Goal: Task Accomplishment & Management: Manage account settings

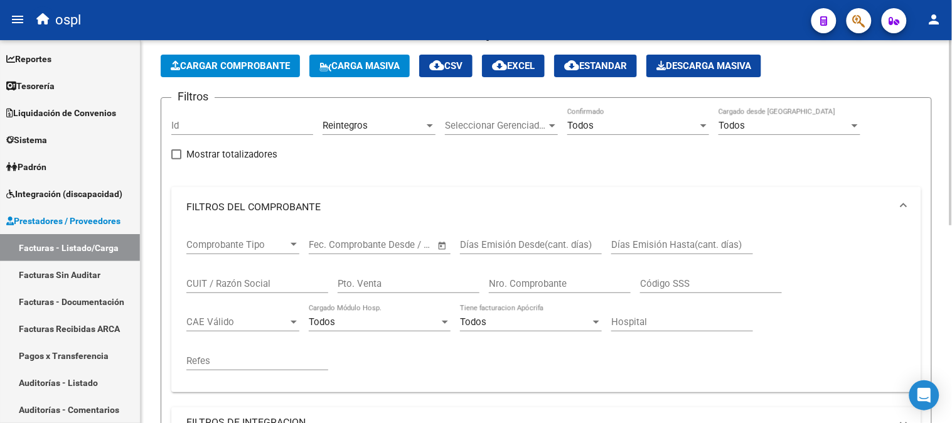
scroll to position [70, 0]
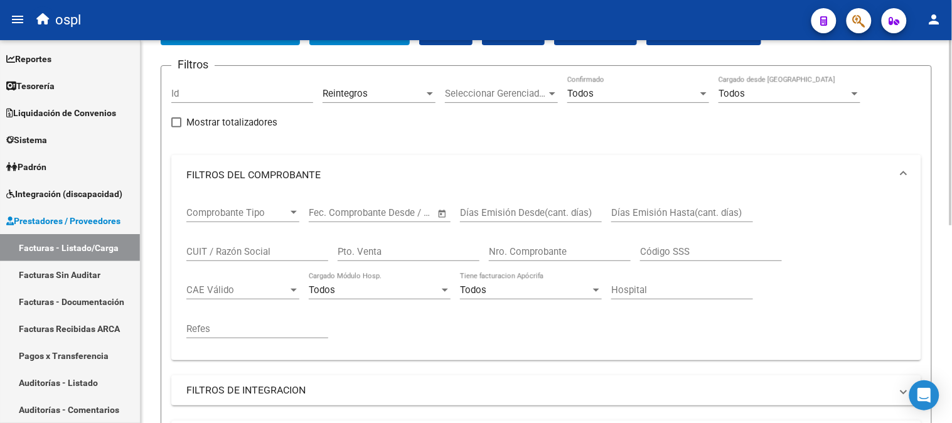
click at [359, 88] on span "Reintegros" at bounding box center [344, 93] width 45 height 11
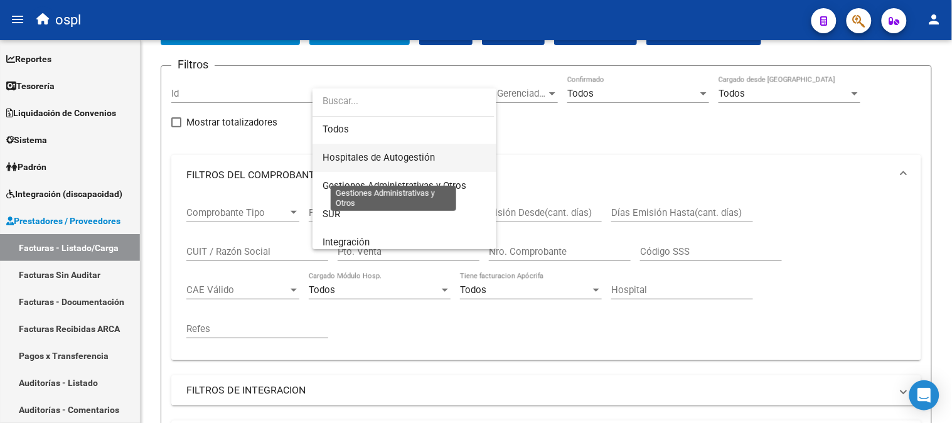
scroll to position [0, 0]
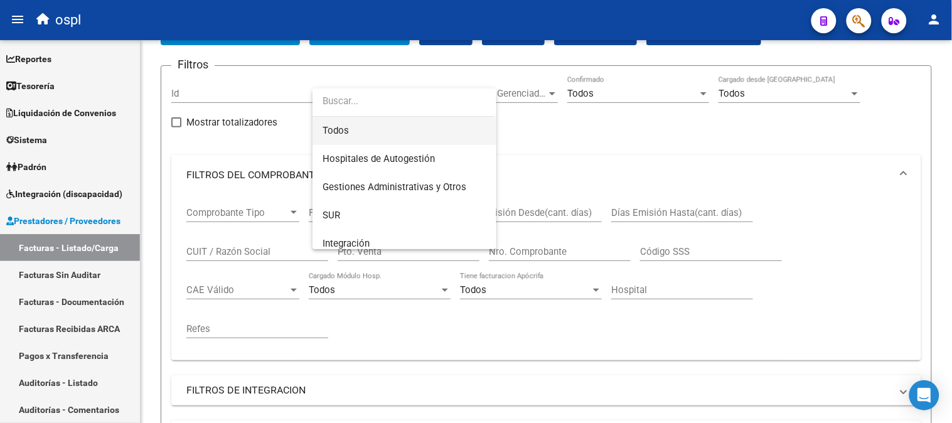
click at [368, 129] on span "Todos" at bounding box center [404, 131] width 164 height 28
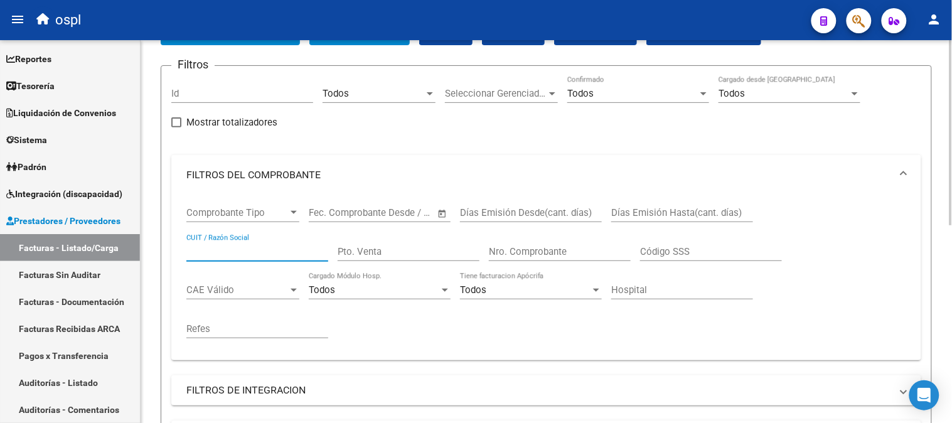
click at [281, 255] on input "CUIT / Razón Social" at bounding box center [257, 251] width 142 height 11
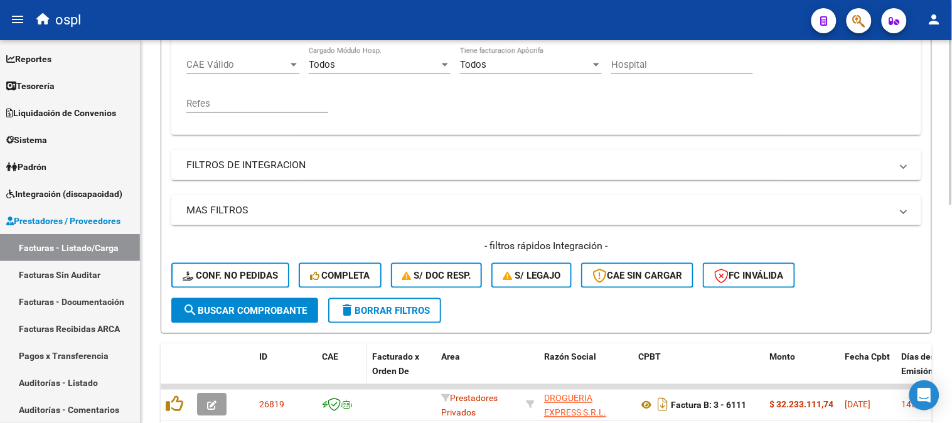
scroll to position [16, 0]
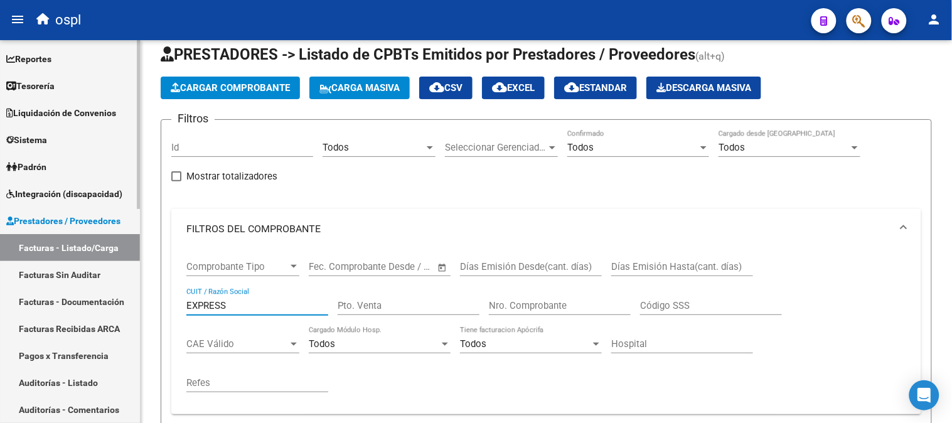
type input "EXPRESS"
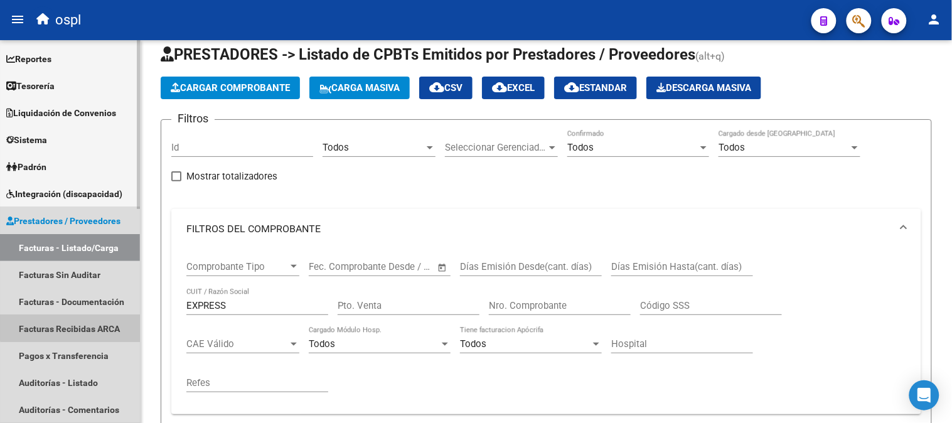
click at [89, 317] on link "Facturas Recibidas ARCA" at bounding box center [70, 328] width 140 height 27
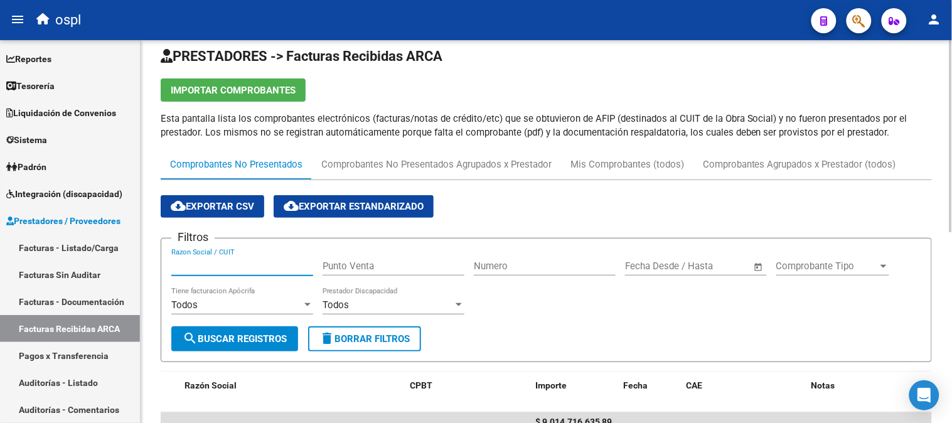
click at [254, 265] on input "Razon Social / CUIT" at bounding box center [242, 265] width 142 height 11
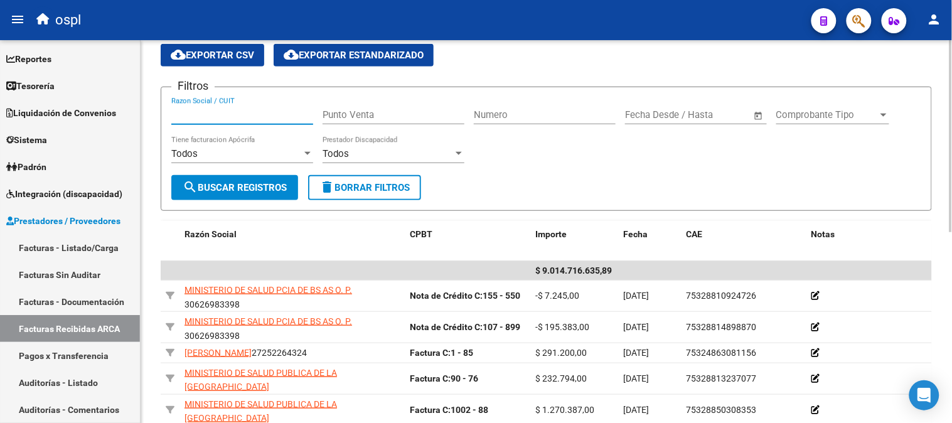
scroll to position [85, 0]
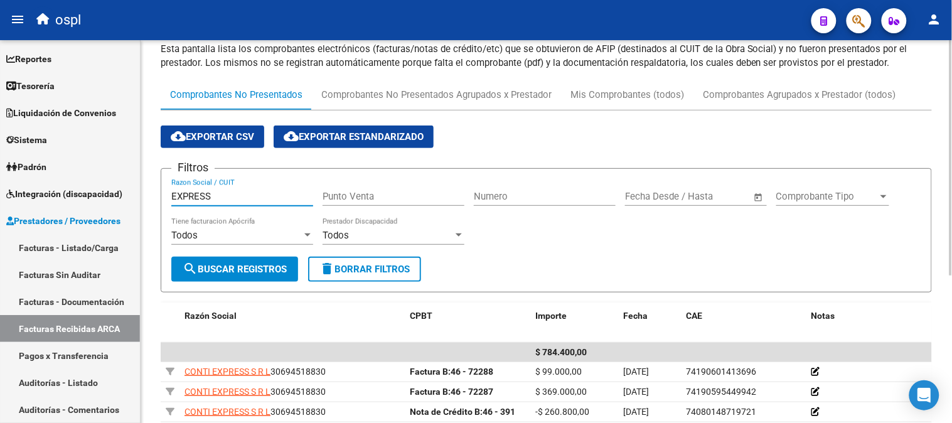
click at [237, 193] on input "EXPRESS" at bounding box center [242, 196] width 142 height 11
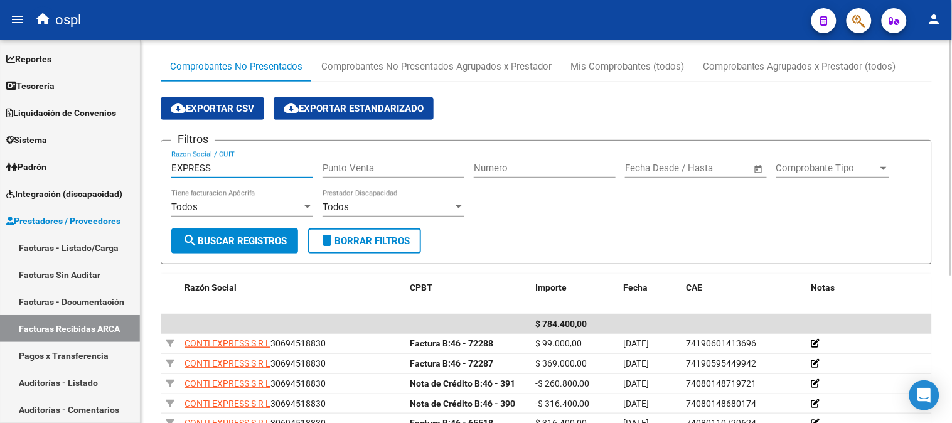
scroll to position [100, 0]
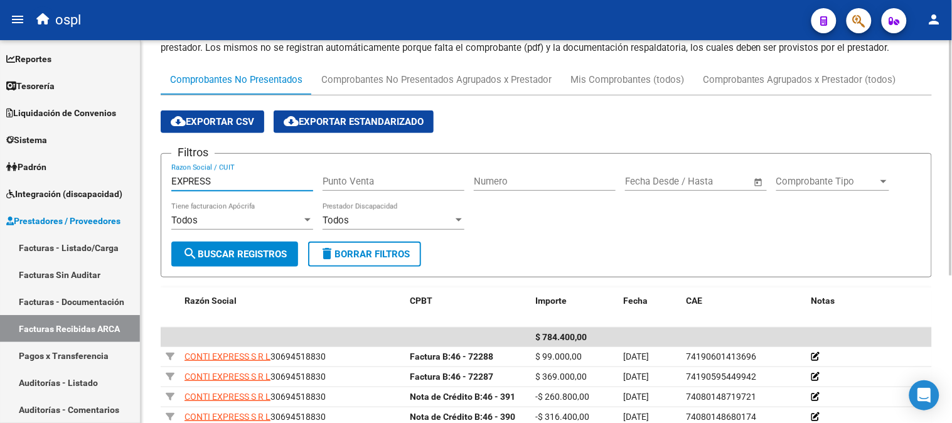
type input "EXPRESS"
click at [391, 217] on div "Todos" at bounding box center [387, 220] width 130 height 11
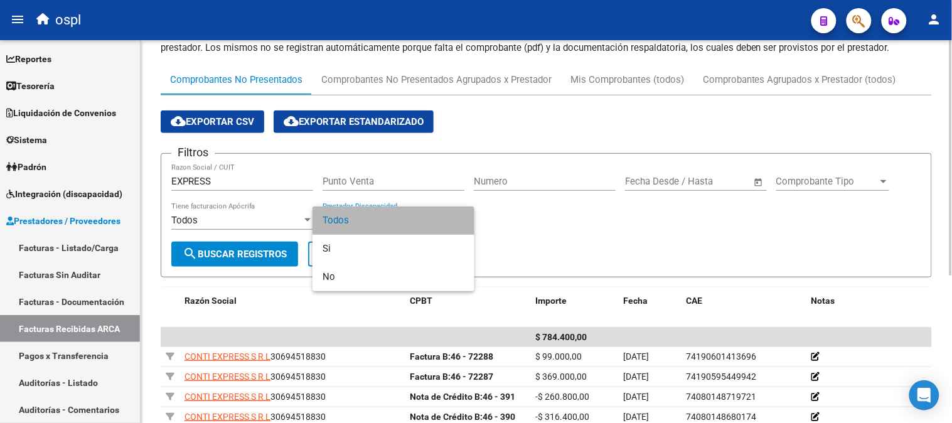
click at [391, 217] on span "Todos" at bounding box center [393, 220] width 142 height 28
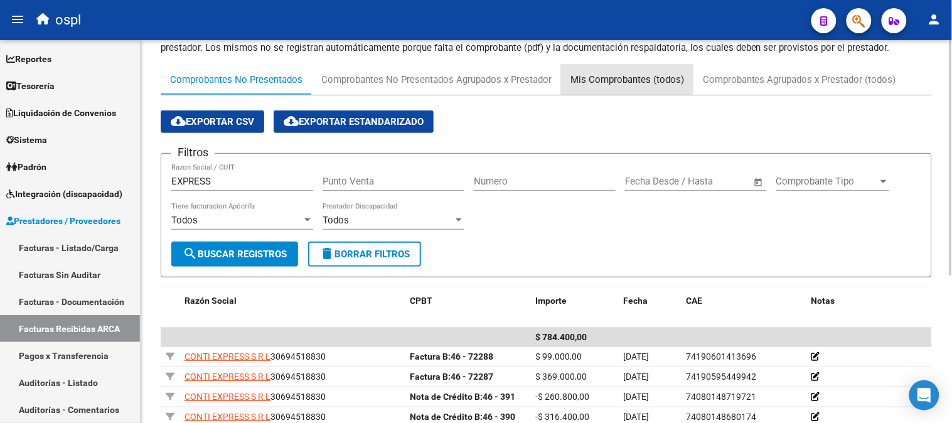
click at [624, 68] on div "Mis Comprobantes (todos)" at bounding box center [627, 80] width 132 height 30
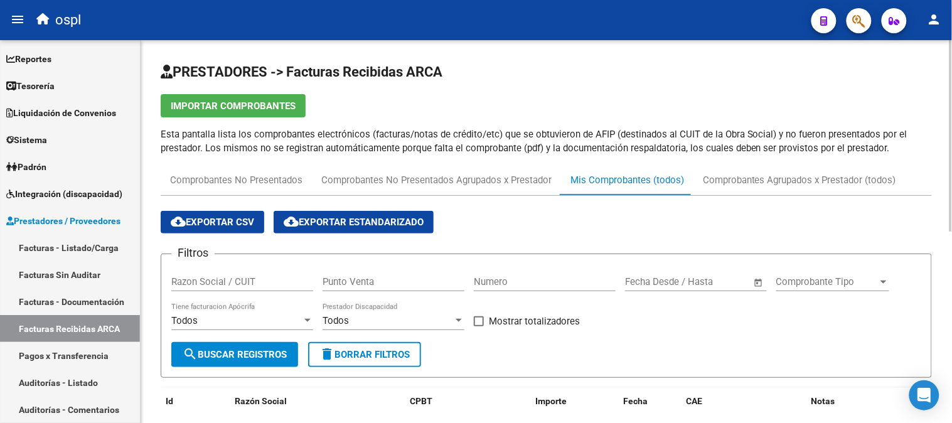
click at [263, 284] on input "Razon Social / CUIT" at bounding box center [242, 281] width 142 height 11
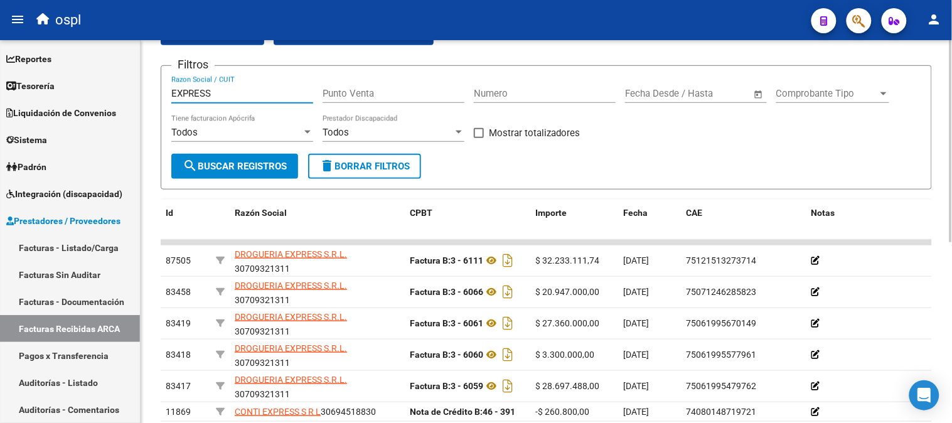
scroll to position [70, 0]
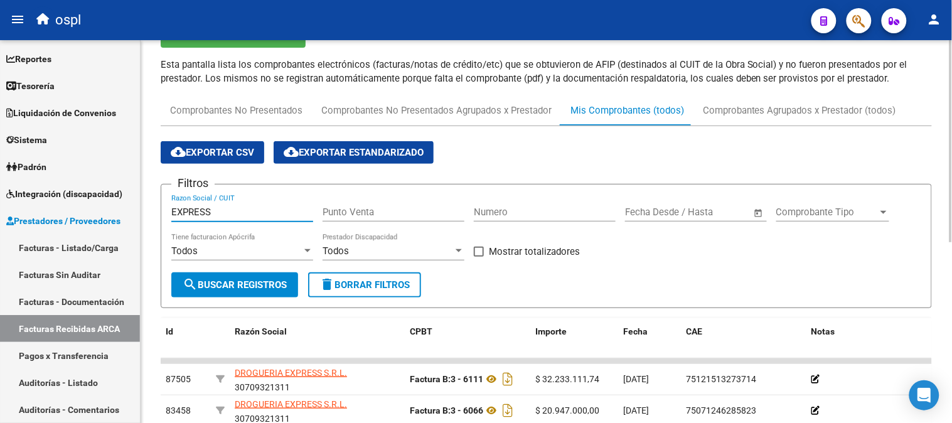
type input "EXPRESS"
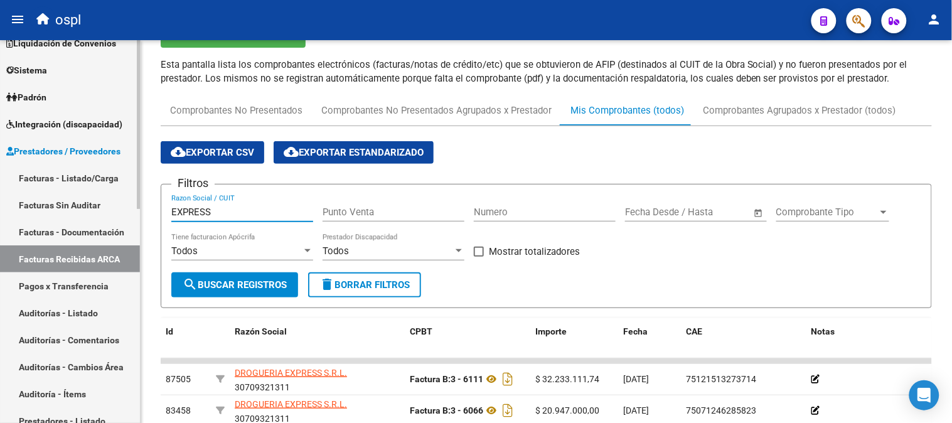
click at [86, 116] on link "Integración (discapacidad)" at bounding box center [70, 123] width 140 height 27
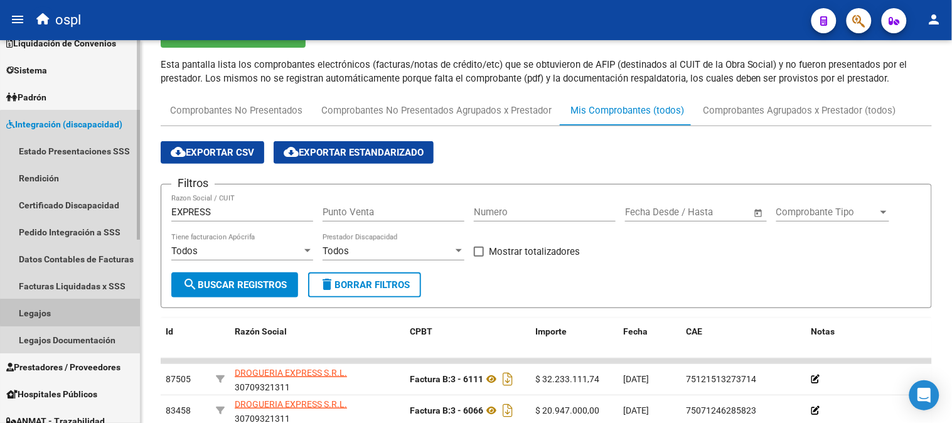
click at [75, 312] on link "Legajos" at bounding box center [70, 312] width 140 height 27
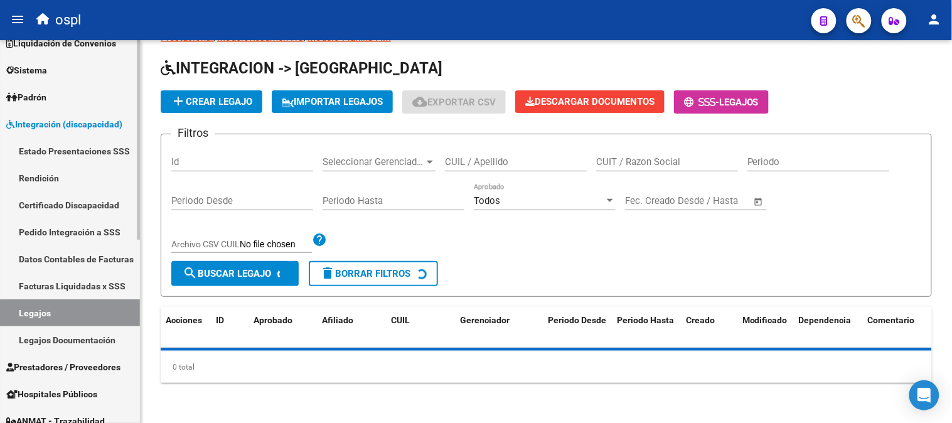
scroll to position [43, 0]
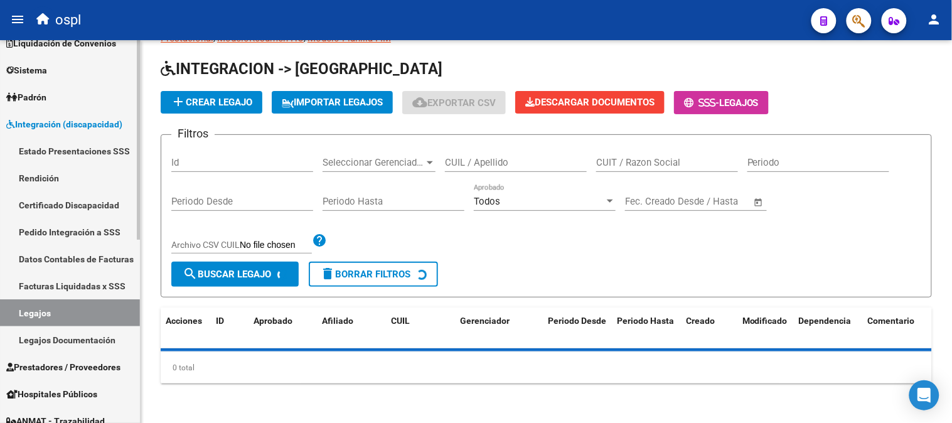
click at [74, 339] on link "Legajos Documentación" at bounding box center [70, 339] width 140 height 27
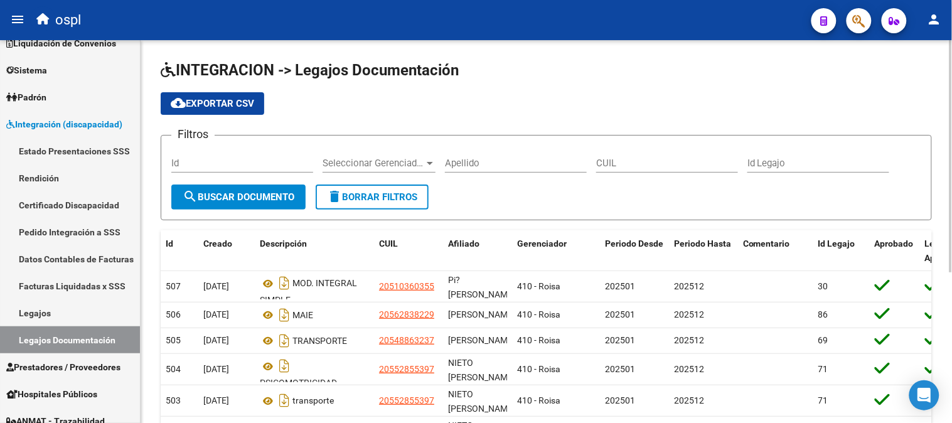
click at [673, 165] on input "CUIL" at bounding box center [667, 162] width 142 height 11
paste input "20170244894"
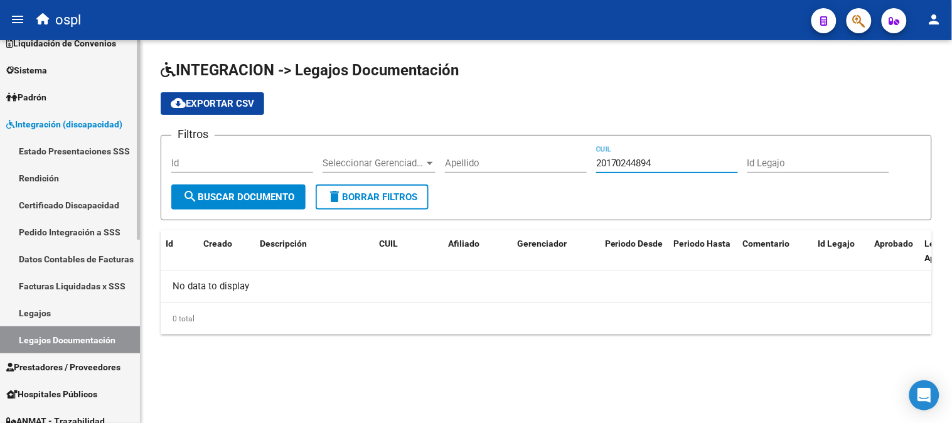
type input "20170244894"
click at [28, 305] on link "Legajos" at bounding box center [70, 312] width 140 height 27
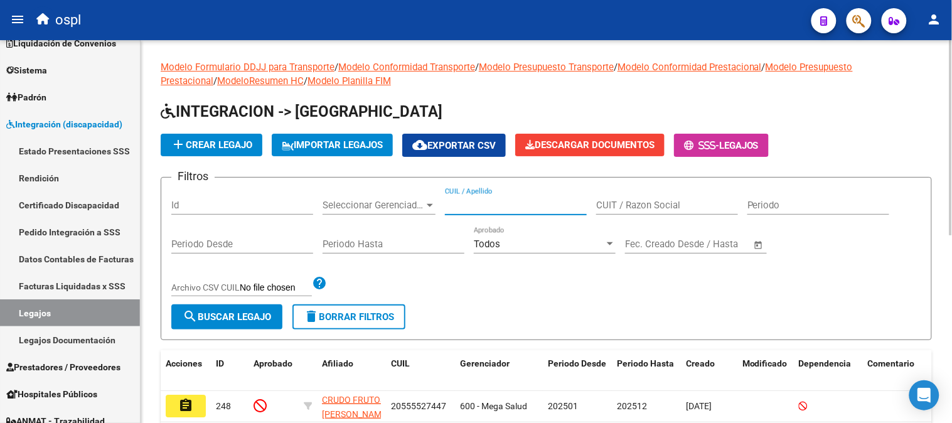
click at [487, 205] on input "CUIL / Apellido" at bounding box center [516, 204] width 142 height 11
paste input "20170244894"
type input "20170244894"
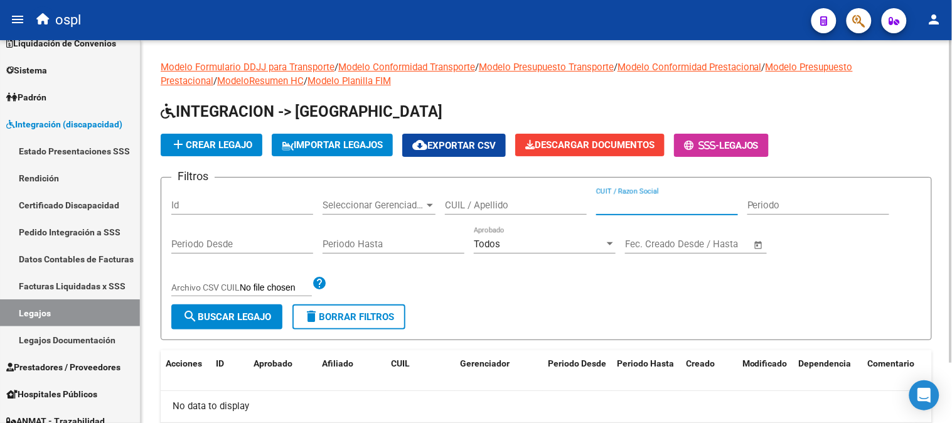
paste input "20170244894"
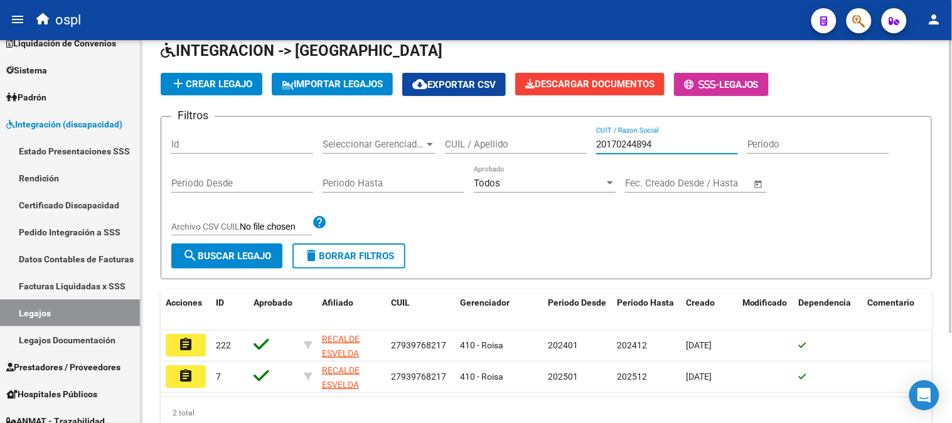
scroll to position [117, 0]
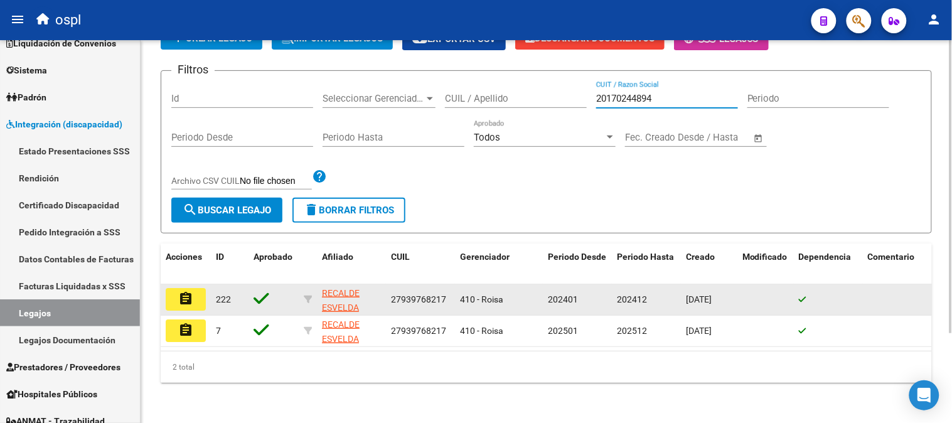
type input "20170244894"
click at [188, 291] on mat-icon "assignment" at bounding box center [185, 298] width 15 height 15
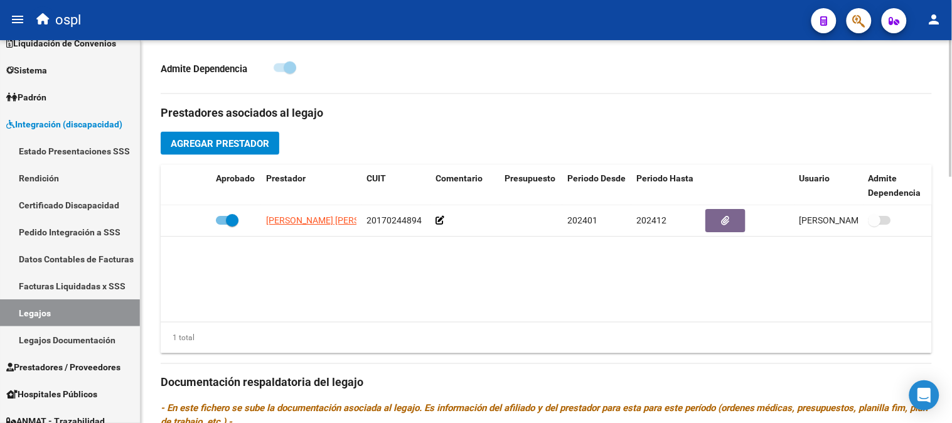
scroll to position [406, 0]
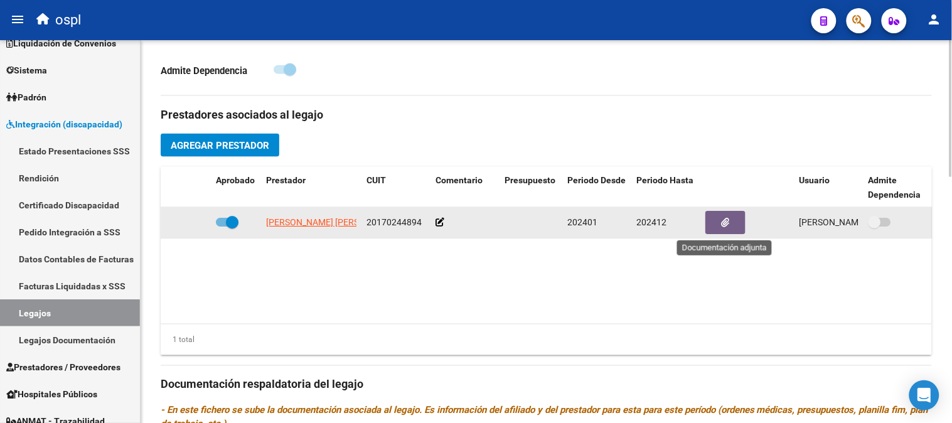
click at [728, 220] on icon "button" at bounding box center [725, 222] width 8 height 9
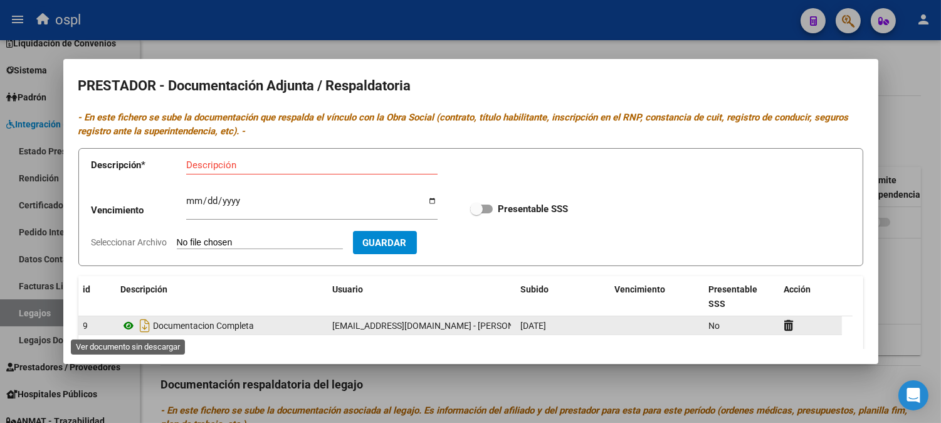
click at [127, 327] on icon at bounding box center [129, 325] width 16 height 15
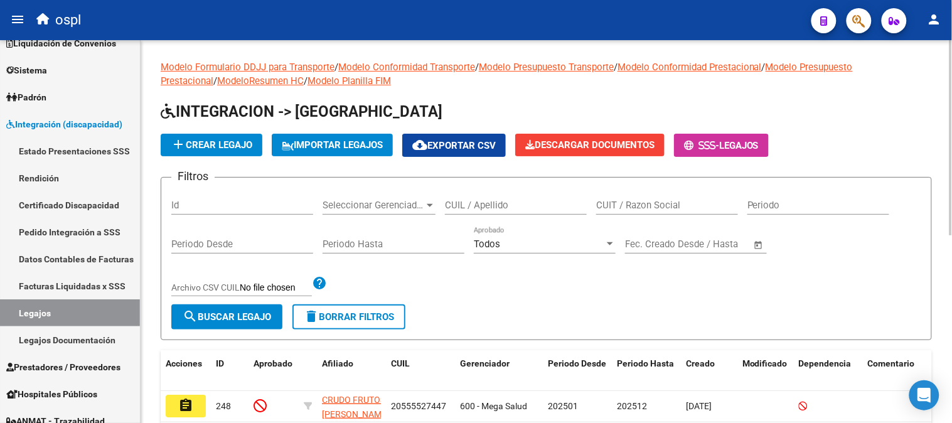
click at [662, 217] on div "CUIT / Razon Social" at bounding box center [667, 207] width 142 height 39
click at [662, 208] on input "CUIT / Razon Social" at bounding box center [667, 204] width 142 height 11
paste input "20172741046"
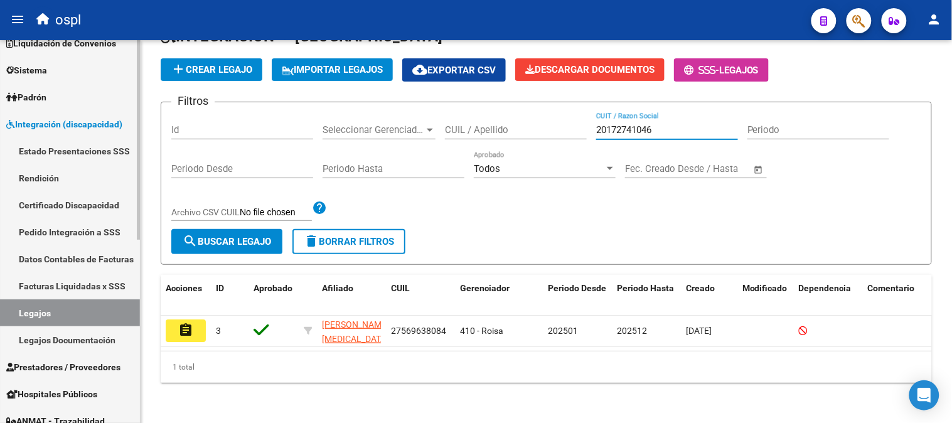
scroll to position [85, 0]
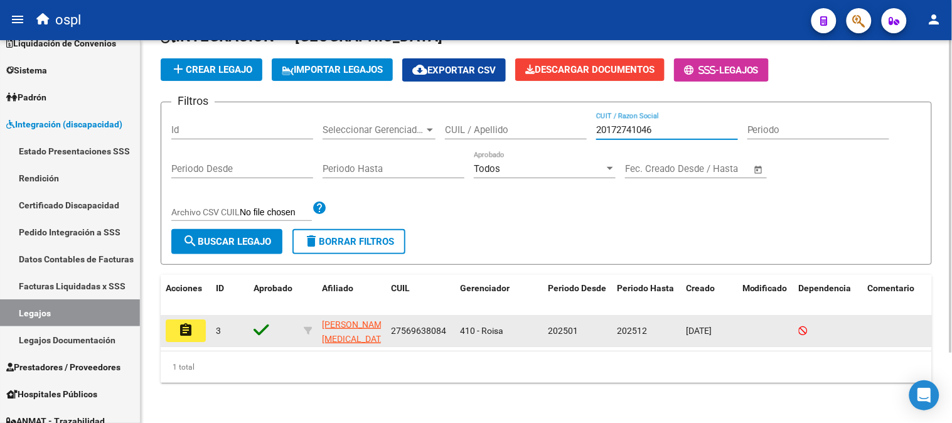
type input "20172741046"
click at [198, 319] on button "assignment" at bounding box center [186, 330] width 40 height 23
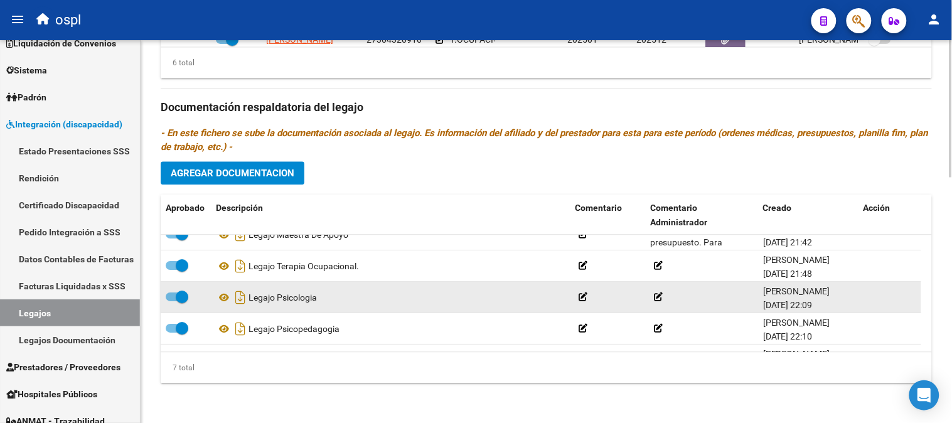
scroll to position [107, 0]
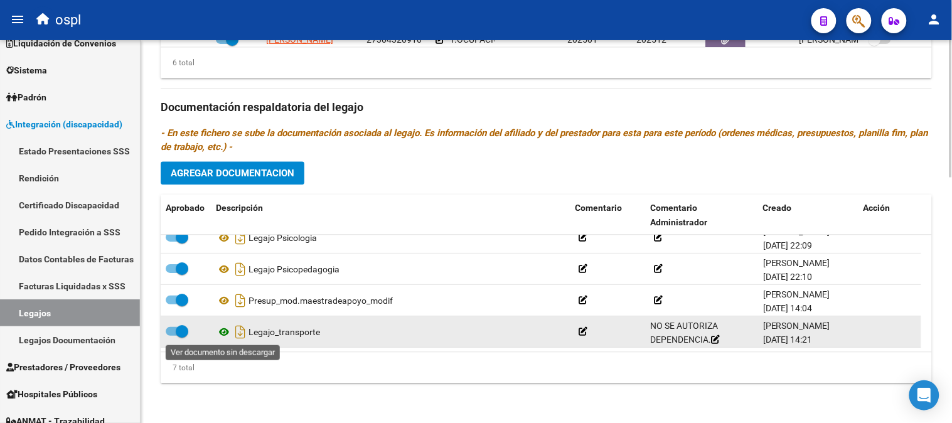
click at [223, 333] on icon at bounding box center [224, 331] width 16 height 15
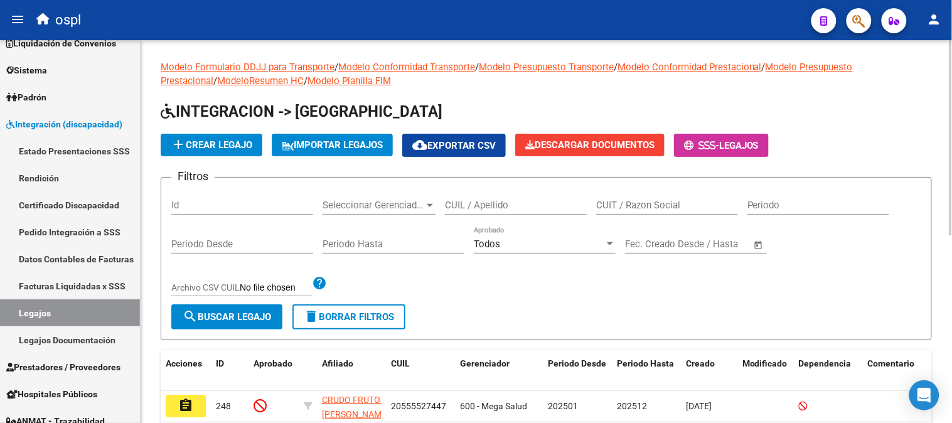
click at [655, 204] on input "CUIT / Razon Social" at bounding box center [667, 204] width 142 height 11
paste input "27317423301"
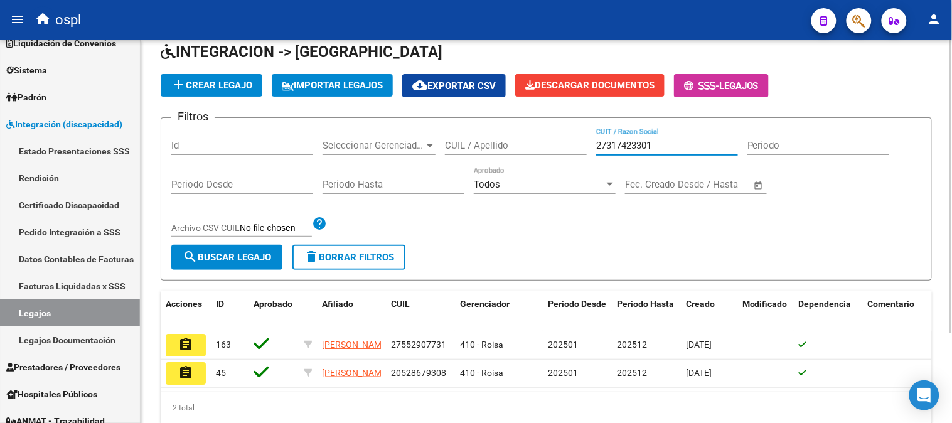
scroll to position [117, 0]
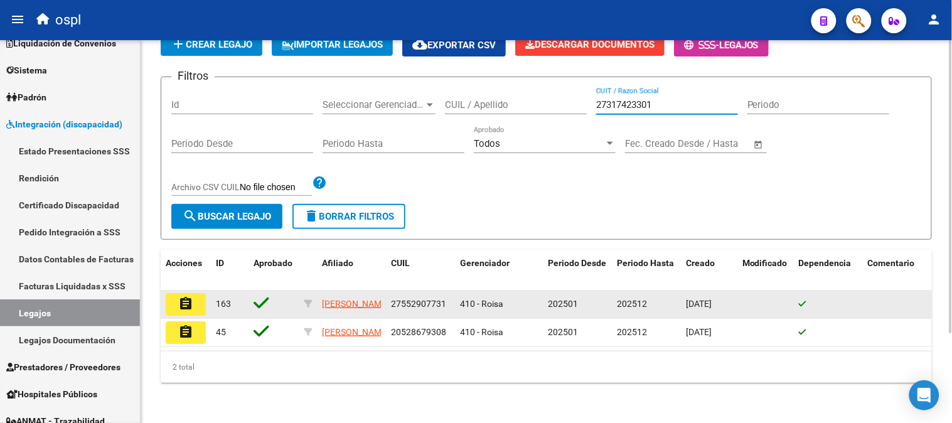
type input "27317423301"
click at [187, 296] on mat-icon "assignment" at bounding box center [185, 303] width 15 height 15
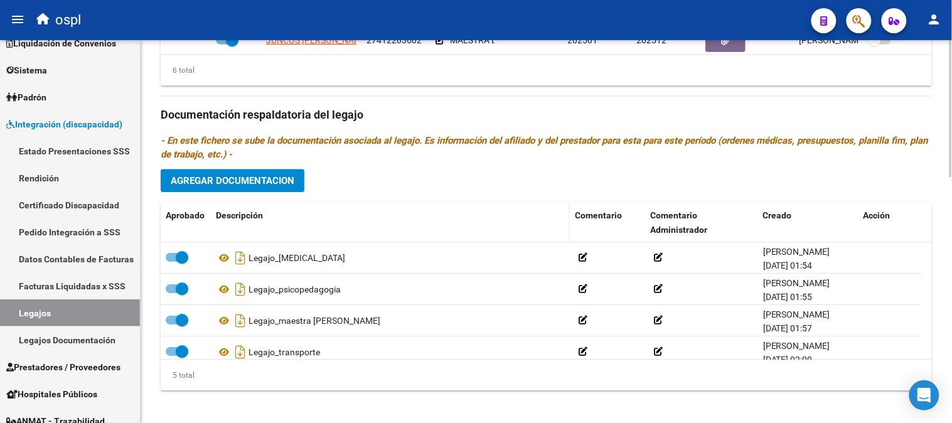
scroll to position [685, 0]
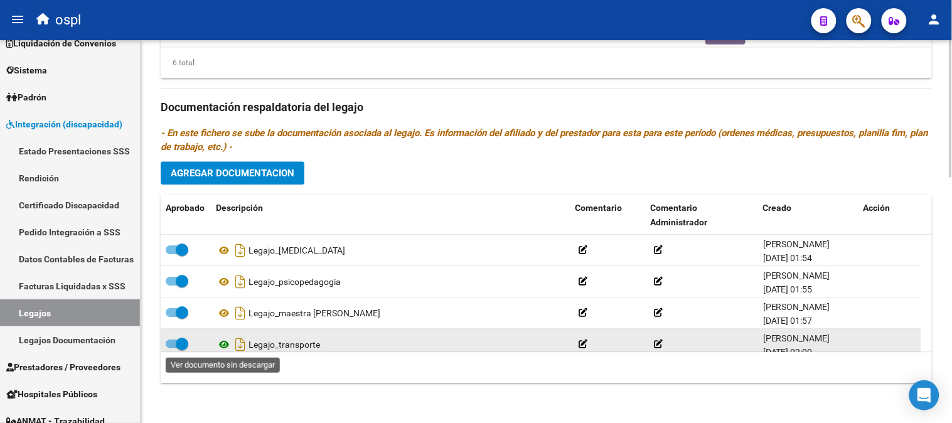
click at [221, 344] on icon at bounding box center [224, 344] width 16 height 15
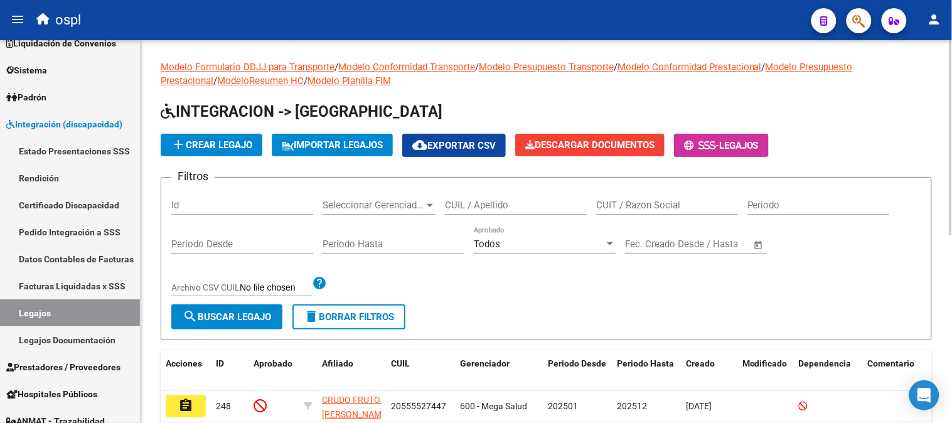
click at [607, 203] on input "CUIT / Razon Social" at bounding box center [667, 204] width 142 height 11
paste input "20339638838"
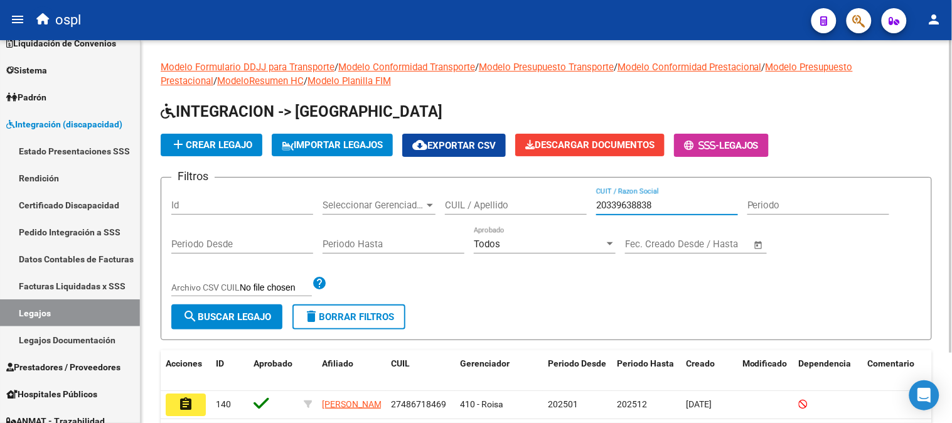
scroll to position [85, 0]
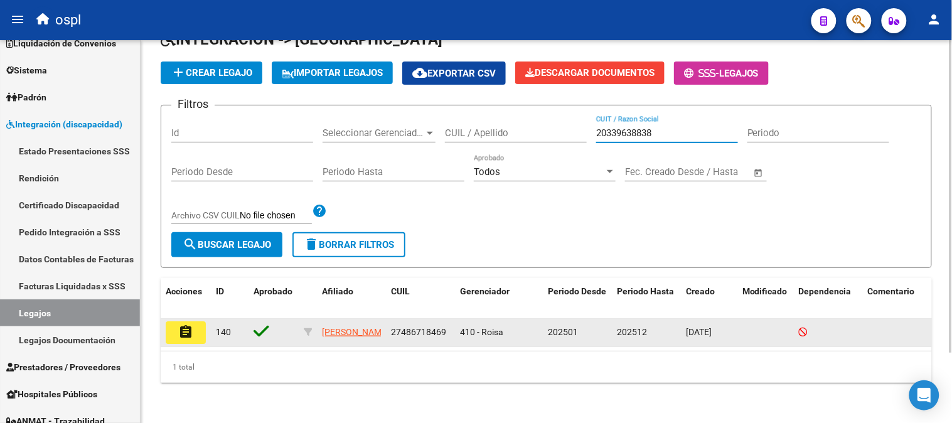
type input "20339638838"
click at [174, 321] on button "assignment" at bounding box center [186, 332] width 40 height 23
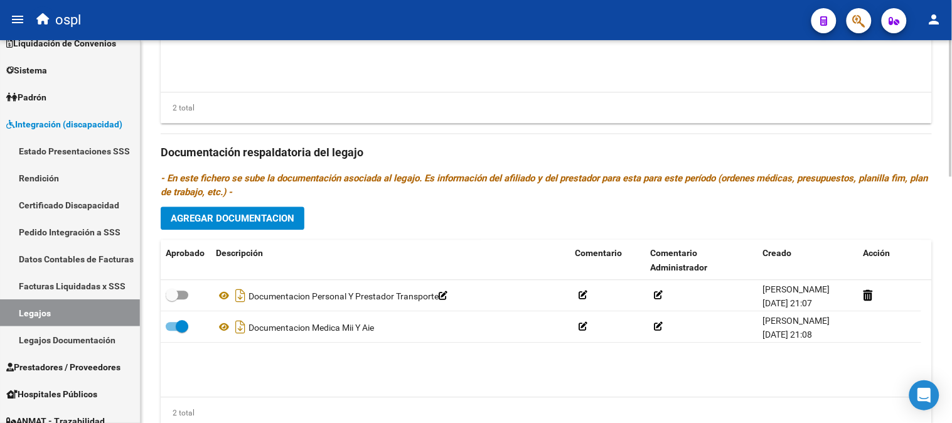
scroll to position [685, 0]
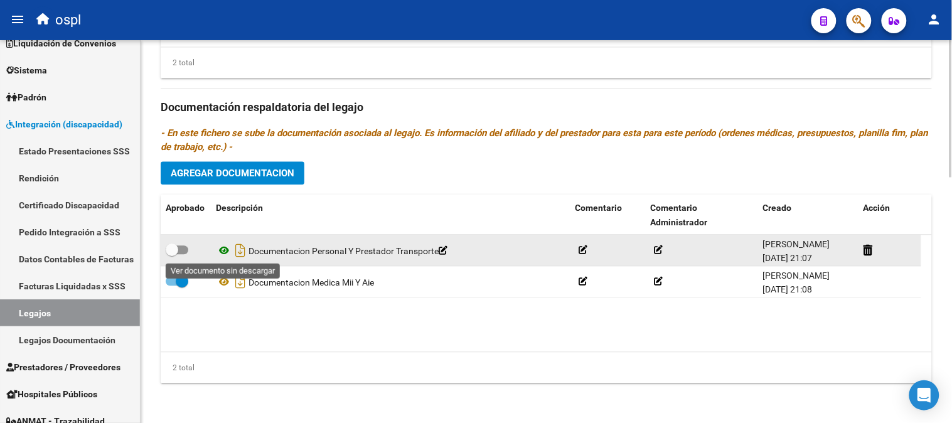
click at [224, 251] on icon at bounding box center [224, 250] width 16 height 15
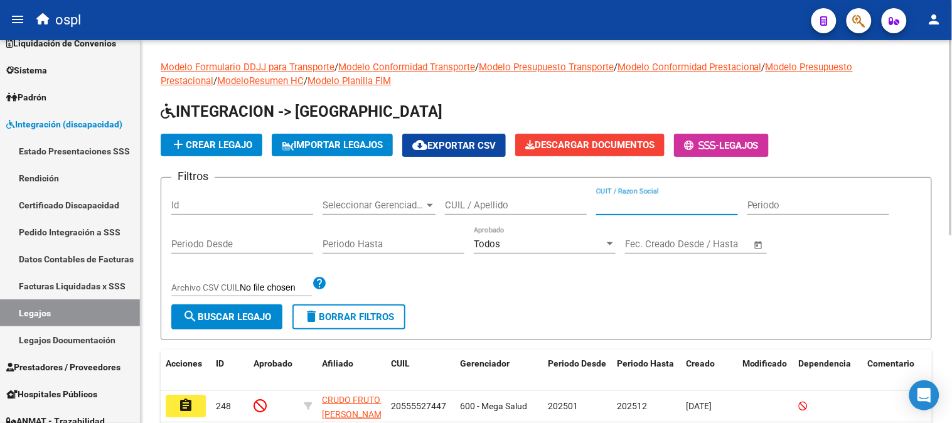
click at [684, 208] on input "CUIT / Razon Social" at bounding box center [667, 204] width 142 height 11
paste input "20209624231"
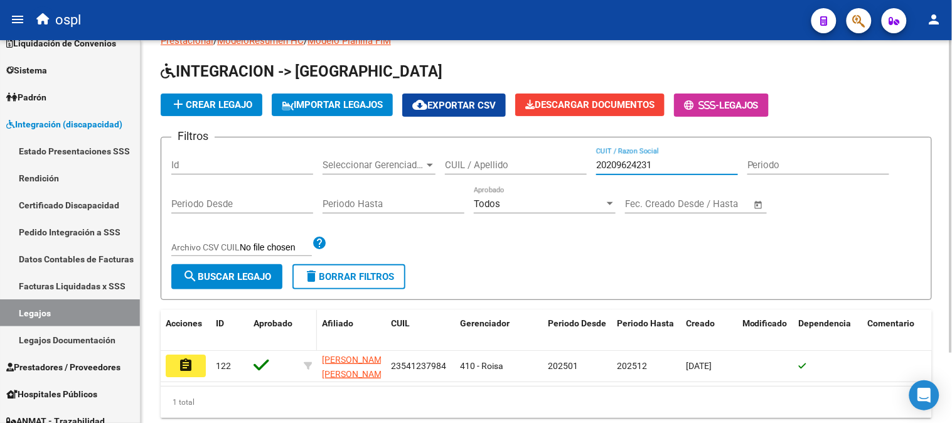
scroll to position [70, 0]
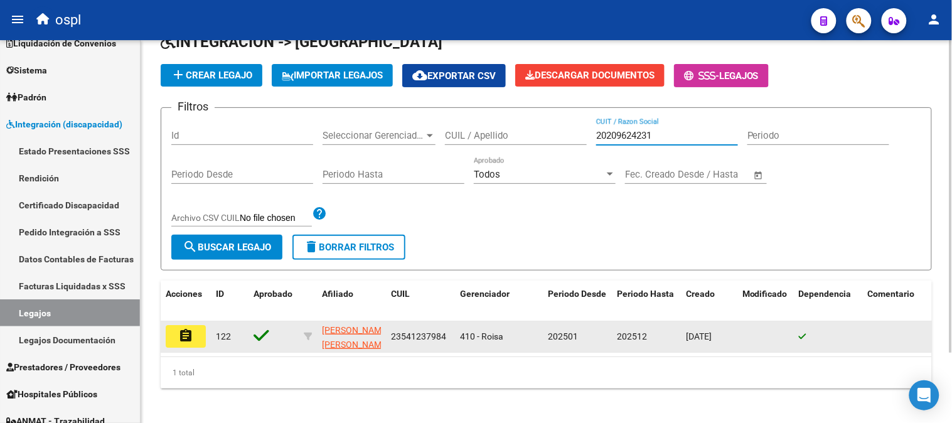
type input "20209624231"
click at [181, 339] on mat-icon "assignment" at bounding box center [185, 335] width 15 height 15
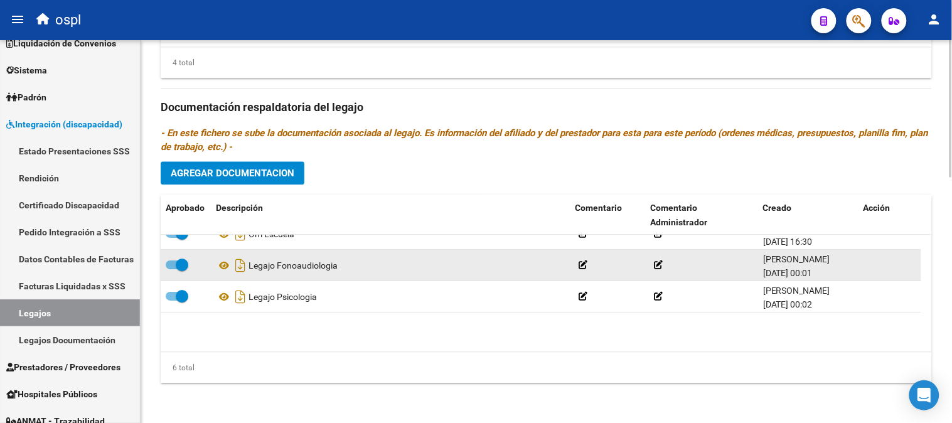
scroll to position [75, 0]
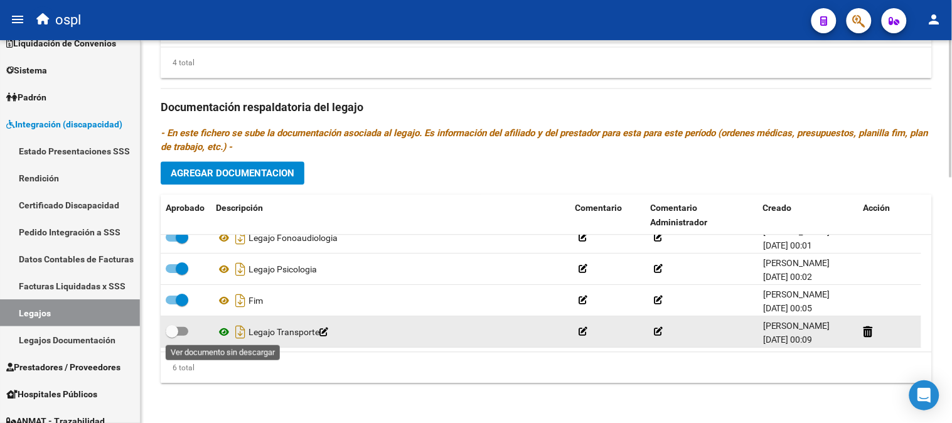
click at [224, 333] on icon at bounding box center [224, 331] width 16 height 15
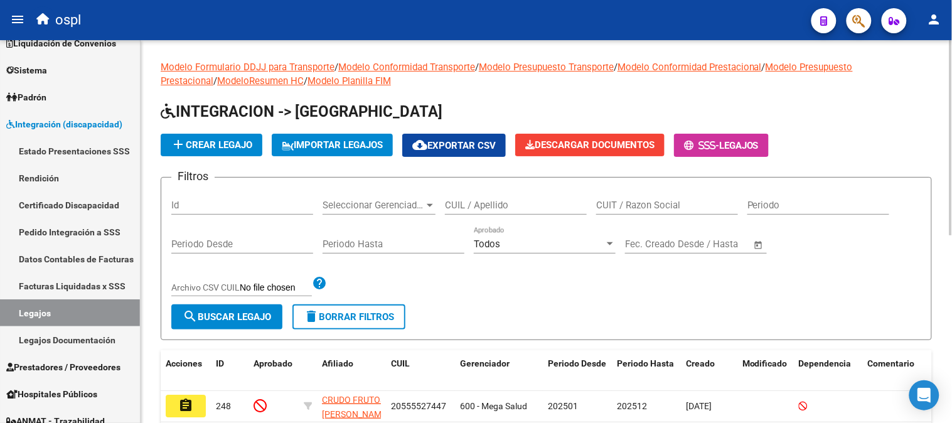
click at [709, 207] on input "CUIT / Razon Social" at bounding box center [667, 204] width 142 height 11
paste input "20214120985"
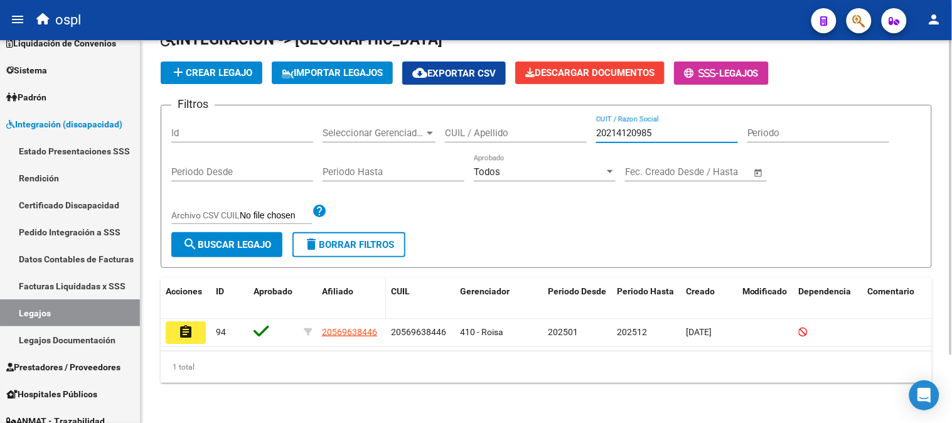
scroll to position [82, 0]
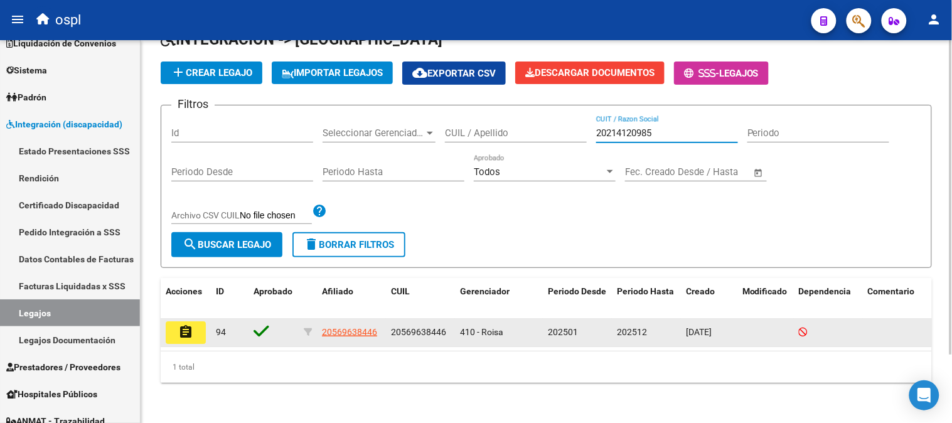
type input "20214120985"
click at [198, 321] on button "assignment" at bounding box center [186, 332] width 40 height 23
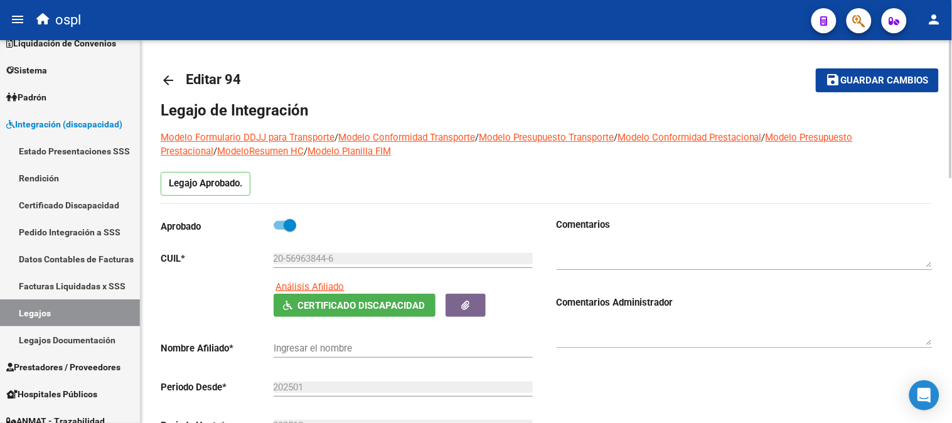
type input "[PERSON_NAME] [PERSON_NAME]"
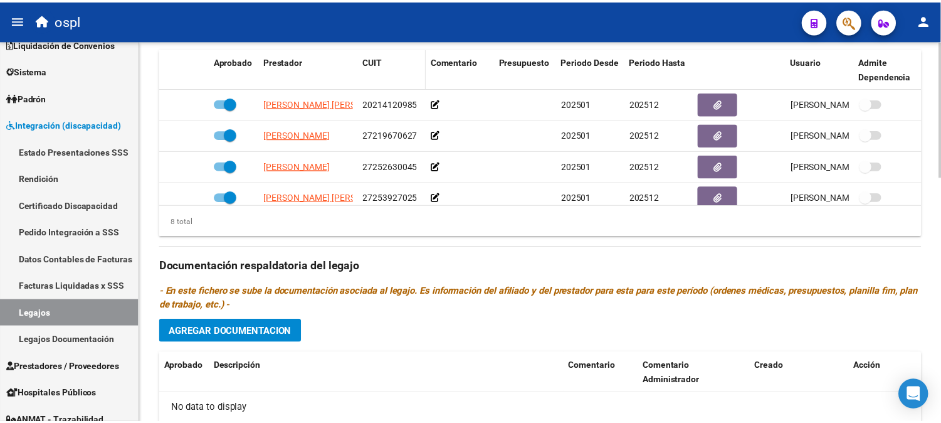
scroll to position [267, 0]
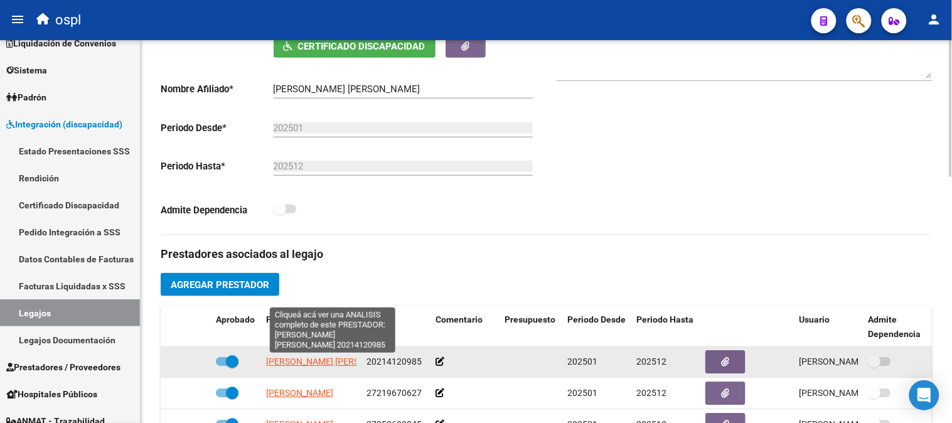
click at [333, 361] on span "[PERSON_NAME] [PERSON_NAME]" at bounding box center [334, 361] width 136 height 10
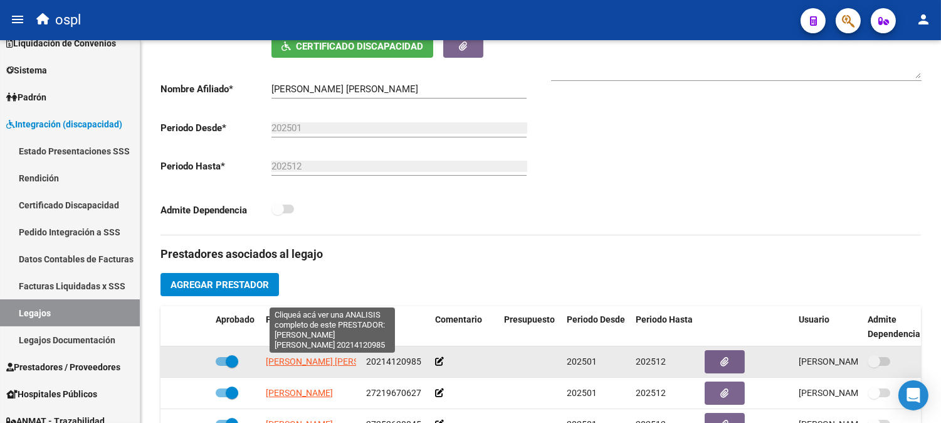
type textarea "20214120985"
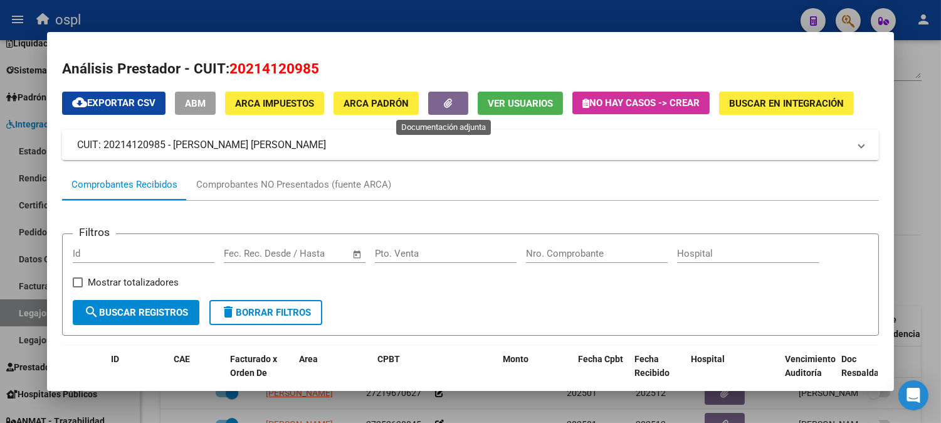
click at [442, 109] on button "button" at bounding box center [448, 103] width 40 height 23
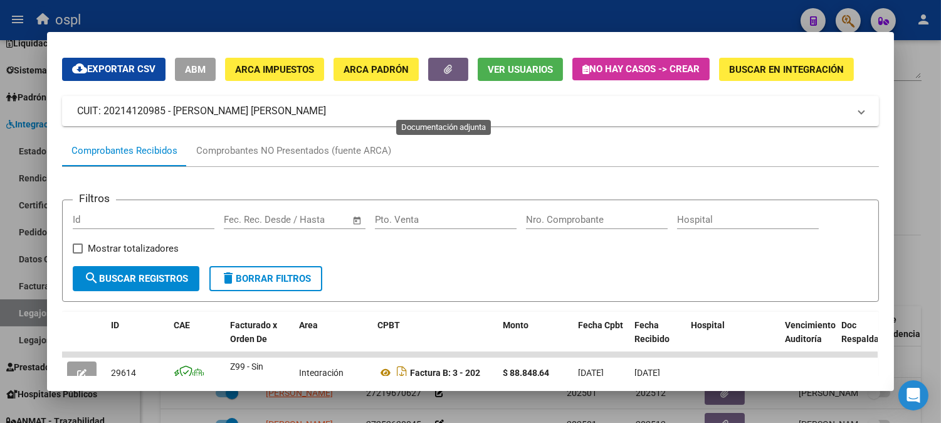
scroll to position [31, 0]
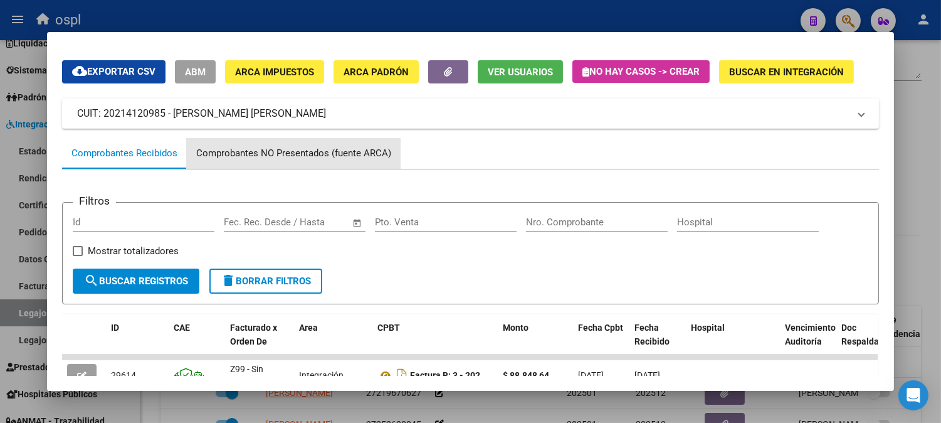
click at [270, 157] on div "Comprobantes NO Presentados (fuente ARCA)" at bounding box center [293, 153] width 195 height 14
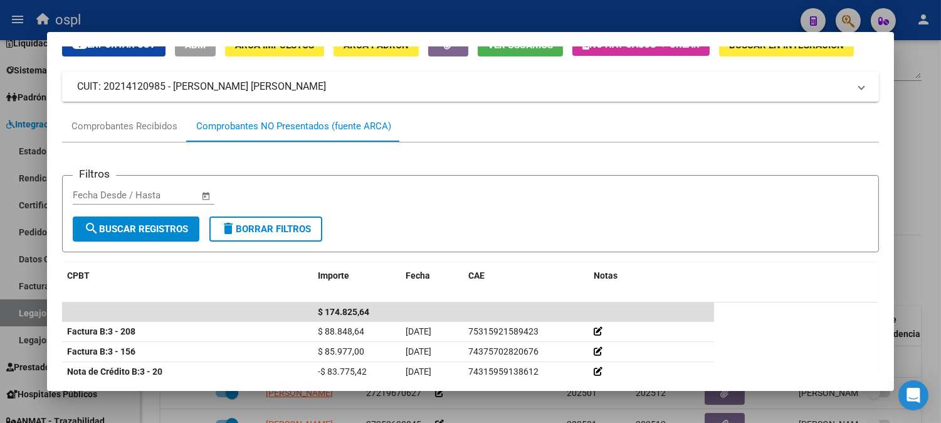
scroll to position [0, 0]
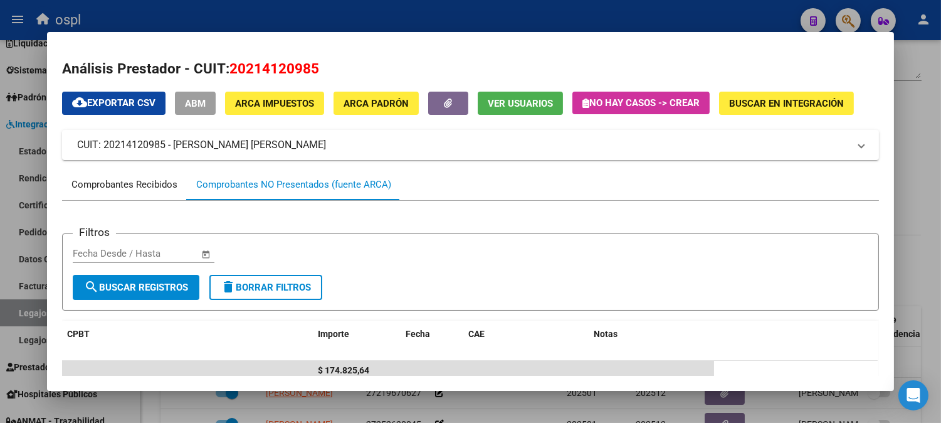
click at [132, 179] on div "Comprobantes Recibidos" at bounding box center [125, 185] width 106 height 14
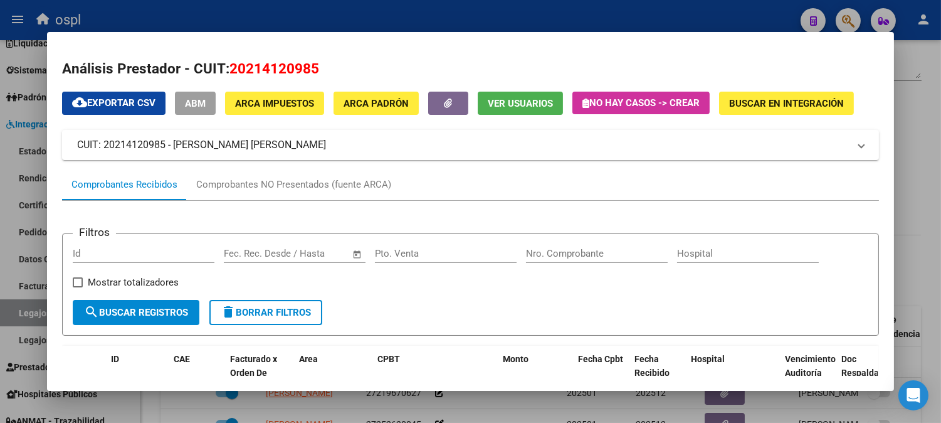
click at [1, 158] on div at bounding box center [470, 211] width 941 height 423
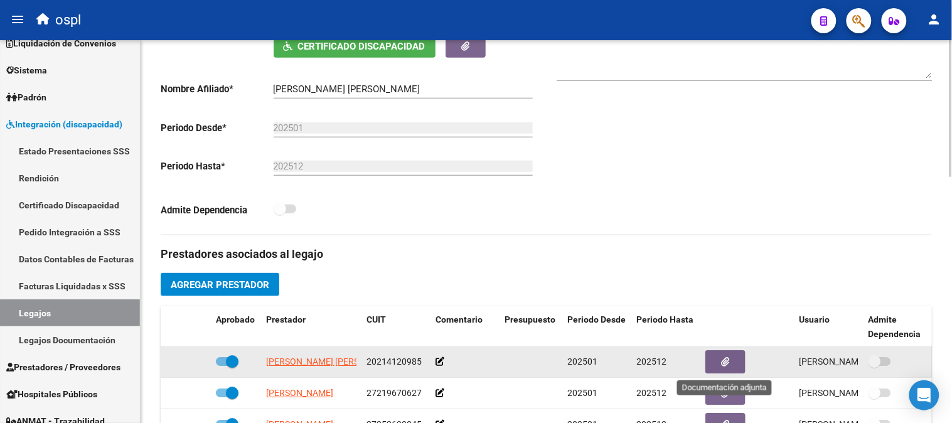
click at [728, 366] on icon "button" at bounding box center [725, 361] width 8 height 9
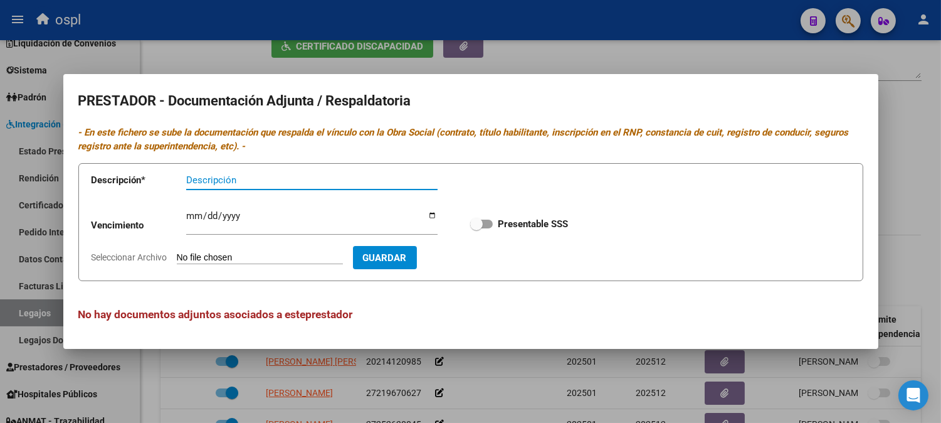
click at [571, 365] on div at bounding box center [470, 211] width 941 height 423
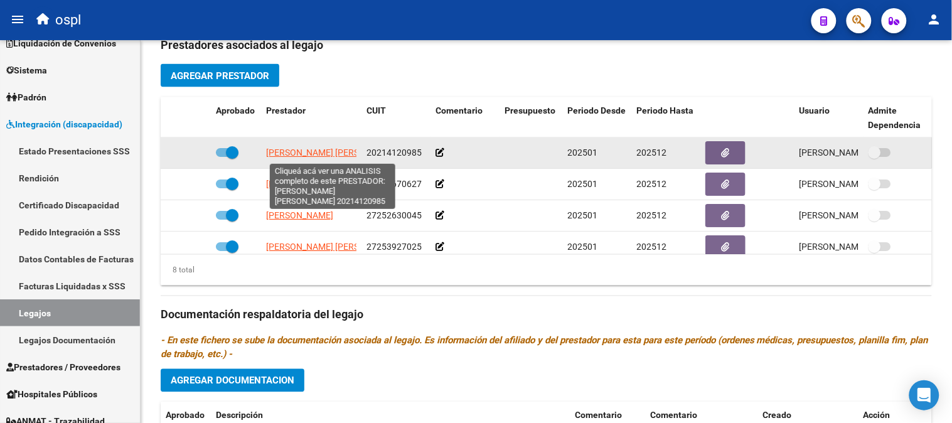
click at [325, 151] on span "[PERSON_NAME] [PERSON_NAME]" at bounding box center [334, 152] width 136 height 10
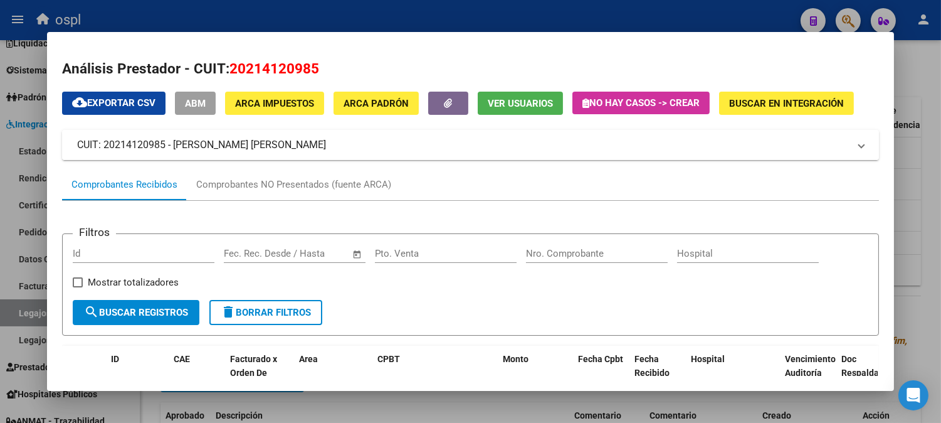
click at [867, 147] on mat-expansion-panel-header "CUIT: 20214120985 - [PERSON_NAME] [PERSON_NAME]" at bounding box center [470, 145] width 817 height 30
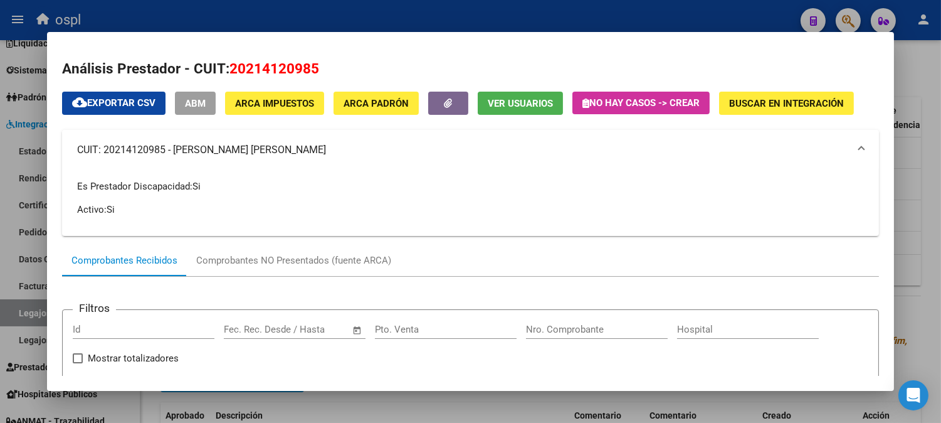
click at [860, 147] on mat-expansion-panel-header "CUIT: 20214120985 - [PERSON_NAME] [PERSON_NAME]" at bounding box center [470, 150] width 817 height 40
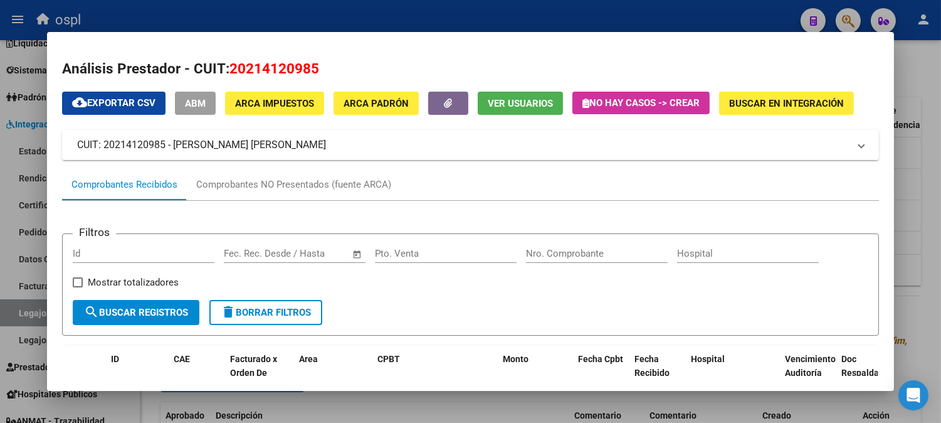
click at [912, 113] on div at bounding box center [470, 211] width 941 height 423
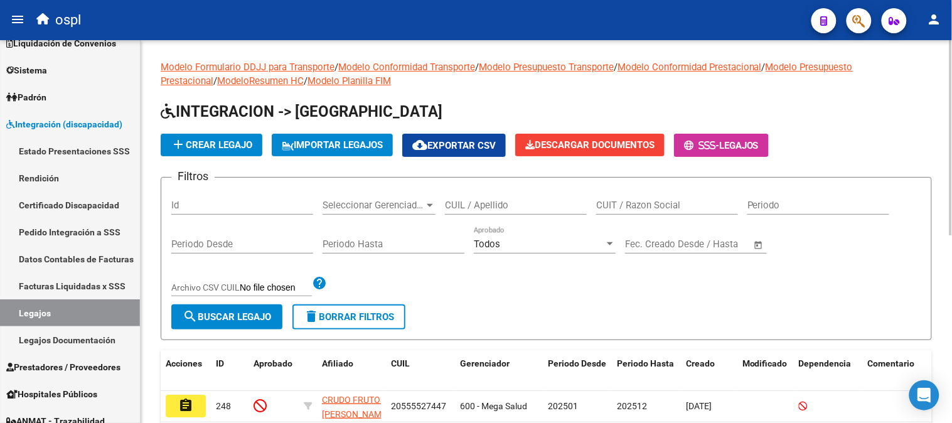
click at [665, 198] on div "CUIT / Razon Social" at bounding box center [667, 201] width 142 height 27
paste input "30715016342"
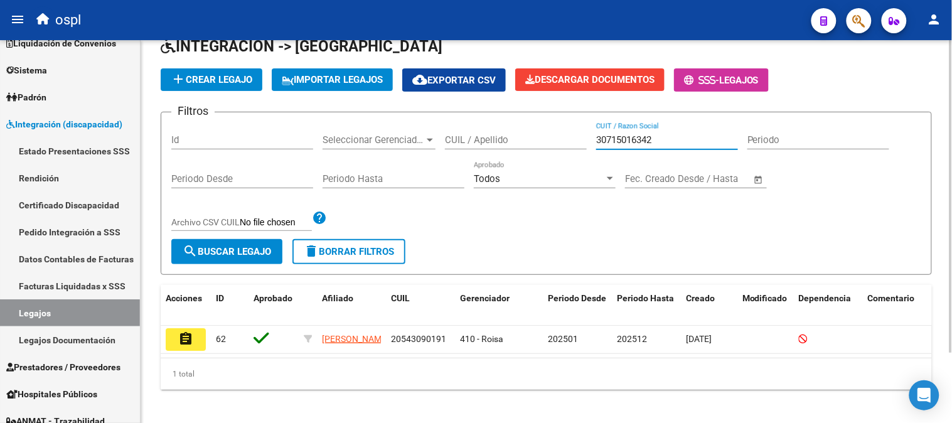
scroll to position [85, 0]
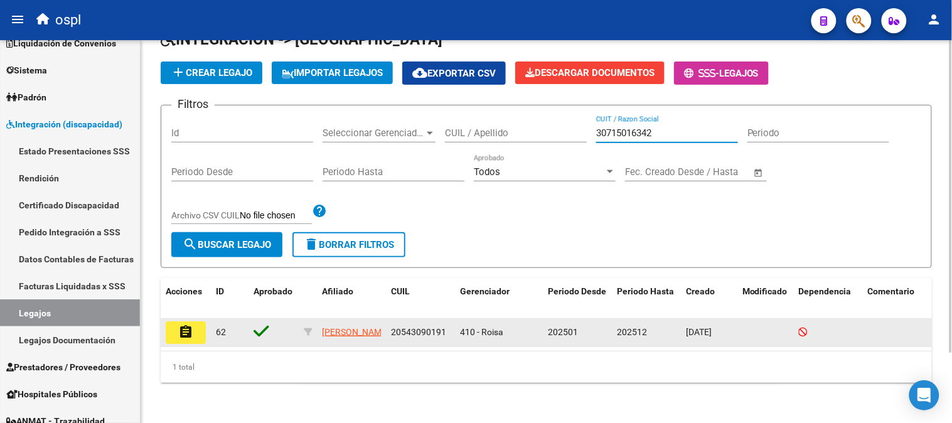
type input "30715016342"
click at [197, 321] on button "assignment" at bounding box center [186, 332] width 40 height 23
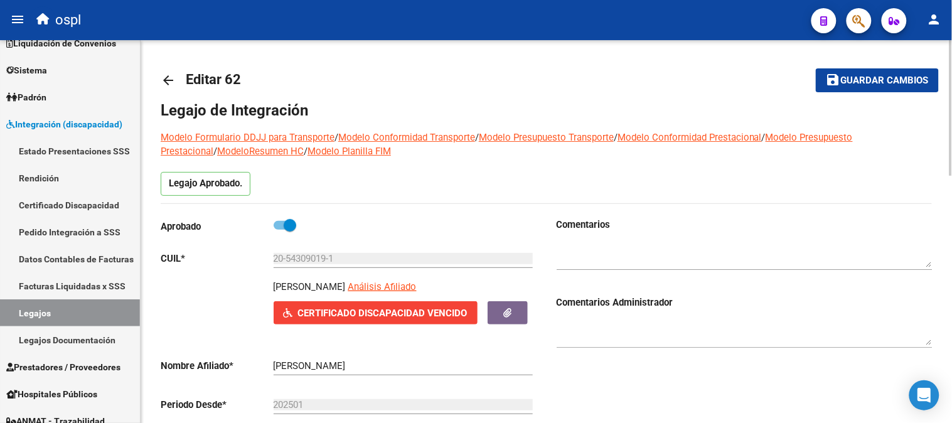
type input "[PERSON_NAME]"
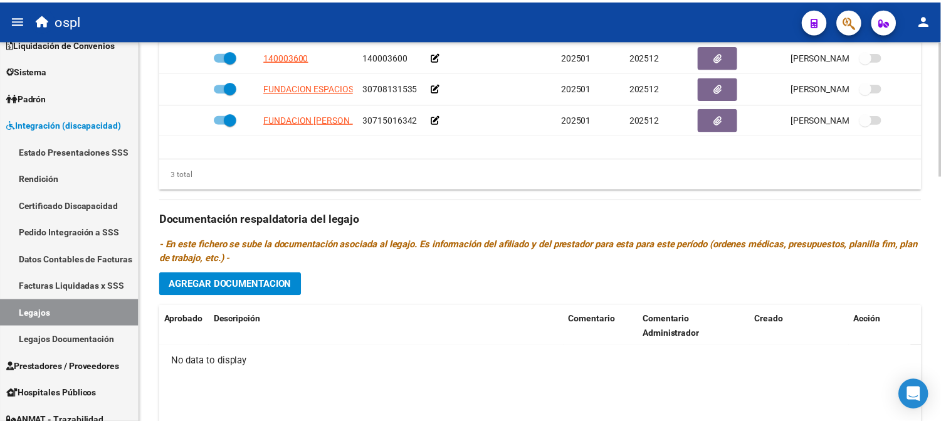
scroll to position [485, 0]
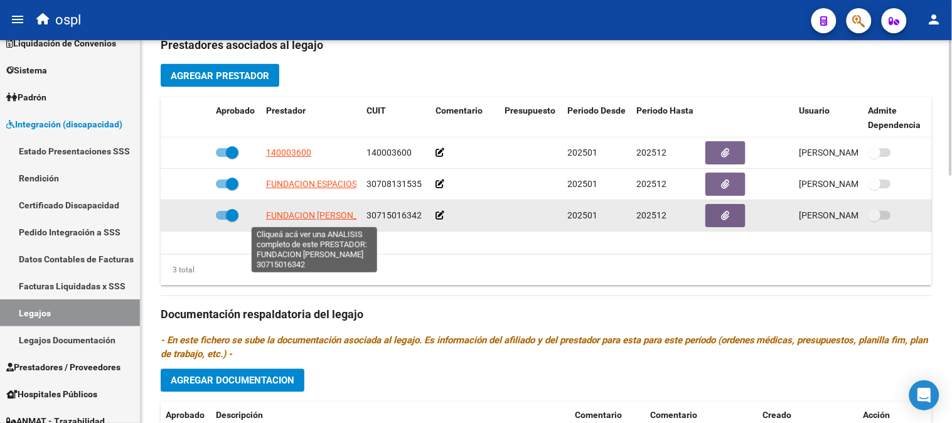
click at [315, 215] on span "FUNDACION [PERSON_NAME]" at bounding box center [325, 215] width 118 height 10
type textarea "30715016342"
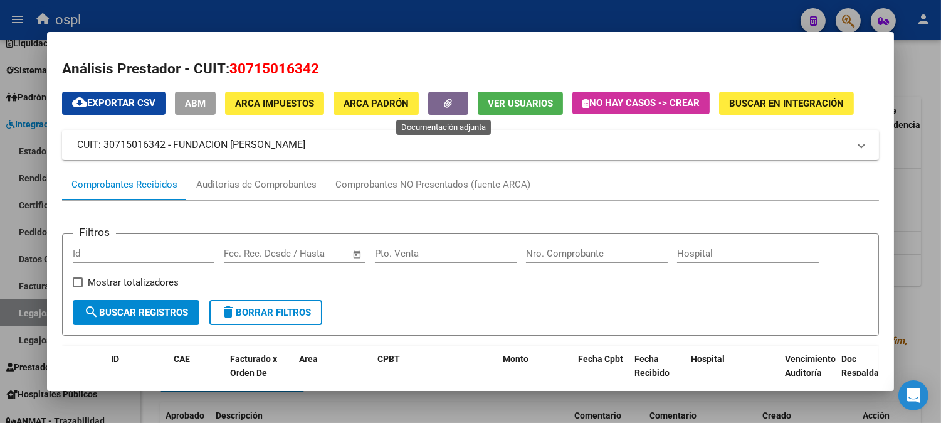
click at [438, 95] on button "button" at bounding box center [448, 103] width 40 height 23
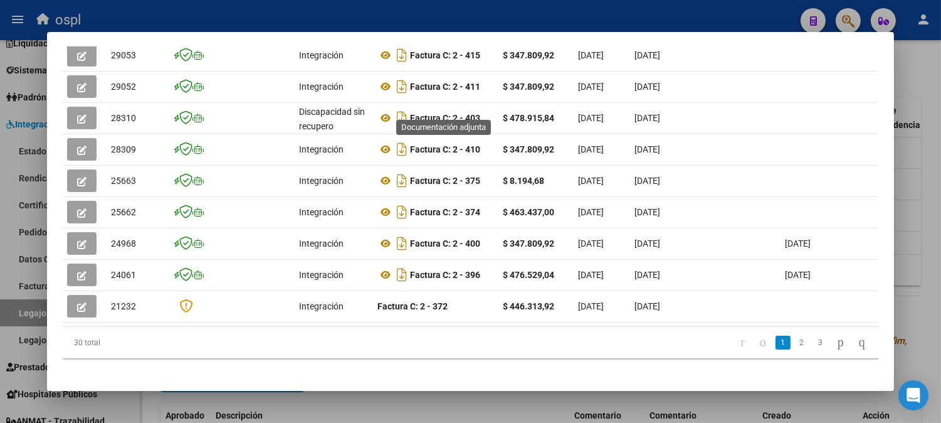
scroll to position [0, 0]
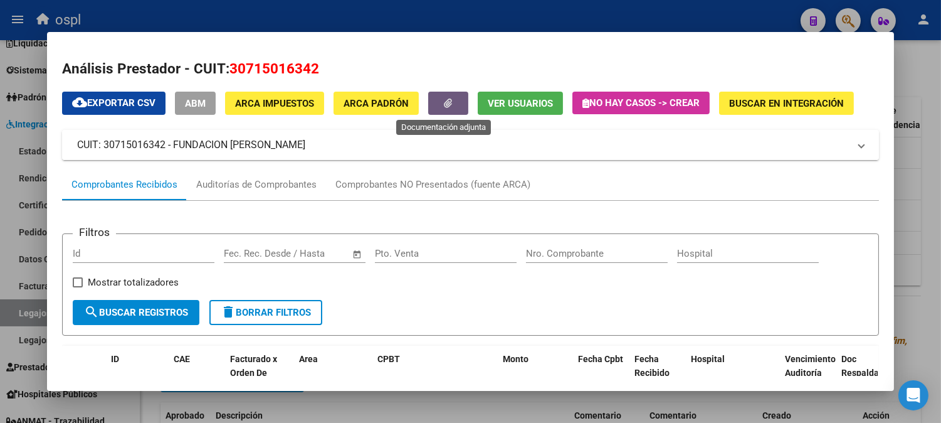
click at [769, 130] on mat-expansion-panel-header "CUIT: 30715016342 - FUNDACION [PERSON_NAME]" at bounding box center [470, 145] width 817 height 30
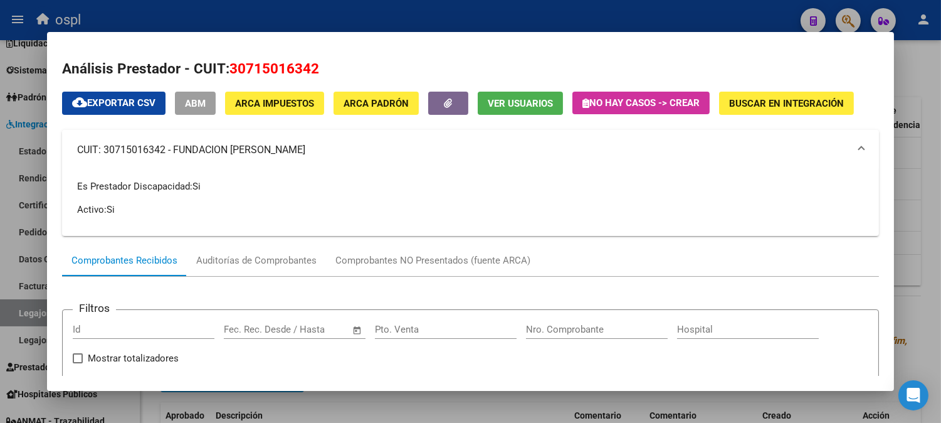
click at [769, 135] on mat-expansion-panel-header "CUIT: 30715016342 - FUNDACION [PERSON_NAME]" at bounding box center [470, 150] width 817 height 40
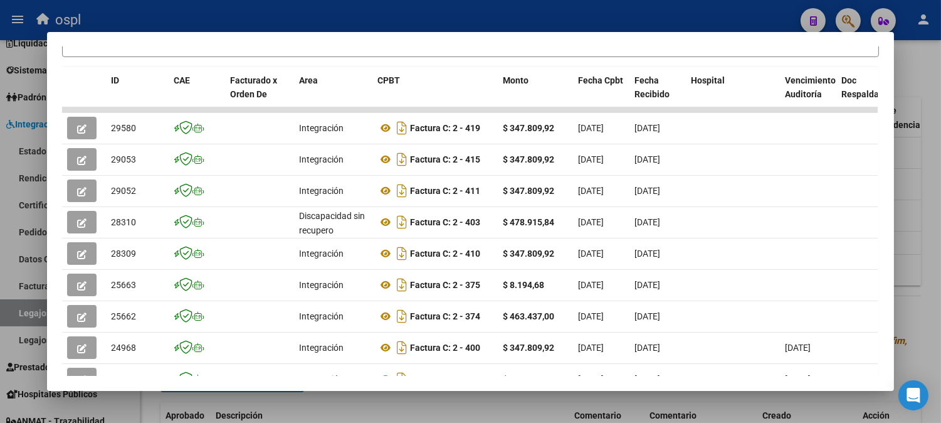
scroll to position [383, 0]
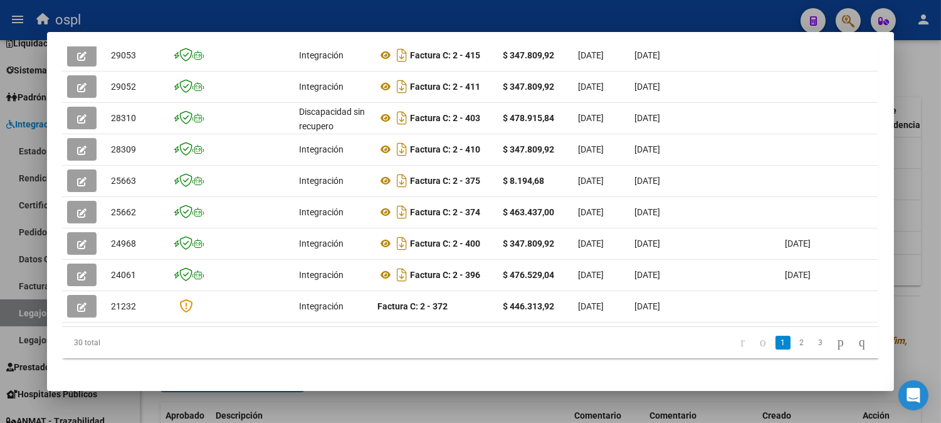
click at [857, 334] on icon "go to last page" at bounding box center [862, 341] width 10 height 15
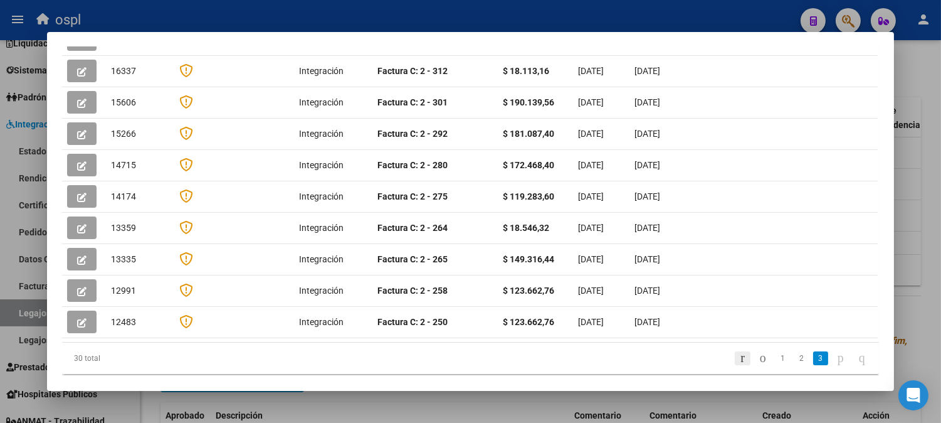
click at [739, 350] on icon "go to first page" at bounding box center [743, 357] width 8 height 15
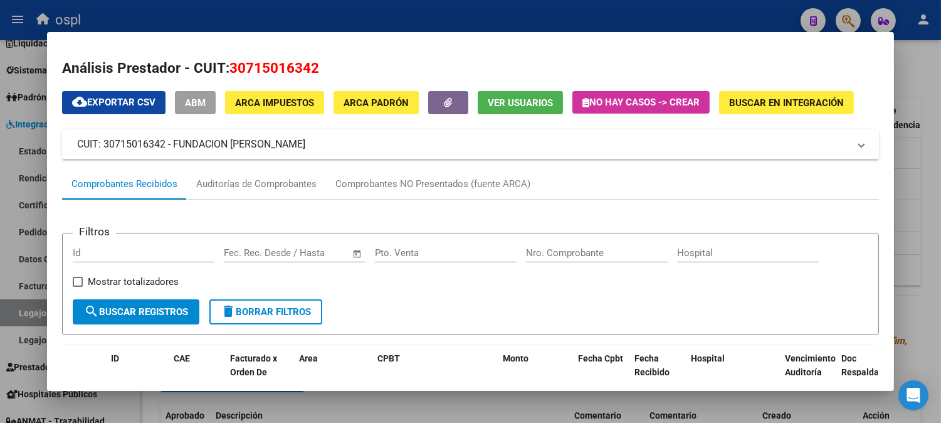
scroll to position [0, 0]
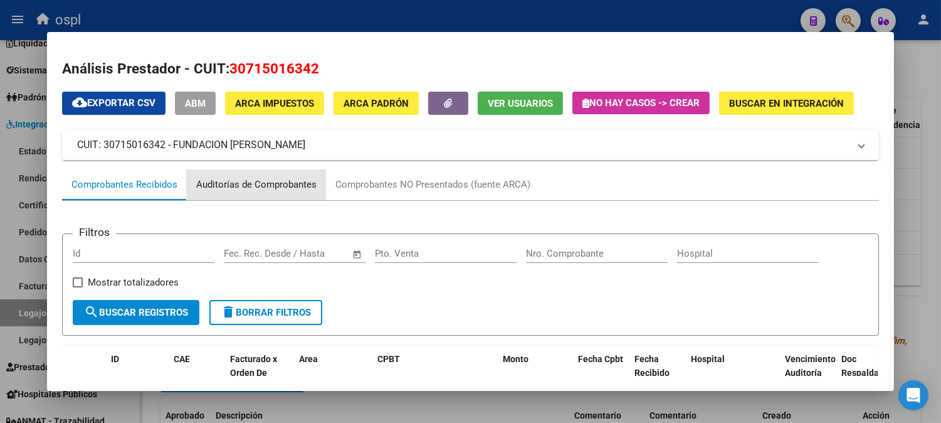
click at [273, 176] on div "Auditorías de Comprobantes" at bounding box center [256, 185] width 139 height 30
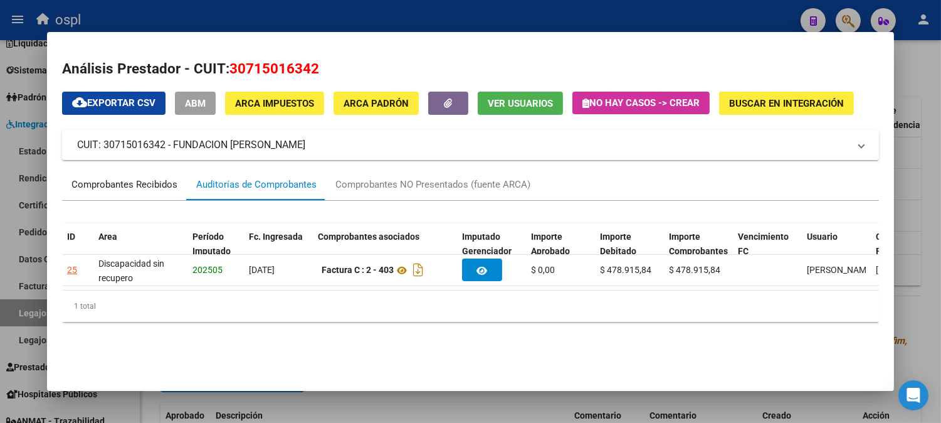
click at [151, 199] on div "Comprobantes Recibidos" at bounding box center [124, 185] width 125 height 30
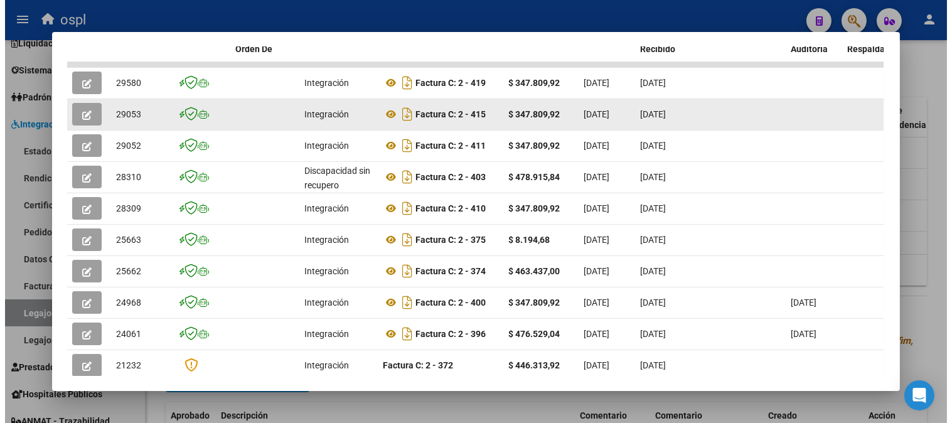
scroll to position [383, 0]
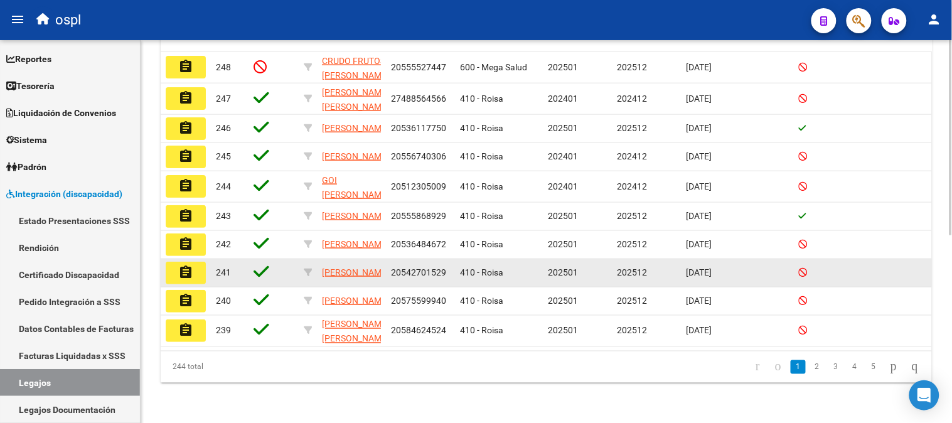
scroll to position [553, 0]
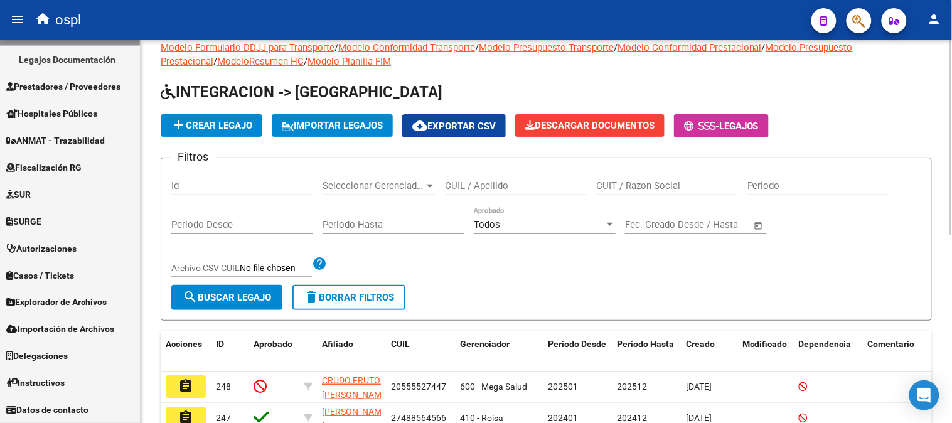
click at [696, 194] on div "CUIT / Razon Social" at bounding box center [667, 181] width 142 height 27
paste input "27418872832"
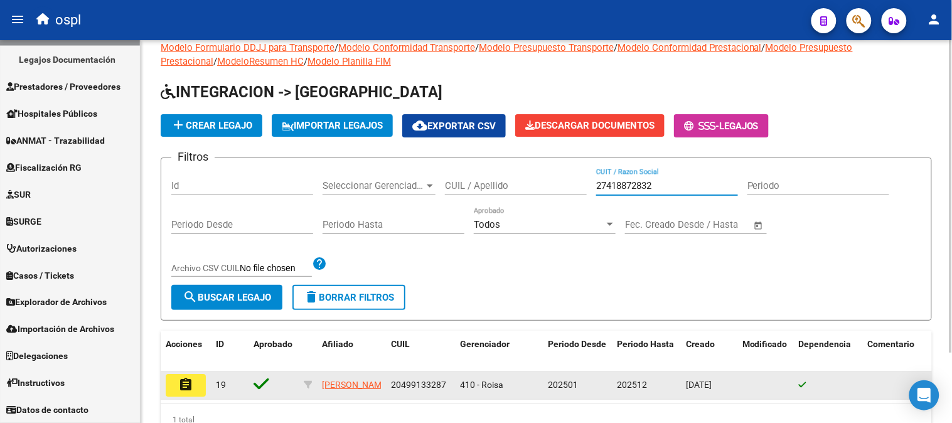
type input "27418872832"
click at [191, 381] on mat-icon "assignment" at bounding box center [185, 384] width 15 height 15
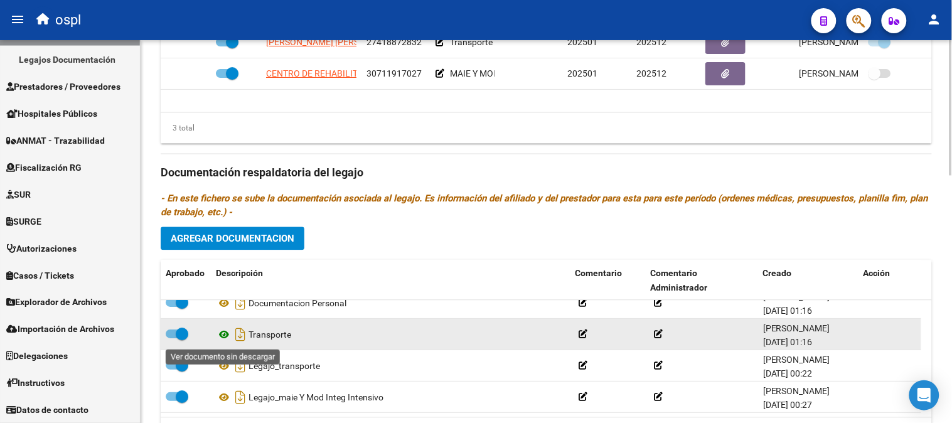
click at [225, 336] on icon at bounding box center [224, 334] width 16 height 15
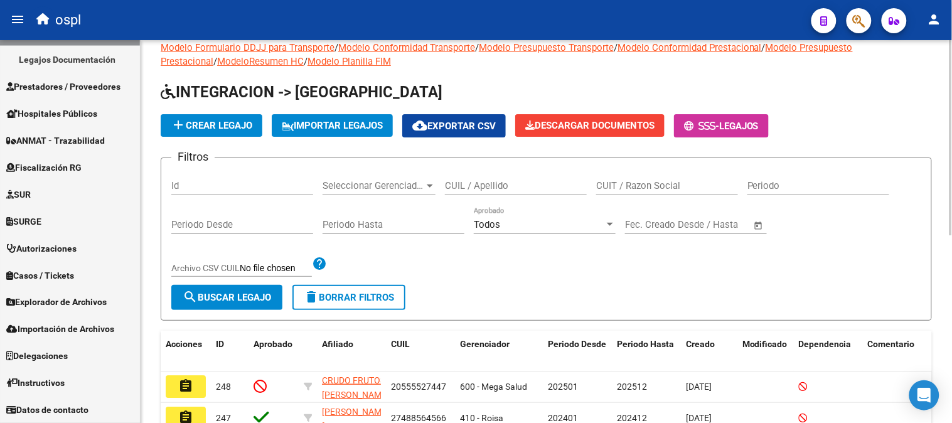
click at [655, 182] on input "CUIT / Razon Social" at bounding box center [667, 185] width 142 height 11
paste input "30717810577"
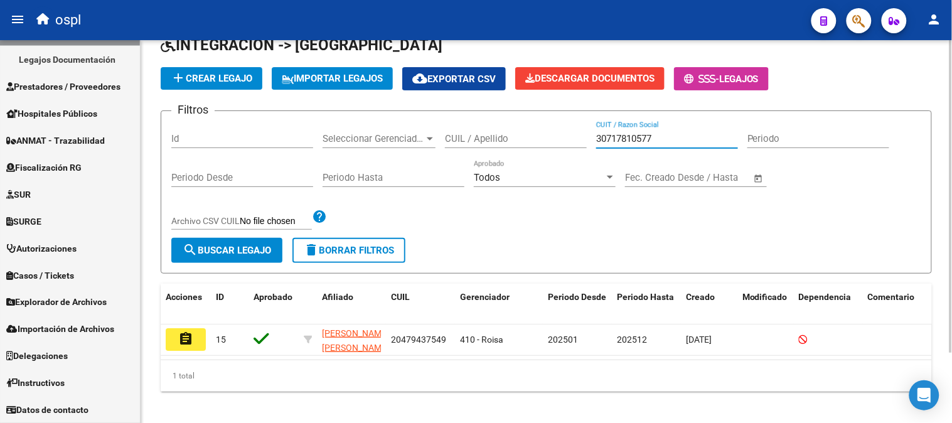
scroll to position [85, 0]
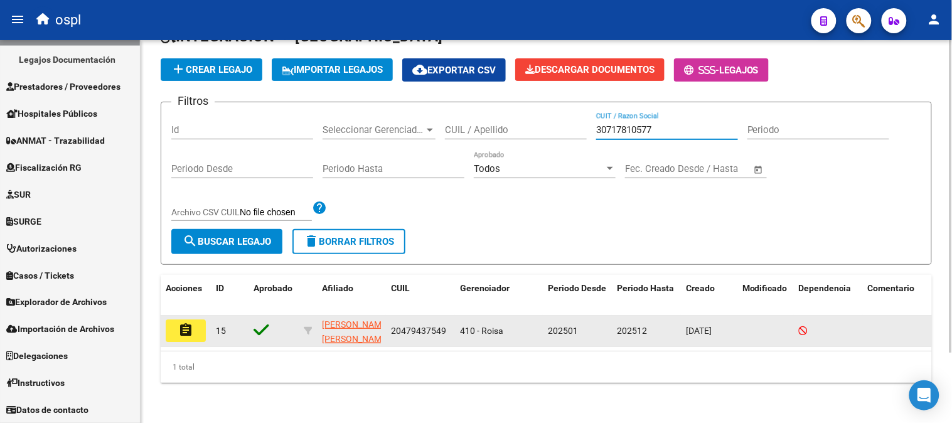
type input "30717810577"
click at [189, 322] on mat-icon "assignment" at bounding box center [185, 329] width 15 height 15
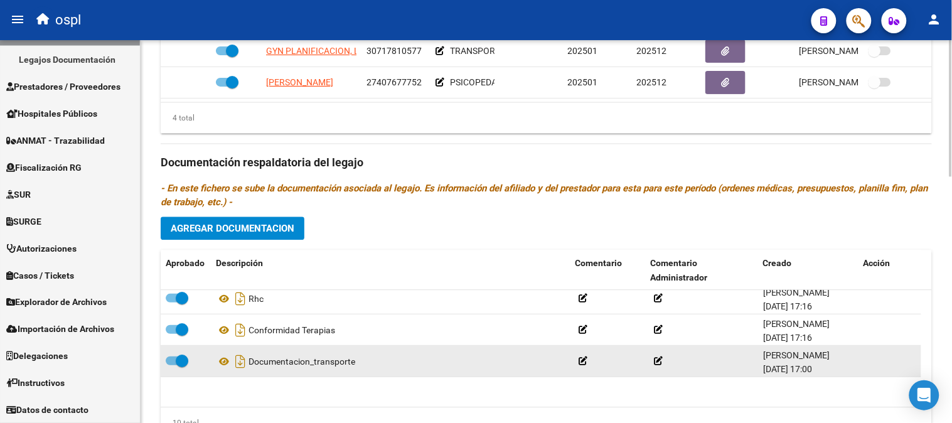
scroll to position [201, 0]
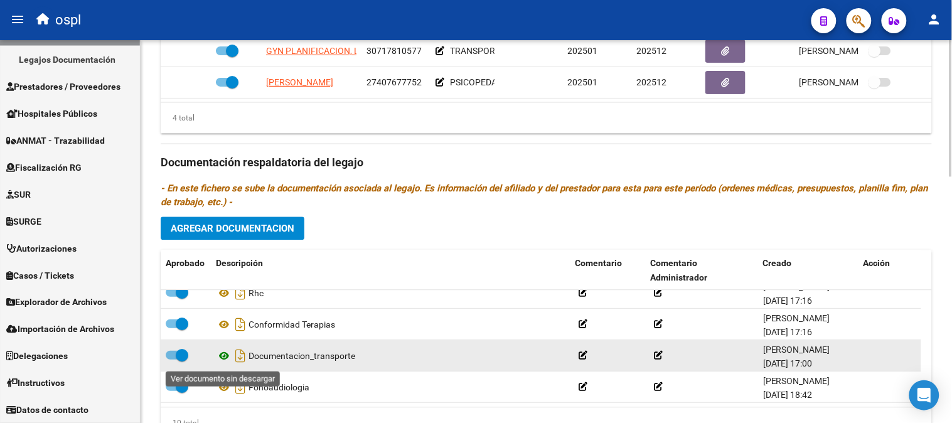
click at [217, 361] on icon at bounding box center [224, 356] width 16 height 15
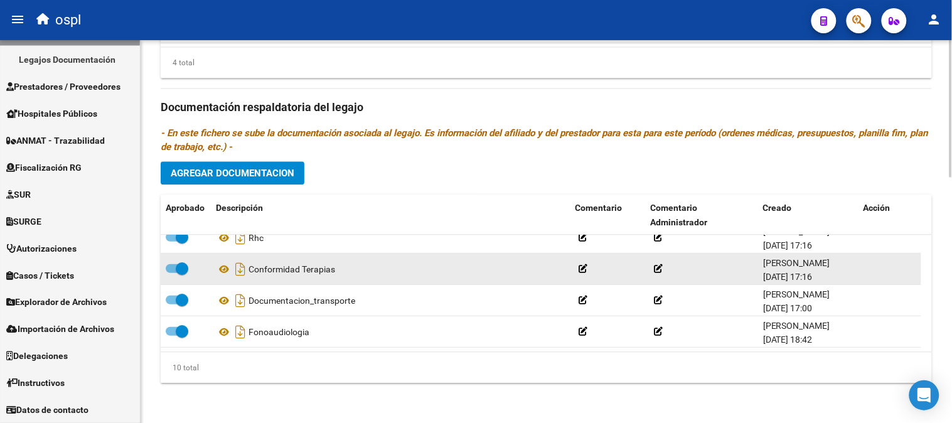
scroll to position [0, 0]
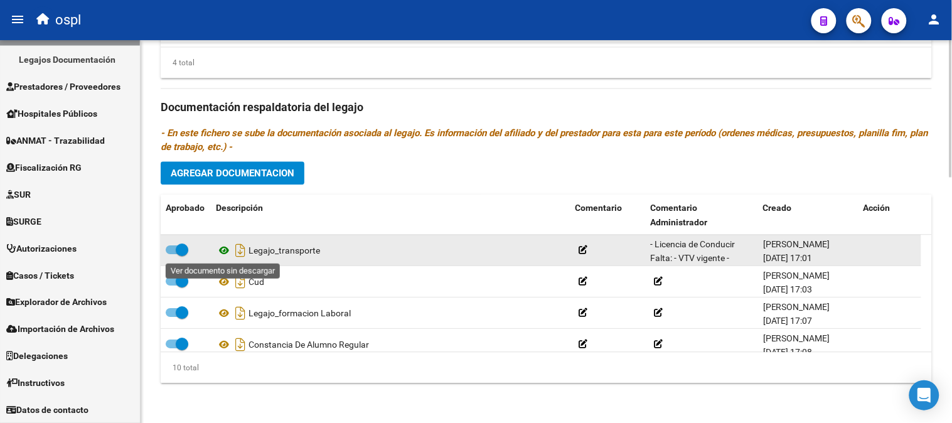
click at [220, 247] on icon at bounding box center [224, 250] width 16 height 15
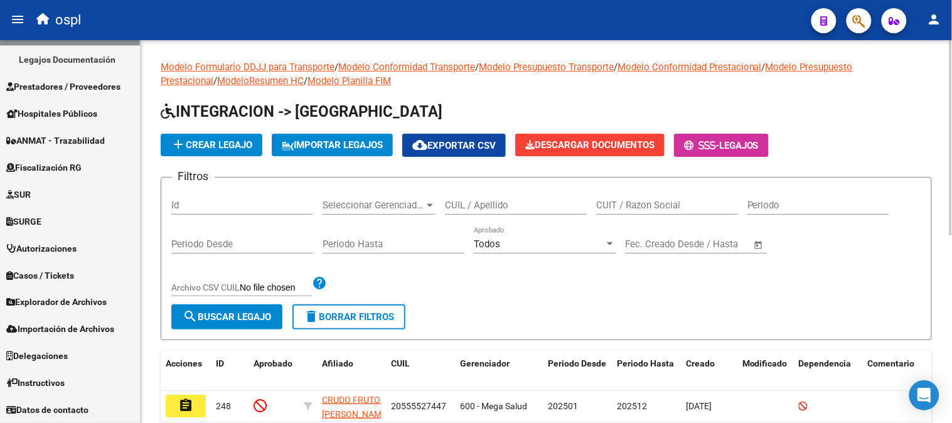
click at [629, 204] on input "CUIT / Razon Social" at bounding box center [667, 204] width 142 height 11
paste input "30717850536"
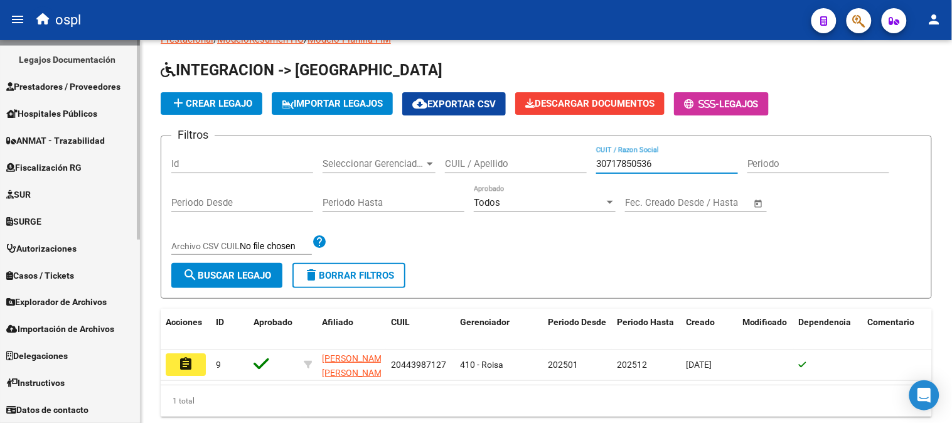
scroll to position [85, 0]
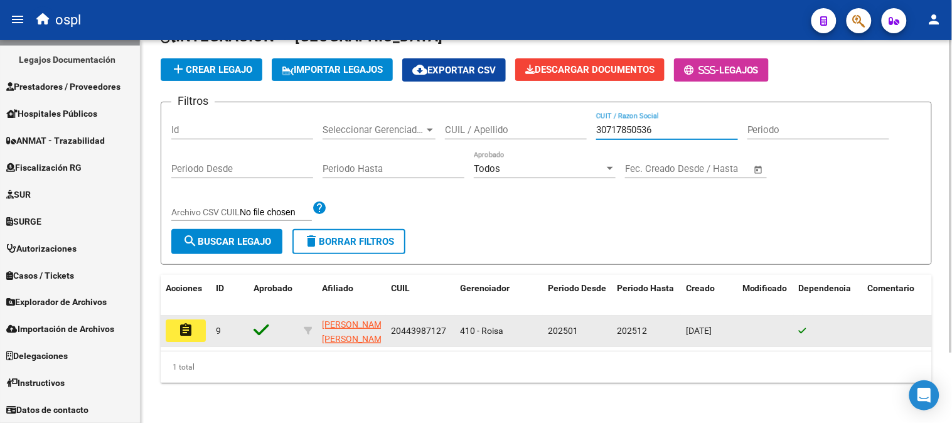
type input "30717850536"
click at [201, 322] on button "assignment" at bounding box center [186, 330] width 40 height 23
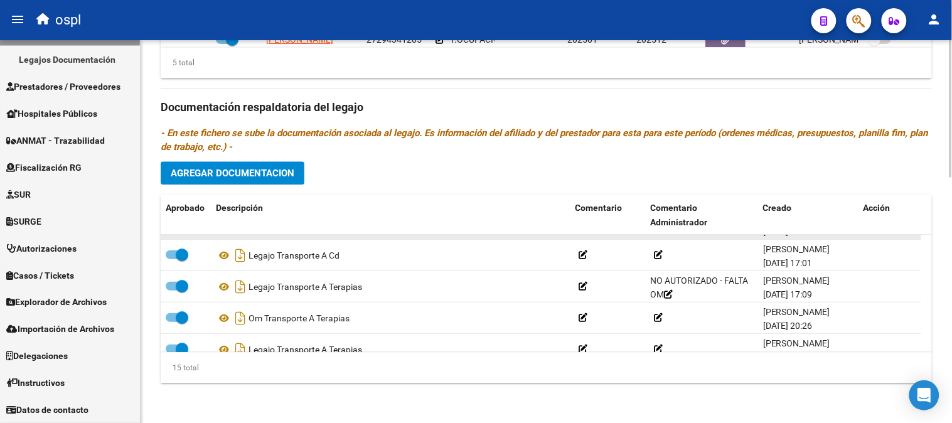
scroll to position [278, 0]
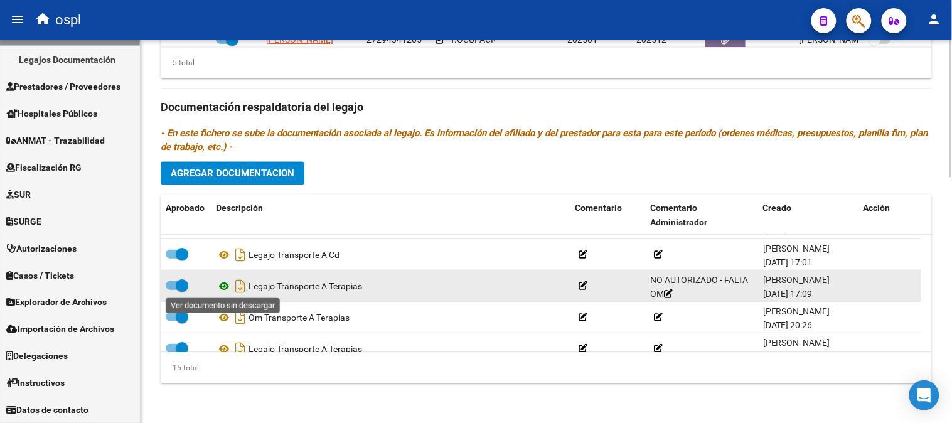
click at [222, 285] on icon at bounding box center [224, 285] width 16 height 15
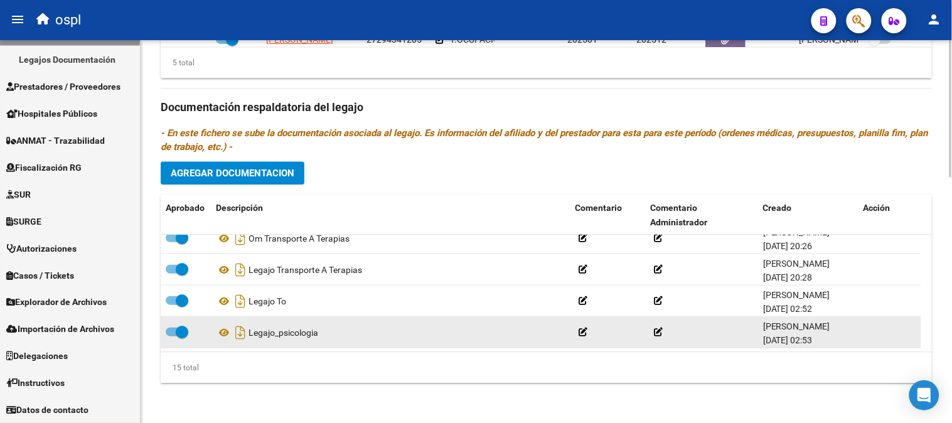
scroll to position [287, 0]
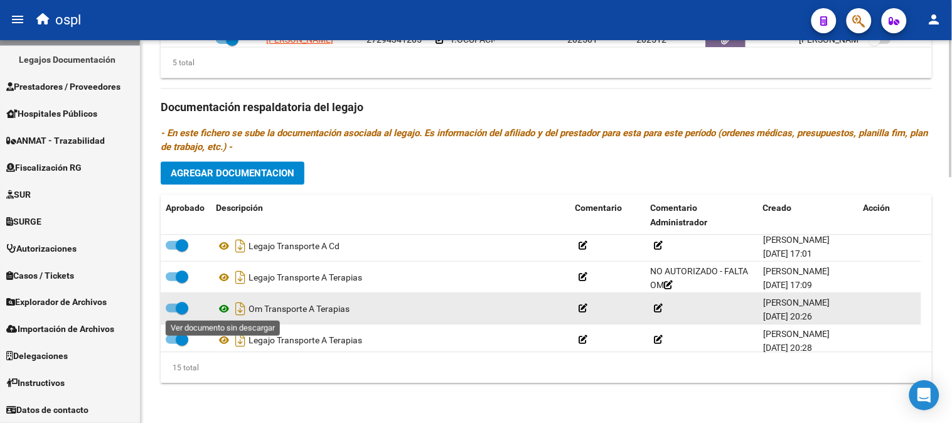
click at [227, 309] on icon at bounding box center [224, 307] width 16 height 15
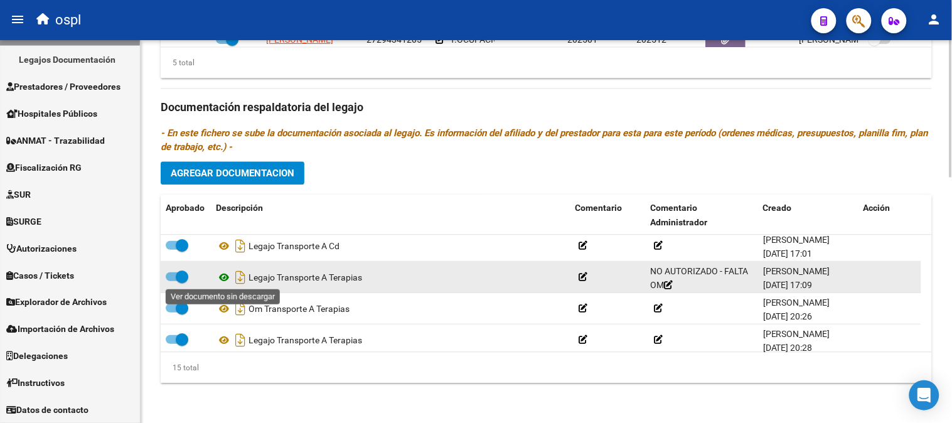
click at [223, 278] on icon at bounding box center [224, 276] width 16 height 15
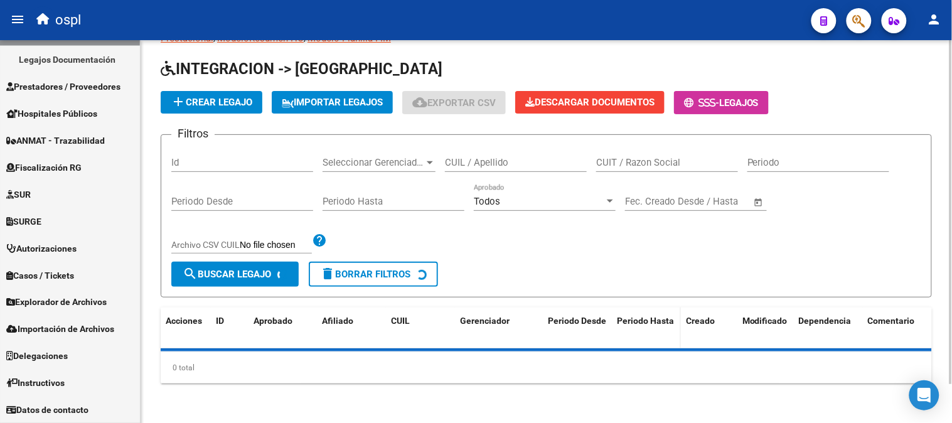
scroll to position [197, 0]
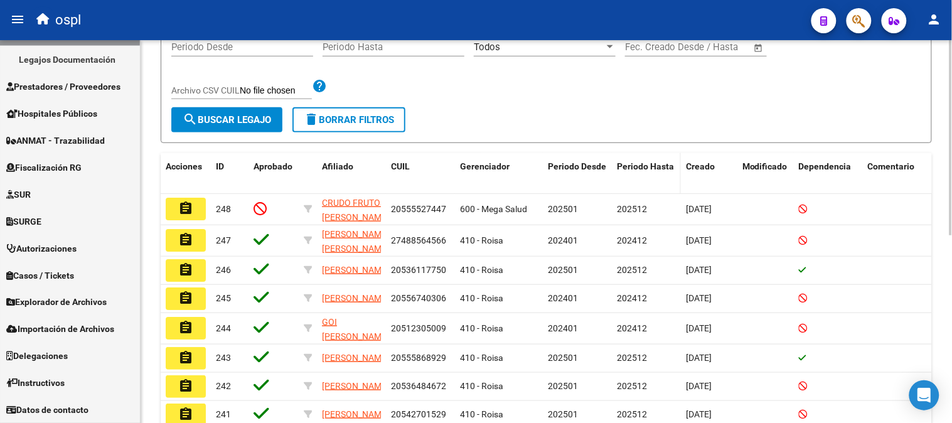
click at [670, 165] on span "Periodo Hasta" at bounding box center [645, 166] width 57 height 10
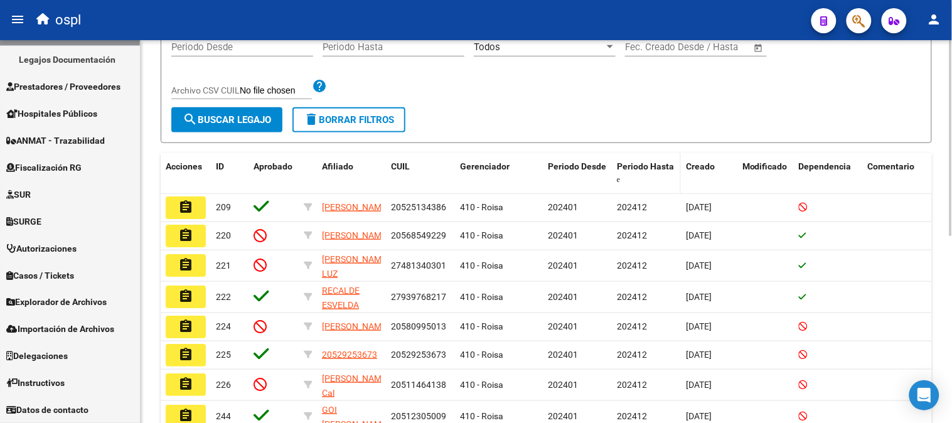
scroll to position [0, 0]
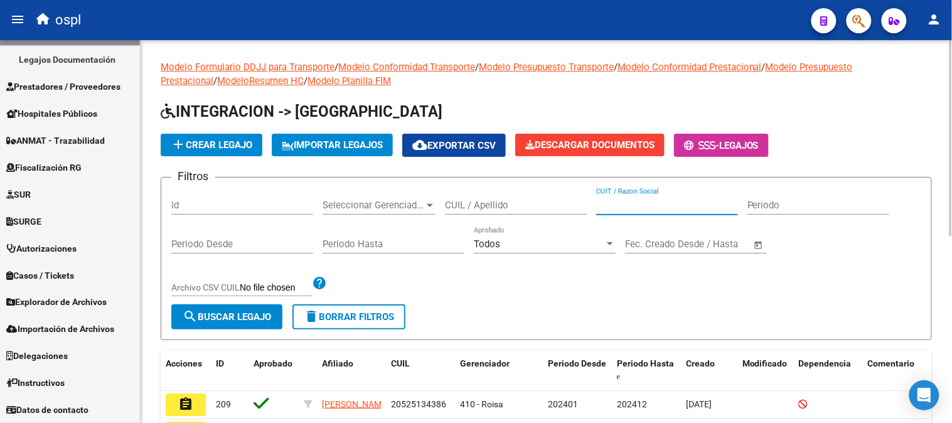
click at [664, 204] on input "CUIT / Razon Social" at bounding box center [667, 204] width 142 height 11
paste input "20132836605"
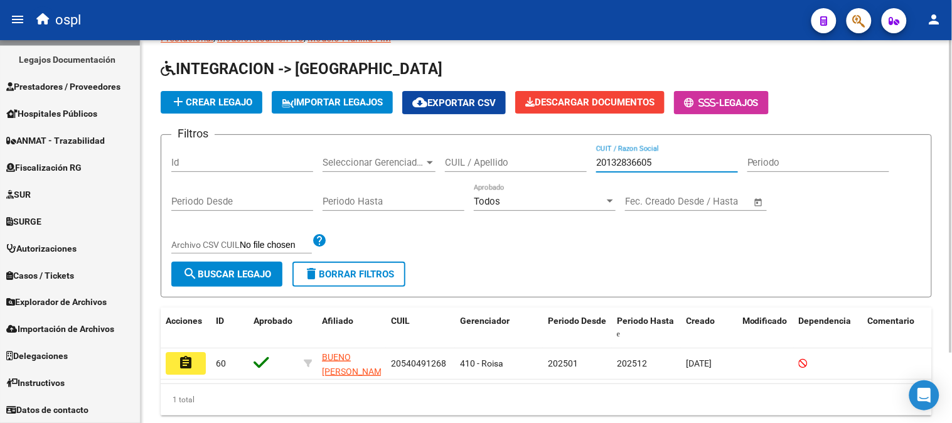
scroll to position [85, 0]
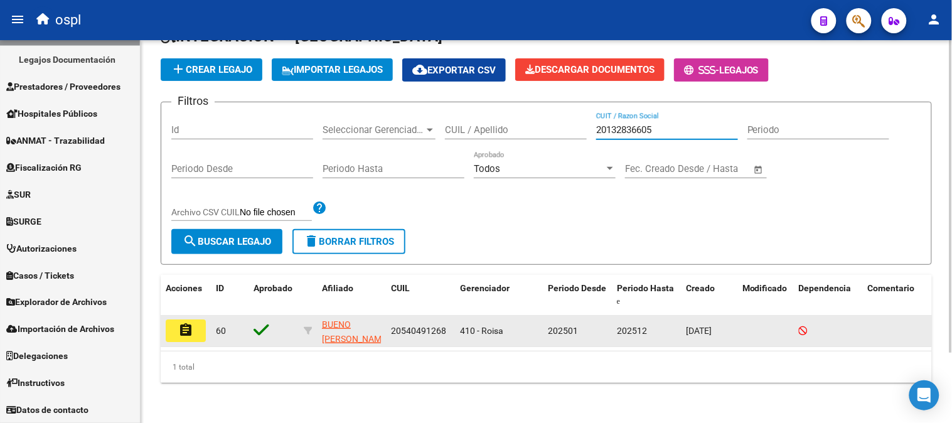
type input "20132836605"
click at [195, 324] on button "assignment" at bounding box center [186, 330] width 40 height 23
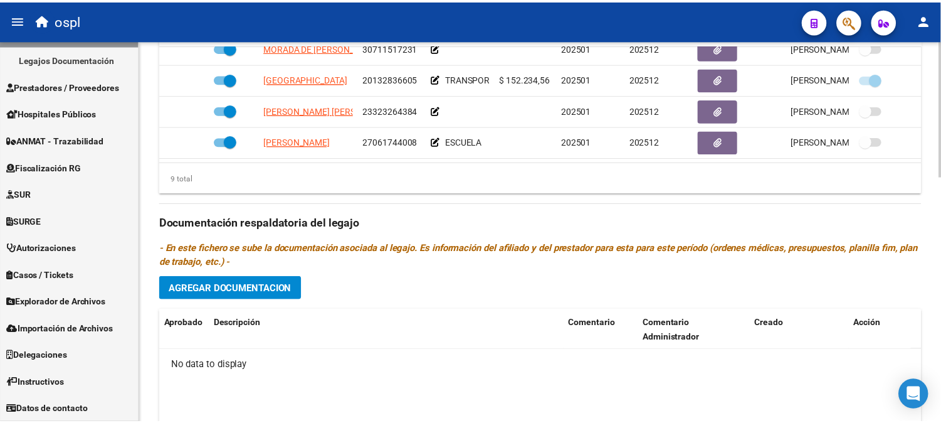
scroll to position [487, 0]
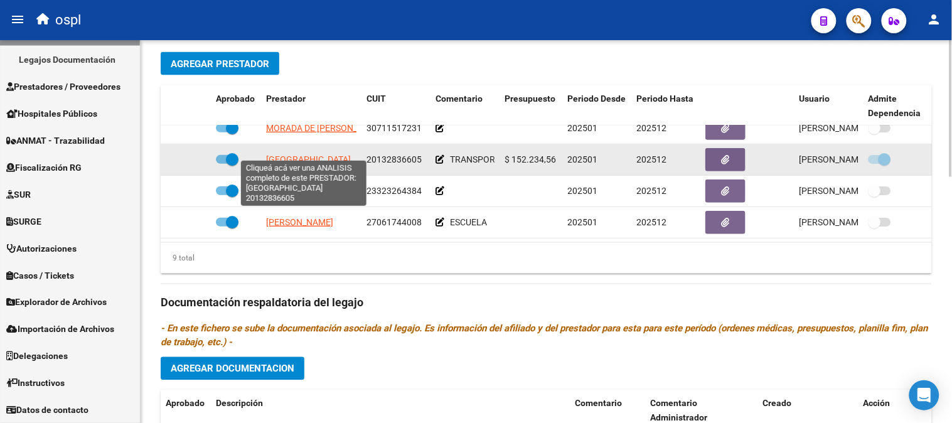
click at [306, 154] on span "[GEOGRAPHIC_DATA]" at bounding box center [308, 159] width 85 height 10
type textarea "20132836605"
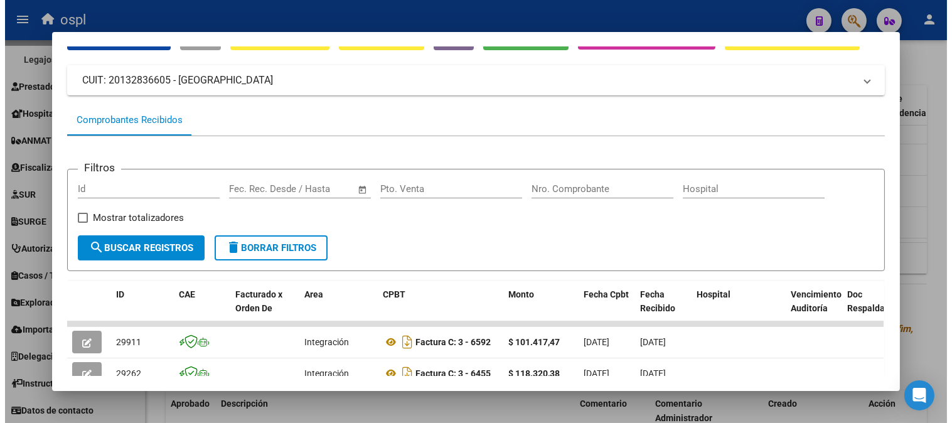
scroll to position [0, 0]
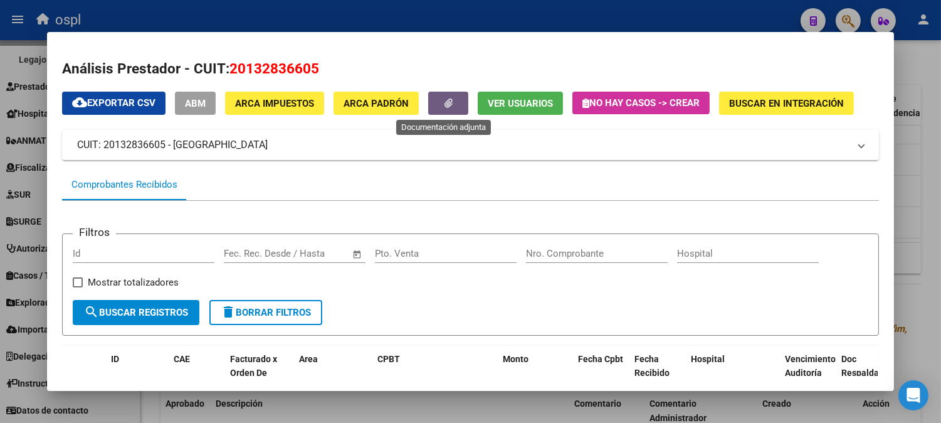
click at [449, 98] on button "button" at bounding box center [448, 103] width 40 height 23
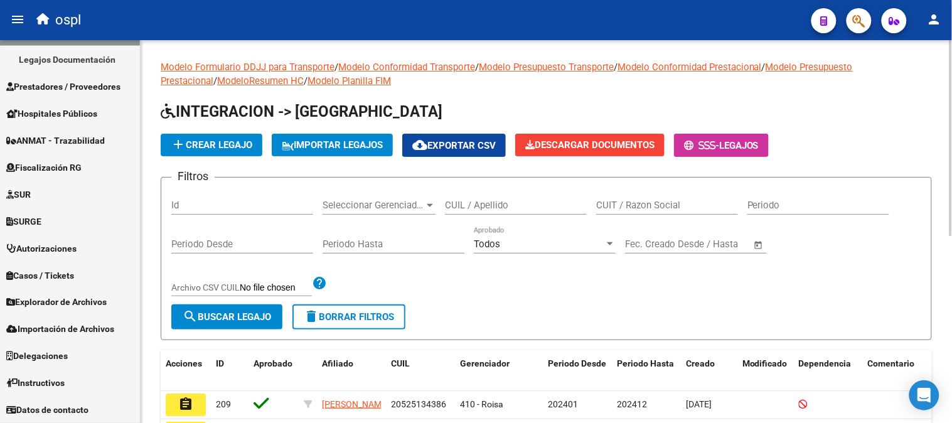
click at [622, 198] on div "CUIT / Razon Social" at bounding box center [667, 201] width 142 height 27
paste input "27233915217"
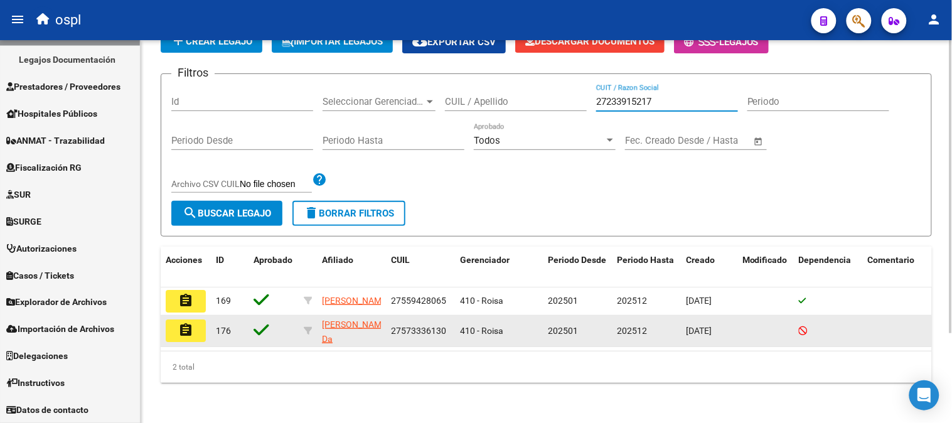
scroll to position [117, 0]
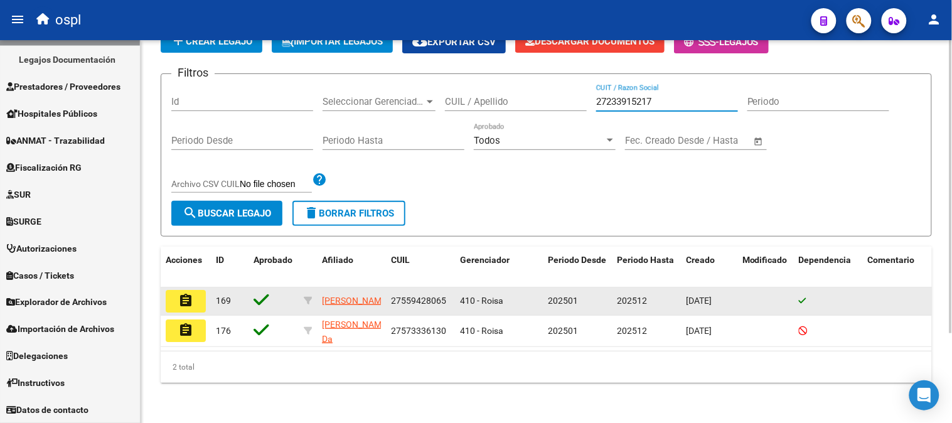
type input "27233915217"
click at [191, 299] on button "assignment" at bounding box center [186, 301] width 40 height 23
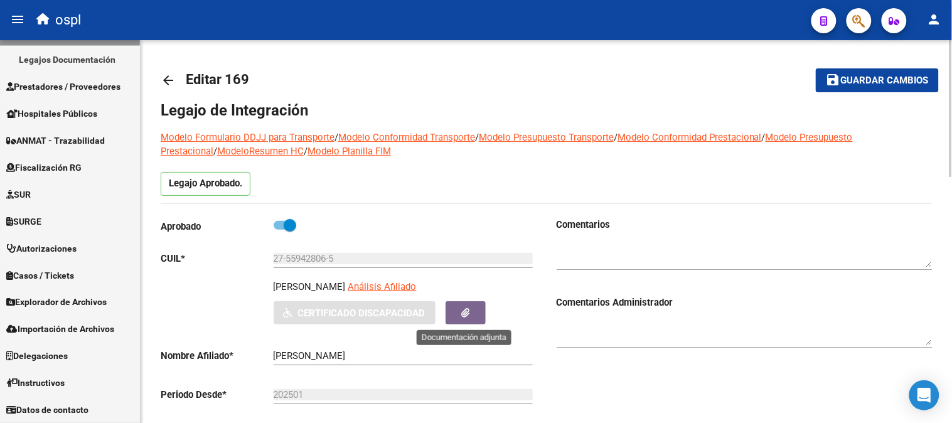
type input "FUENTES COPA [PERSON_NAME]"
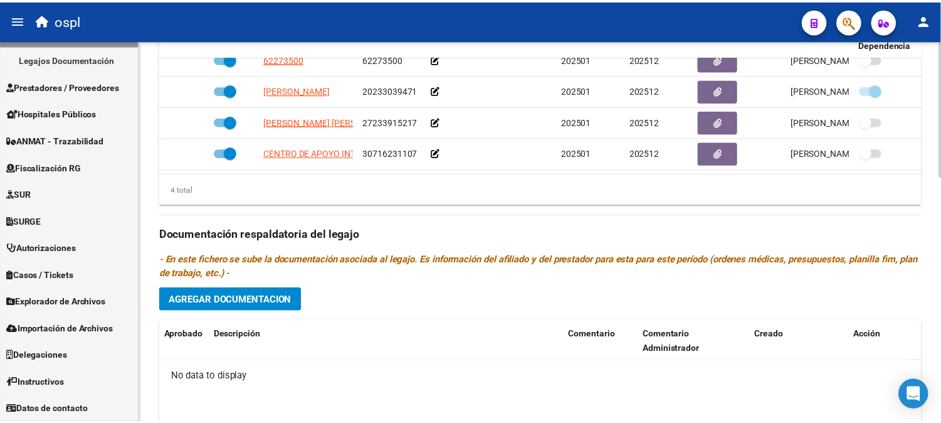
scroll to position [406, 0]
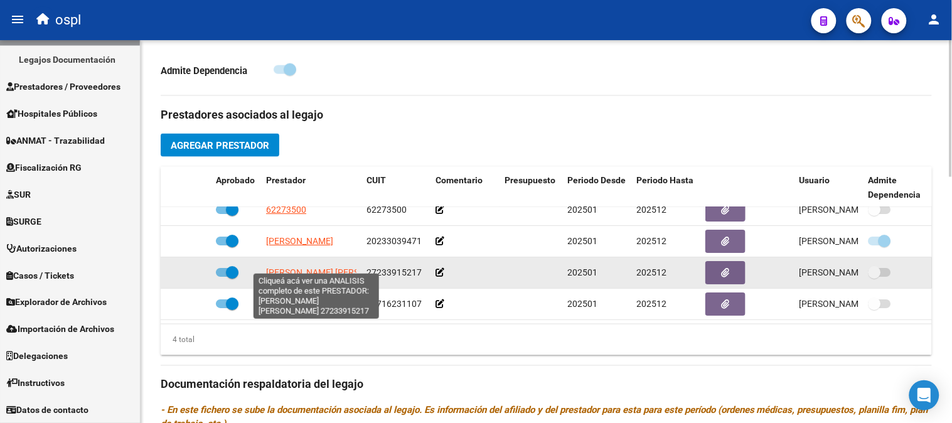
click at [315, 267] on span "[PERSON_NAME] [PERSON_NAME]" at bounding box center [334, 272] width 136 height 10
type textarea "27233915217"
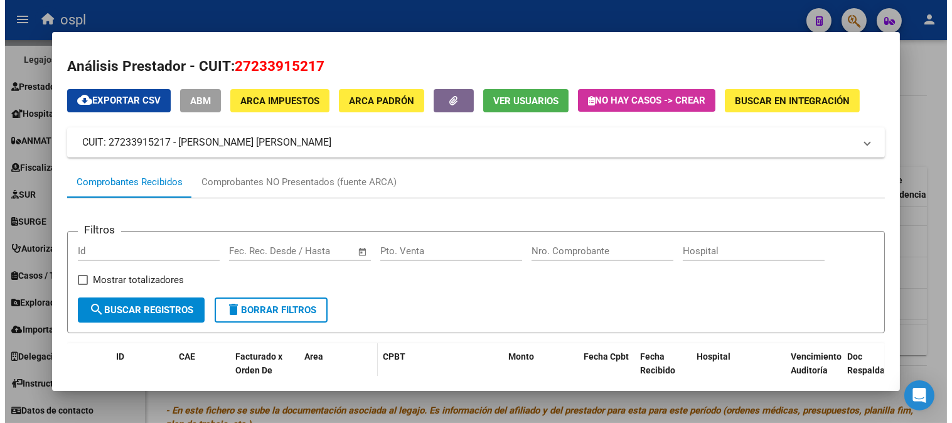
scroll to position [0, 0]
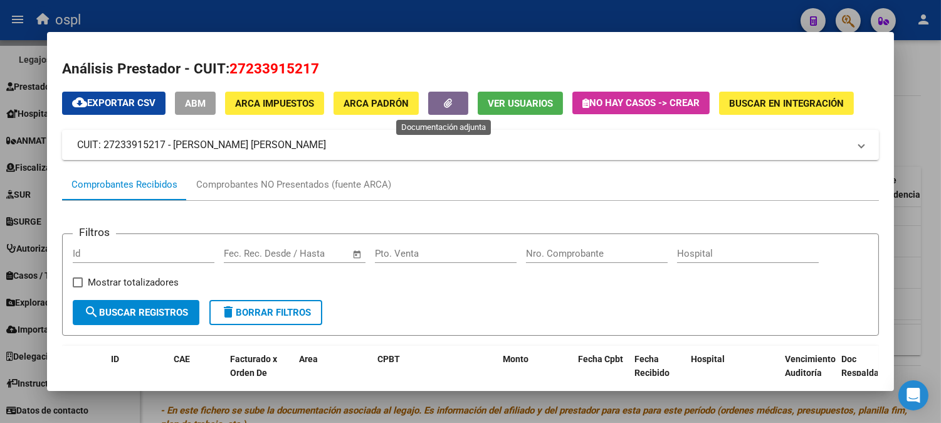
click at [445, 101] on icon "button" at bounding box center [449, 102] width 8 height 9
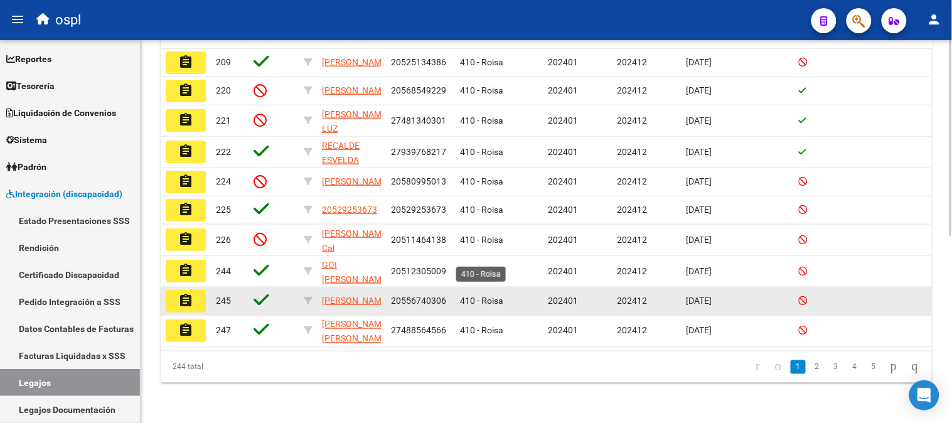
scroll to position [40, 0]
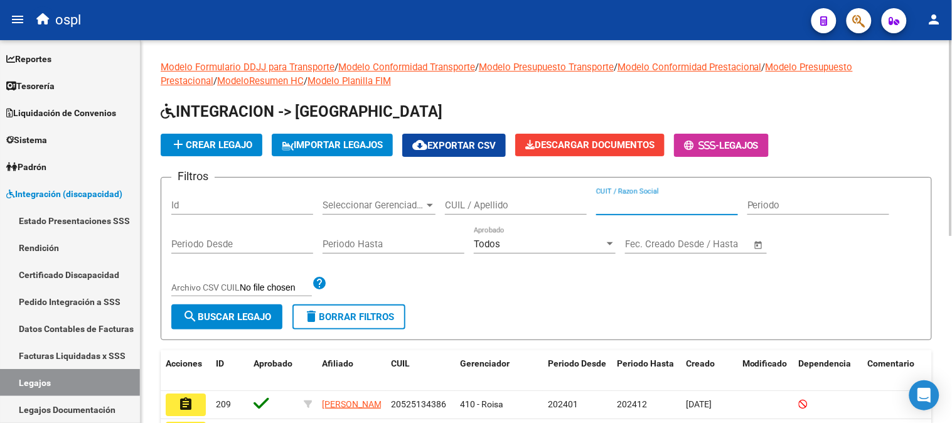
click at [647, 203] on input "CUIT / Razon Social" at bounding box center [667, 204] width 142 height 11
paste input "27331888481"
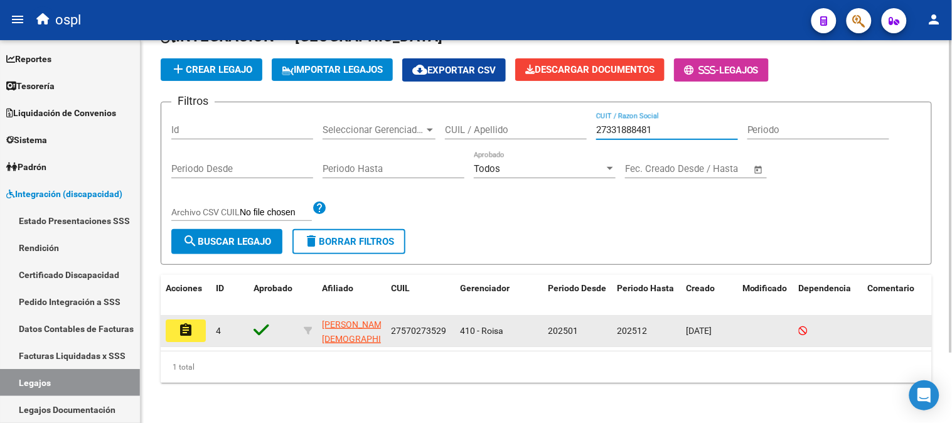
type input "27331888481"
click at [189, 322] on mat-icon "assignment" at bounding box center [185, 329] width 15 height 15
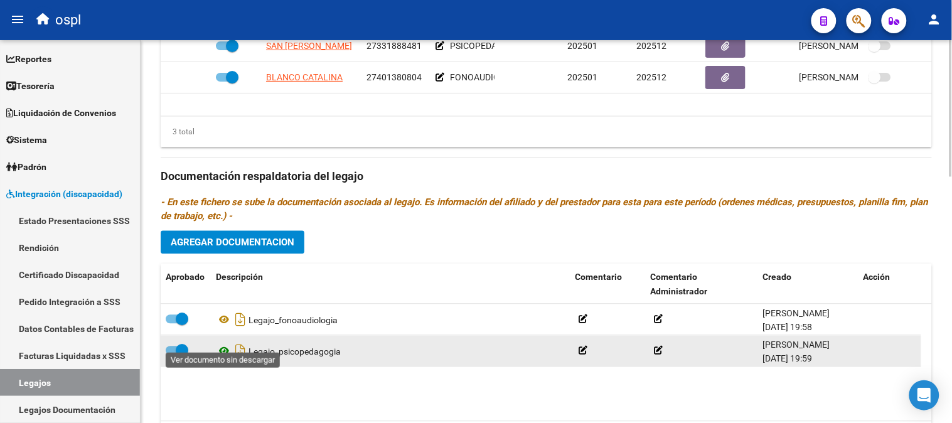
click at [221, 344] on icon at bounding box center [224, 351] width 16 height 15
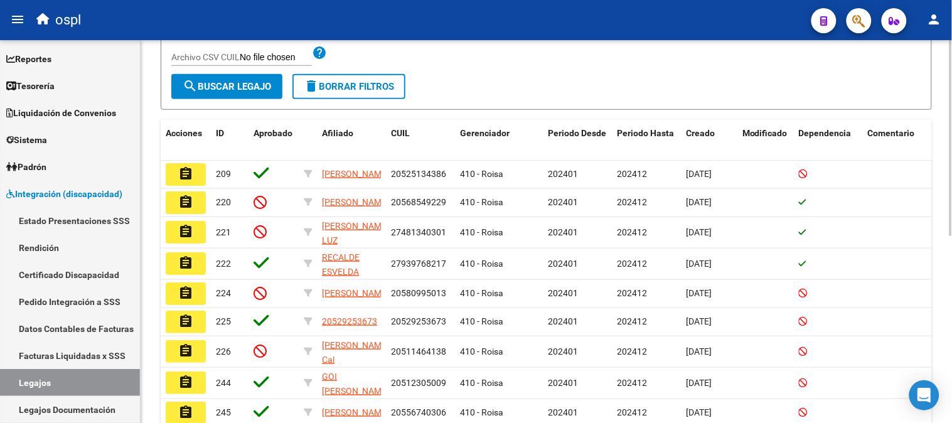
scroll to position [86, 0]
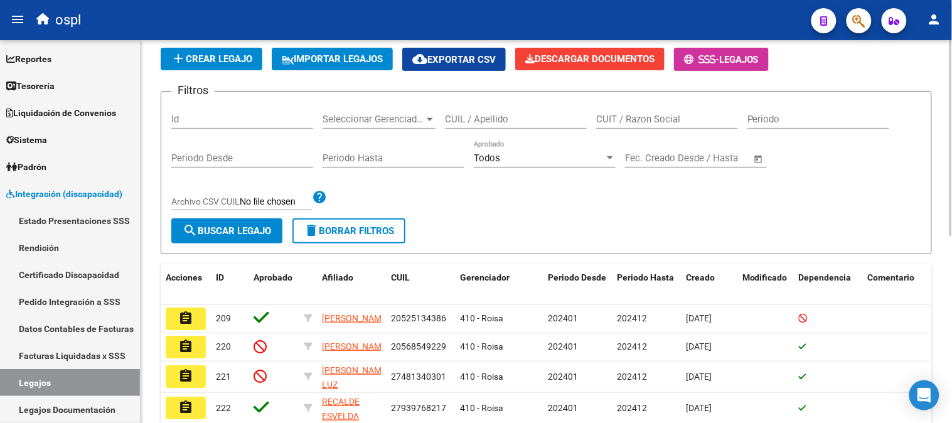
click at [697, 117] on input "CUIT / Razon Social" at bounding box center [667, 119] width 142 height 11
paste input "27337342855"
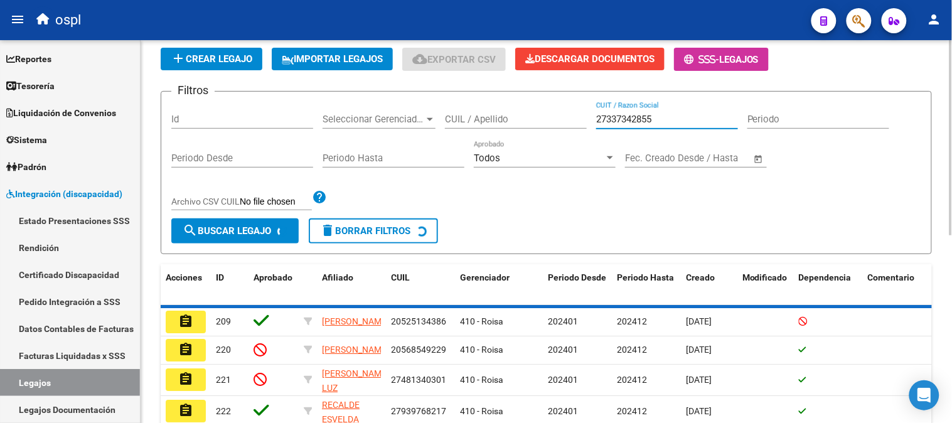
scroll to position [85, 0]
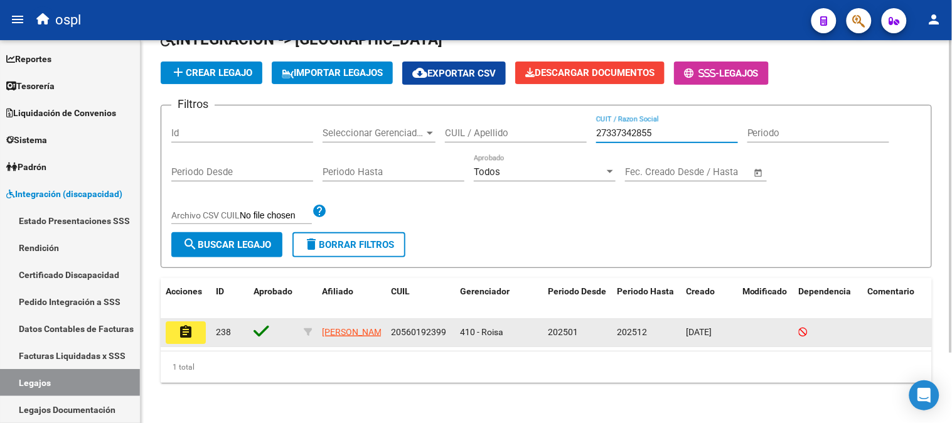
type input "27337342855"
click at [173, 321] on button "assignment" at bounding box center [186, 332] width 40 height 23
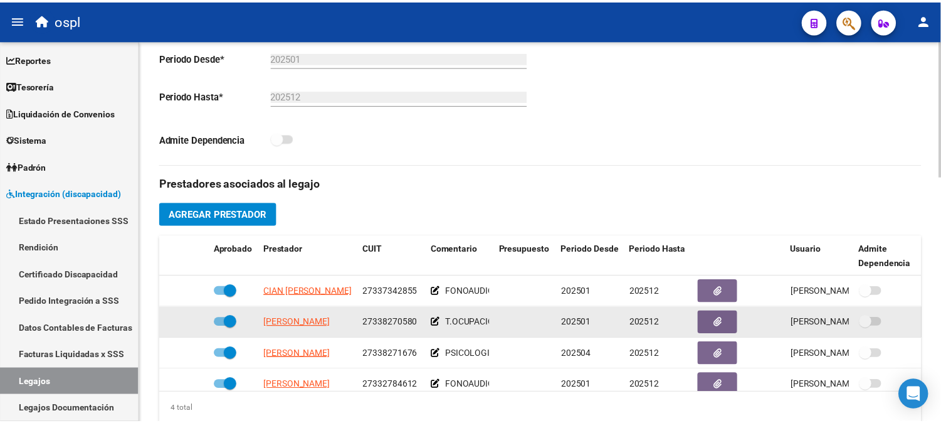
scroll to position [336, 0]
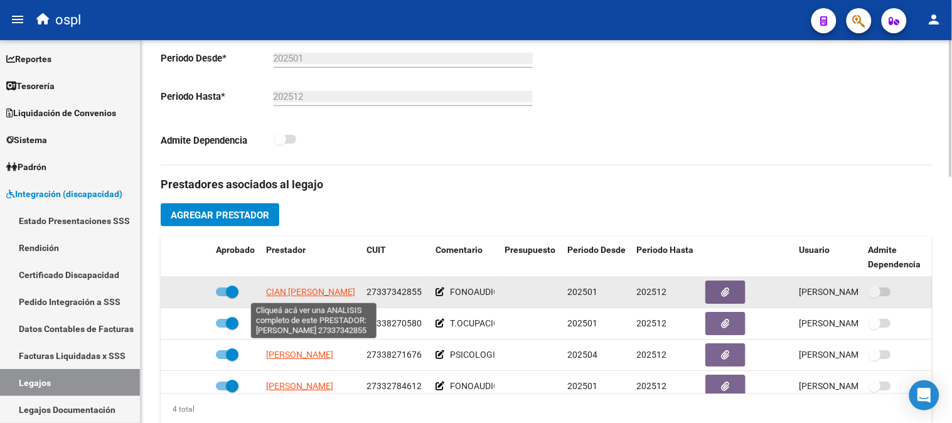
click at [297, 289] on span "CIAN [PERSON_NAME]" at bounding box center [310, 292] width 89 height 10
type textarea "27337342855"
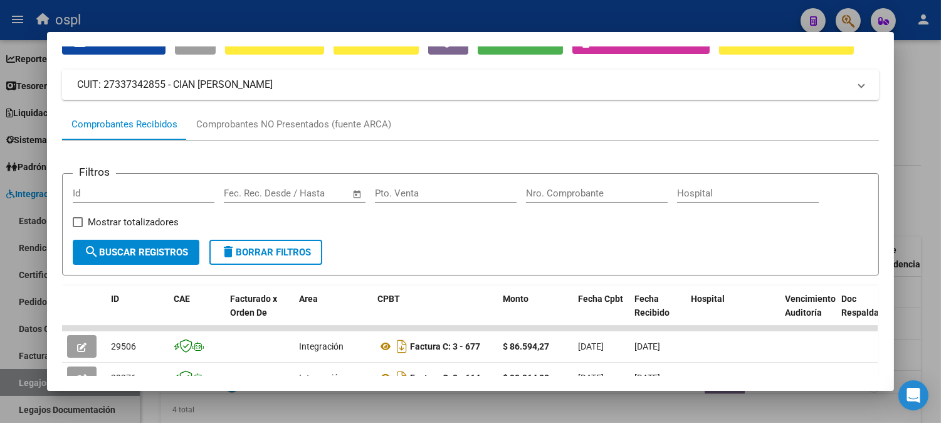
scroll to position [0, 0]
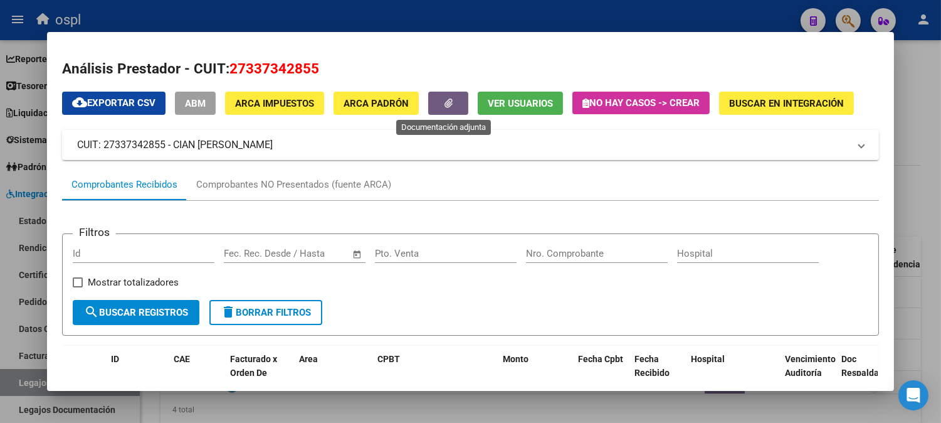
click at [437, 99] on button "button" at bounding box center [448, 103] width 40 height 23
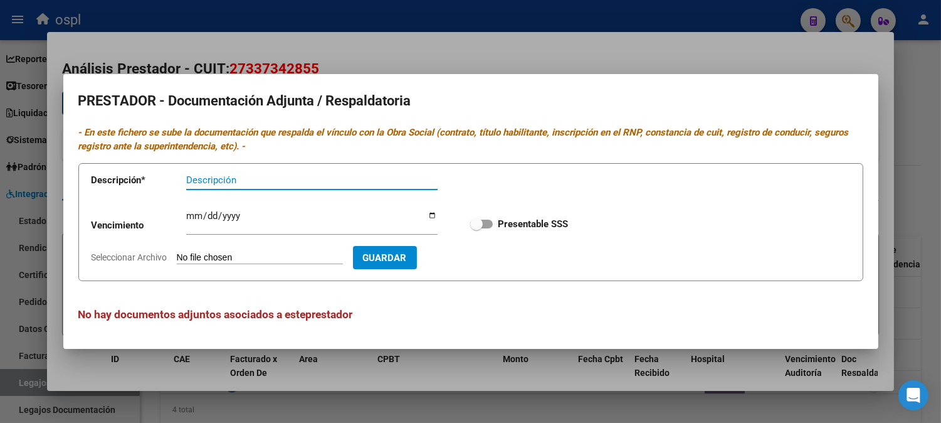
click at [485, 385] on div at bounding box center [470, 211] width 941 height 423
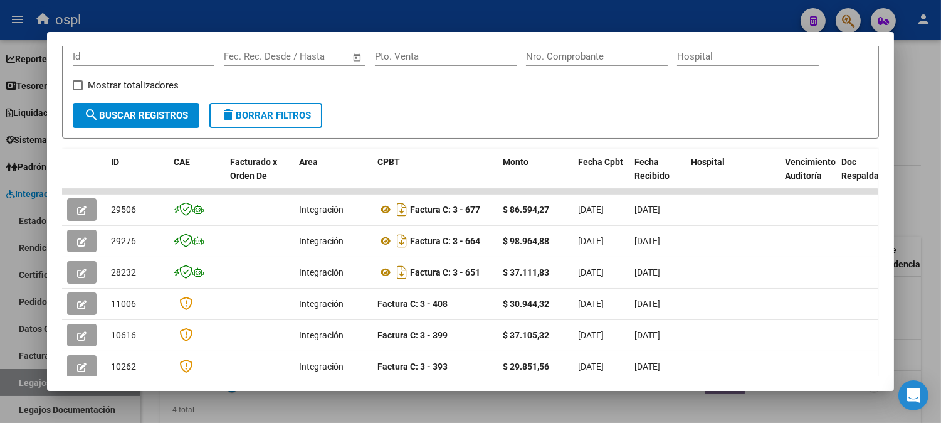
scroll to position [376, 0]
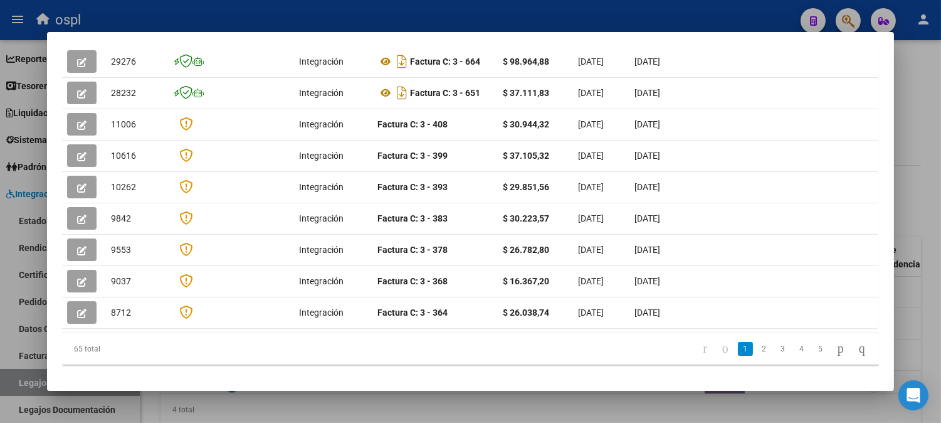
click at [757, 342] on link "2" at bounding box center [764, 349] width 15 height 14
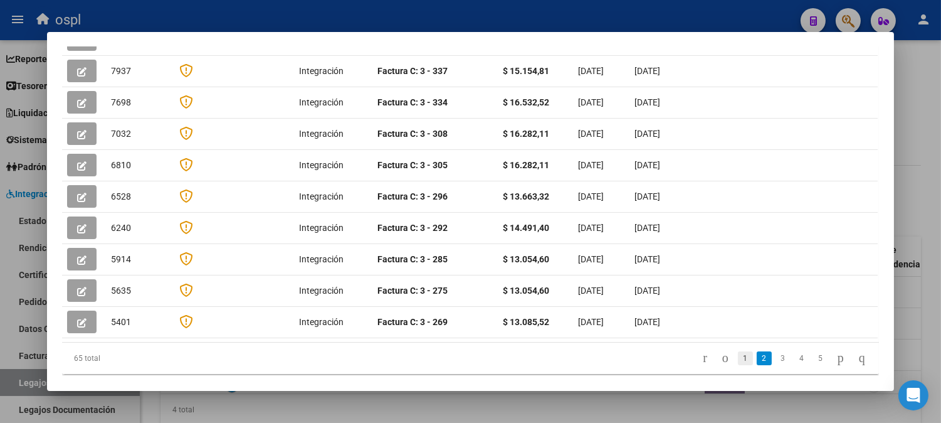
click at [738, 351] on link "1" at bounding box center [745, 358] width 15 height 14
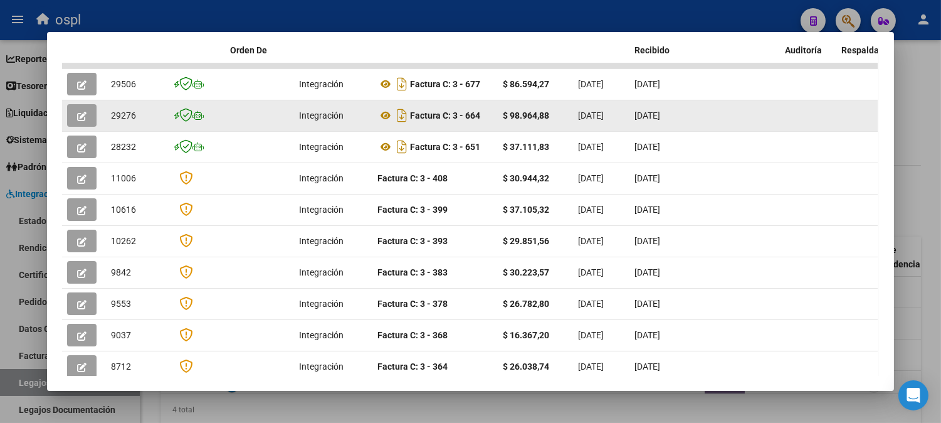
scroll to position [299, 0]
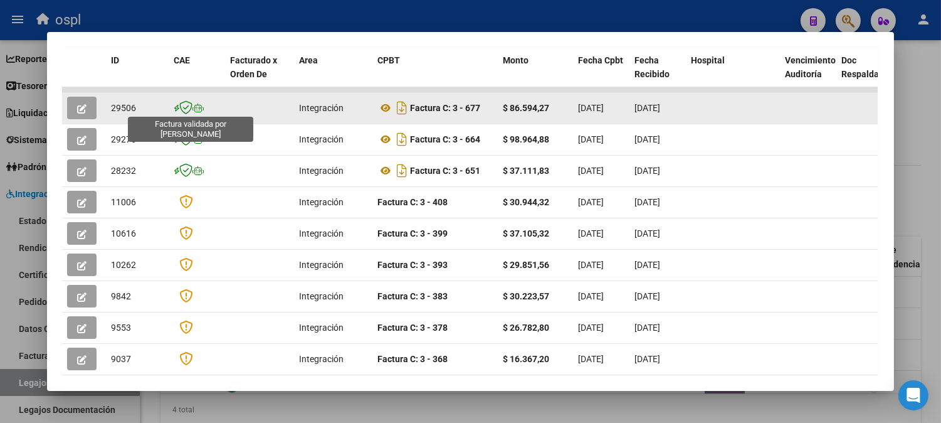
click at [179, 112] on icon at bounding box center [185, 107] width 13 height 14
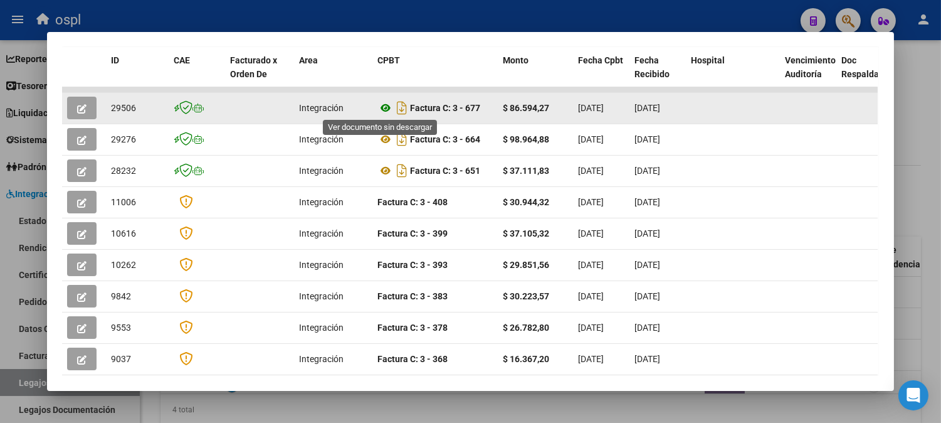
click at [381, 107] on icon at bounding box center [386, 107] width 16 height 15
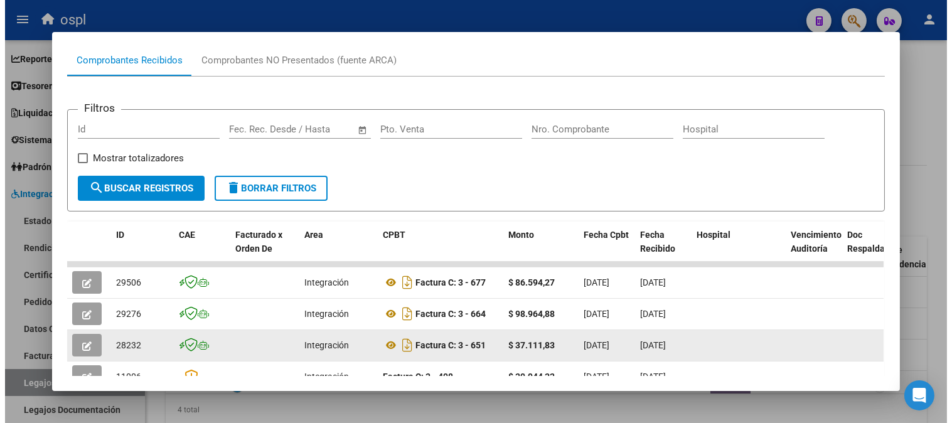
scroll to position [0, 0]
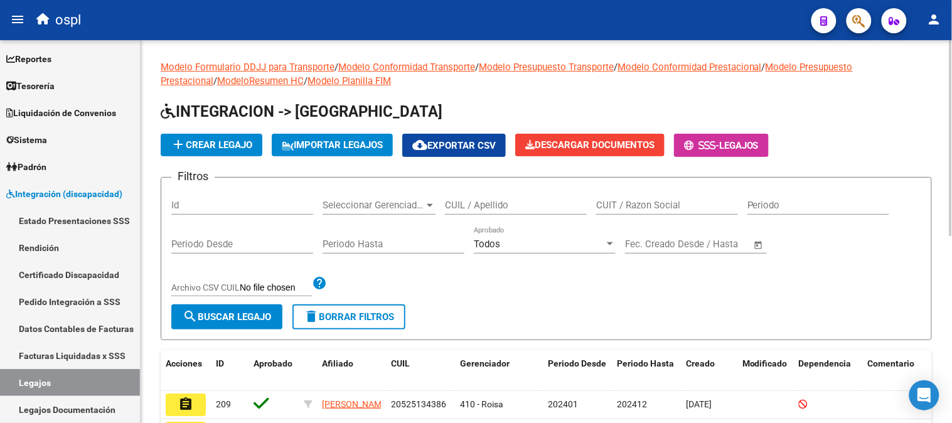
click at [650, 207] on input "CUIT / Razon Social" at bounding box center [667, 204] width 142 height 11
paste input "27304320910"
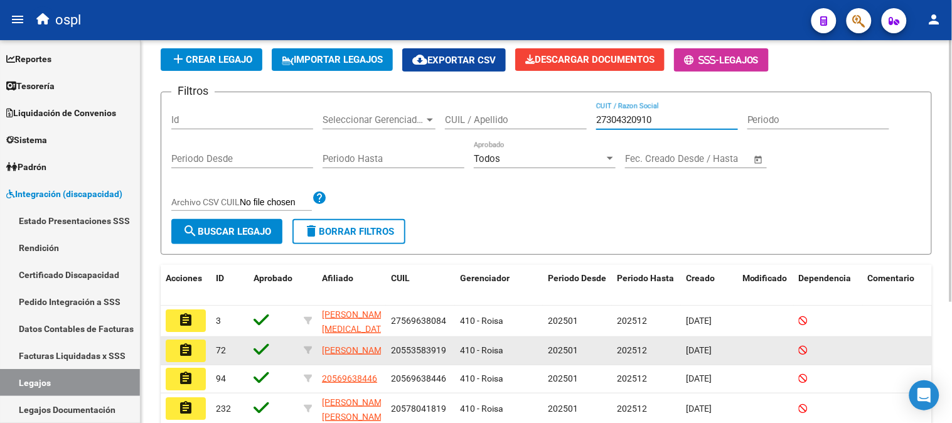
scroll to position [176, 0]
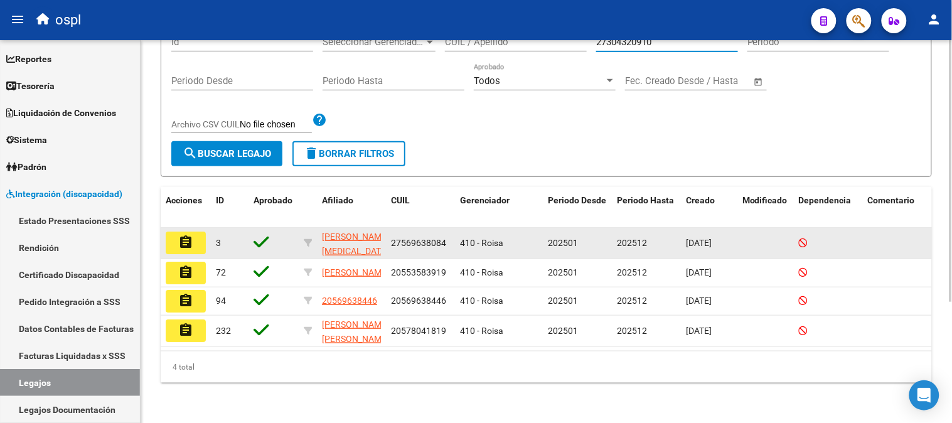
type input "27304320910"
click at [180, 235] on mat-icon "assignment" at bounding box center [185, 242] width 15 height 15
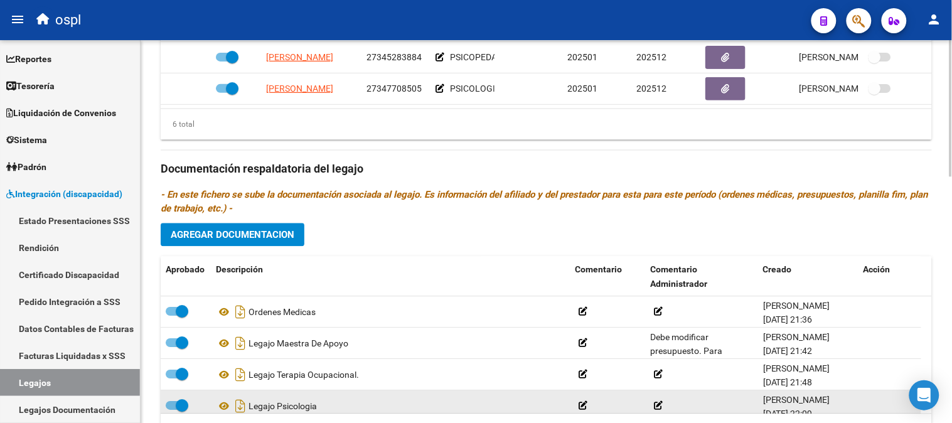
scroll to position [627, 0]
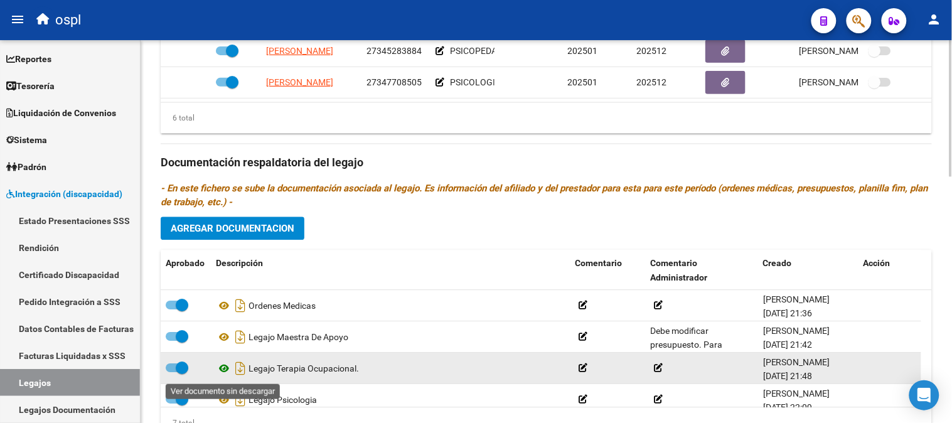
click at [230, 367] on icon at bounding box center [224, 368] width 16 height 15
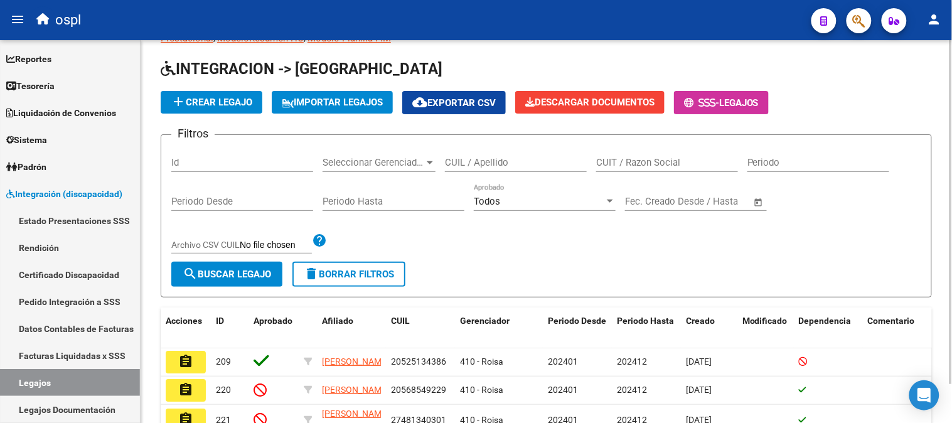
scroll to position [365, 0]
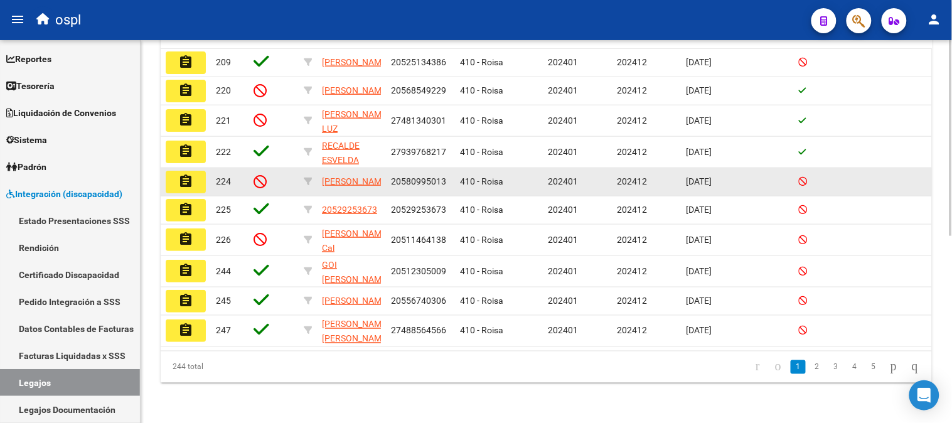
click at [691, 168] on datatable-body-cell "[DATE]" at bounding box center [709, 182] width 56 height 28
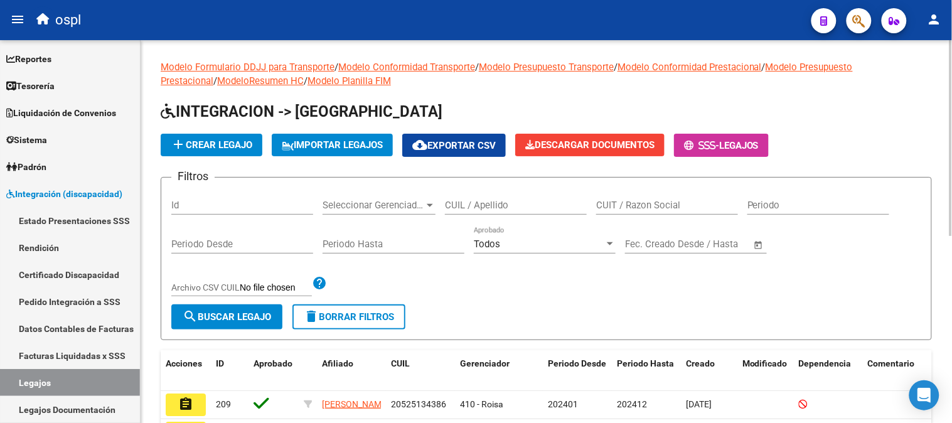
click at [668, 198] on div "CUIT / Razon Social" at bounding box center [667, 201] width 142 height 27
paste input "27347708505"
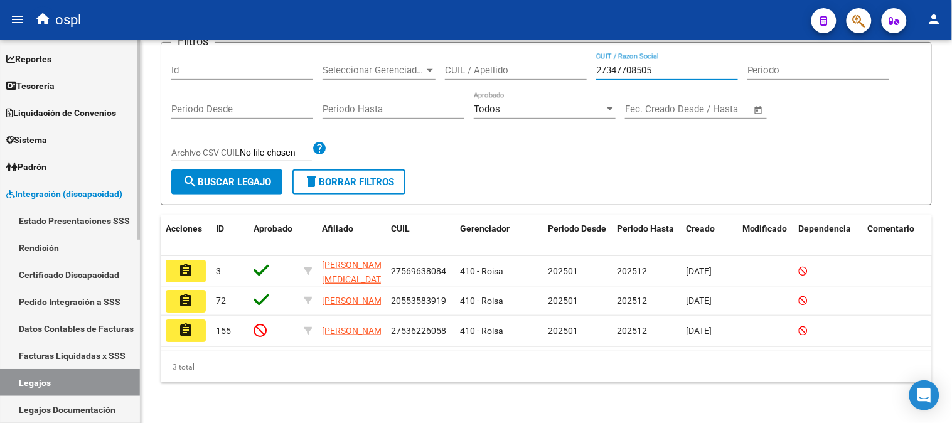
scroll to position [148, 0]
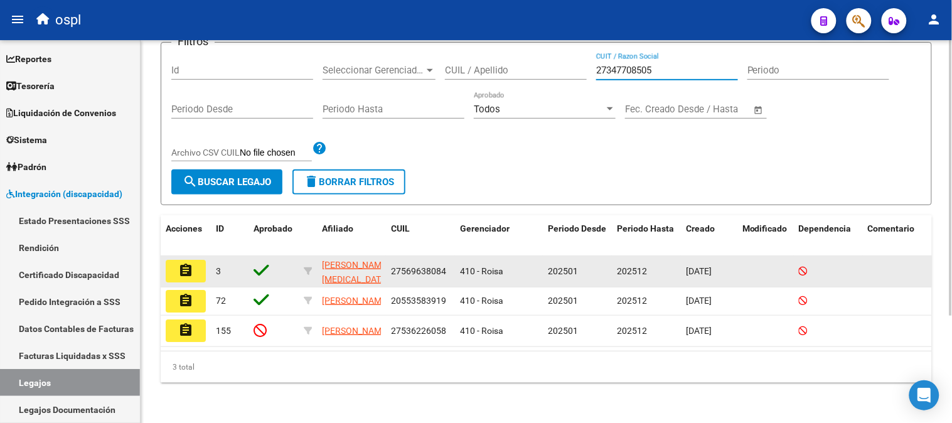
type input "27347708505"
click at [186, 265] on button "assignment" at bounding box center [186, 271] width 40 height 23
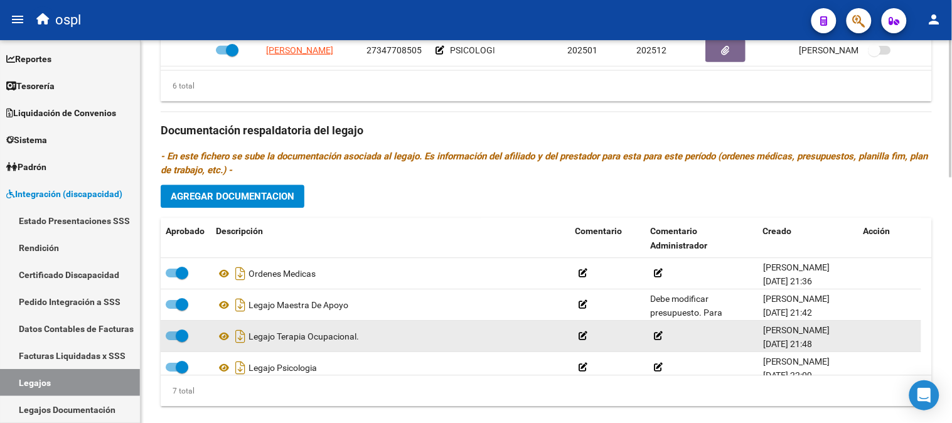
scroll to position [685, 0]
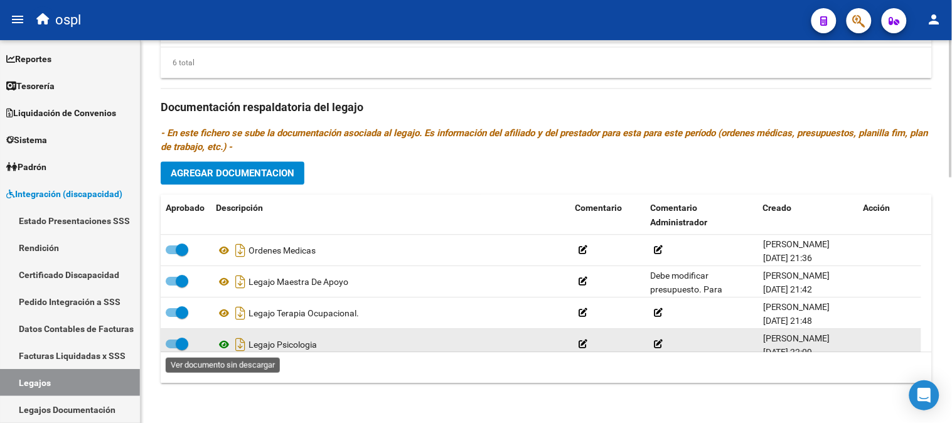
click at [222, 341] on icon at bounding box center [224, 344] width 16 height 15
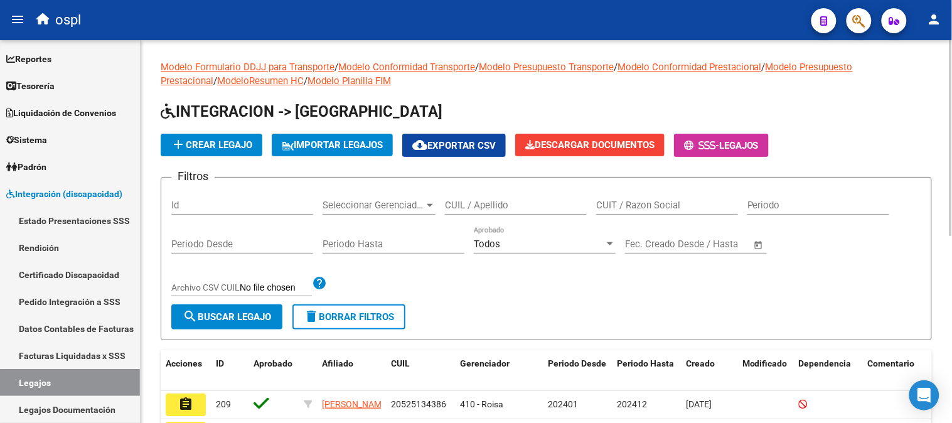
click at [672, 213] on div "CUIT / Razon Social" at bounding box center [667, 201] width 142 height 27
paste input "27274218865"
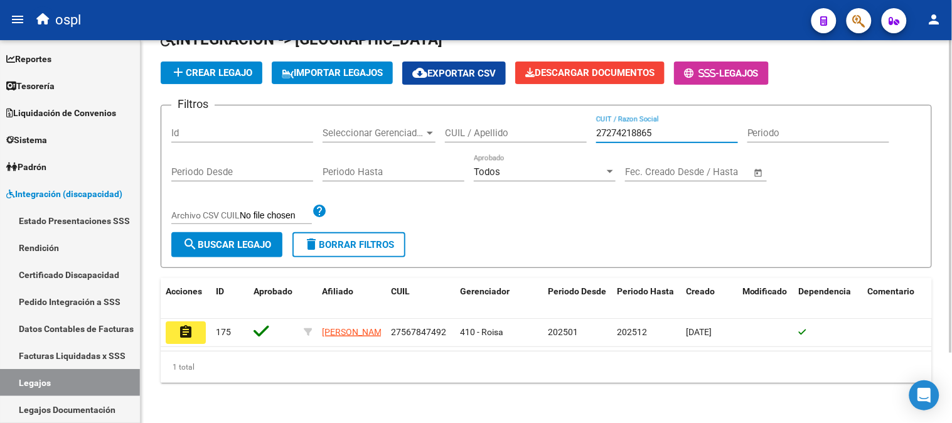
scroll to position [85, 0]
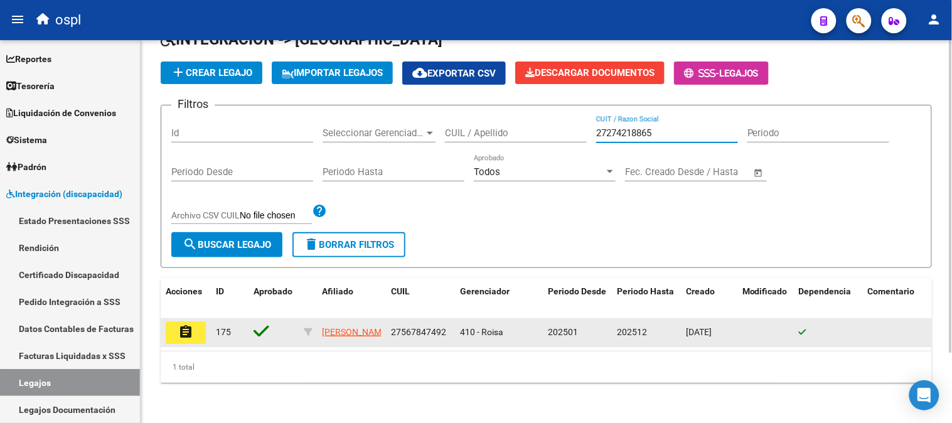
type input "27274218865"
click at [191, 329] on button "assignment" at bounding box center [186, 332] width 40 height 23
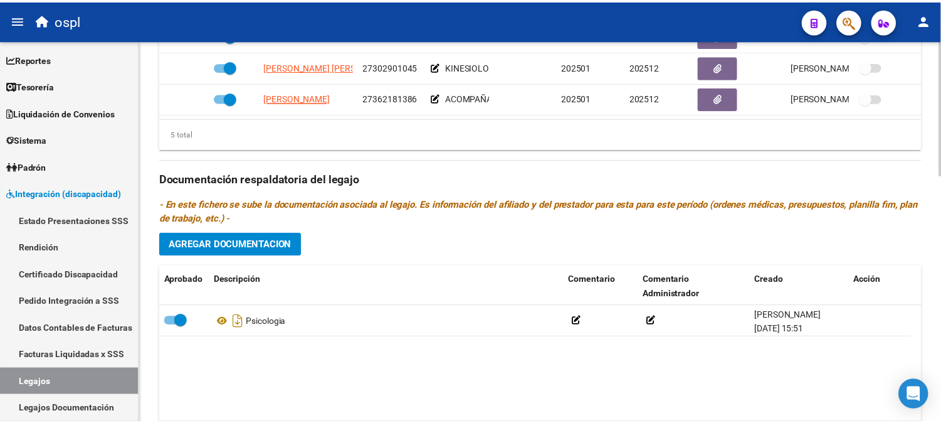
scroll to position [485, 0]
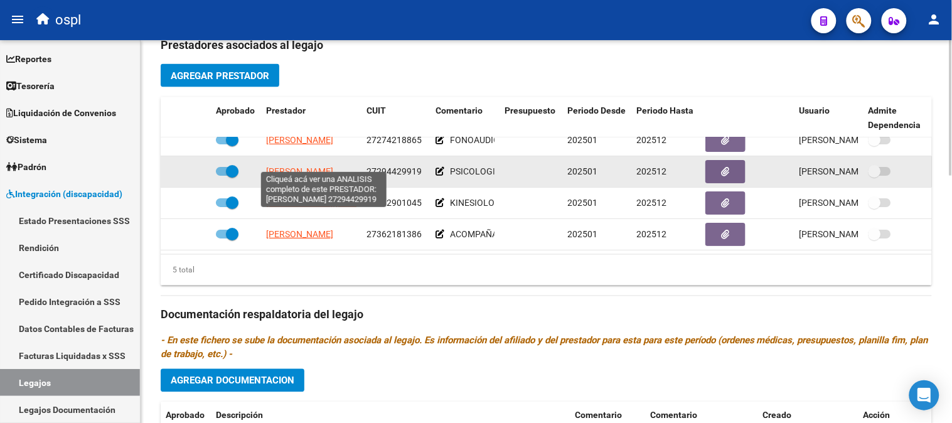
click at [315, 166] on span "[PERSON_NAME]" at bounding box center [299, 171] width 67 height 10
type textarea "27294429919"
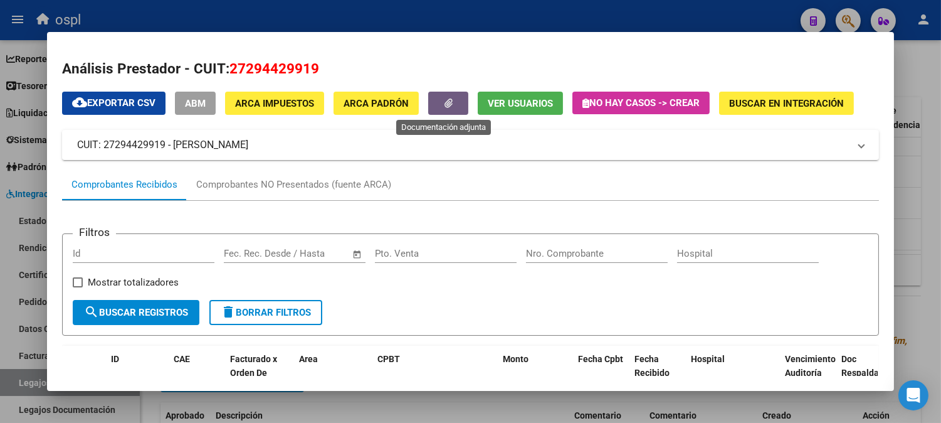
click at [436, 98] on button "button" at bounding box center [448, 103] width 40 height 23
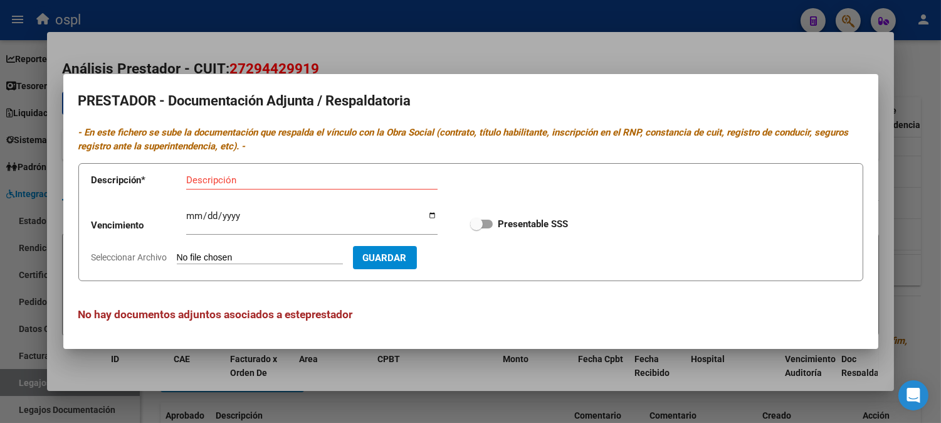
click at [482, 376] on div at bounding box center [470, 211] width 941 height 423
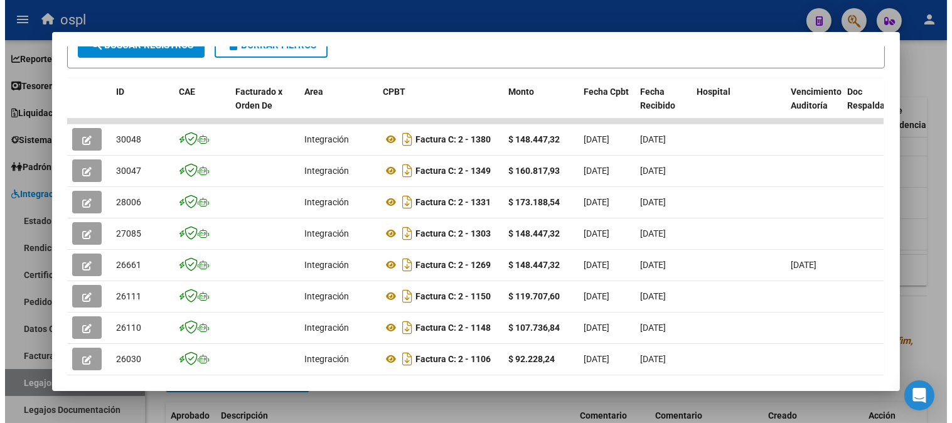
scroll to position [278, 0]
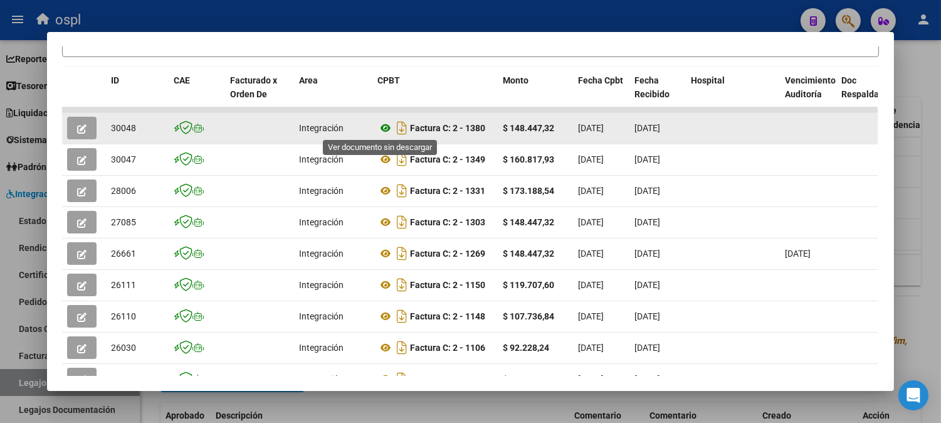
click at [378, 129] on icon at bounding box center [386, 127] width 16 height 15
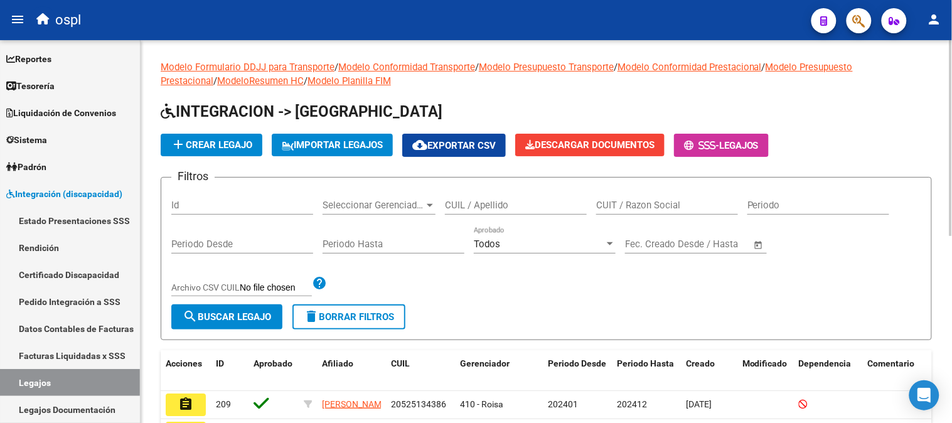
click at [708, 204] on input "CUIT / Razon Social" at bounding box center [667, 204] width 142 height 11
paste input "27364679896"
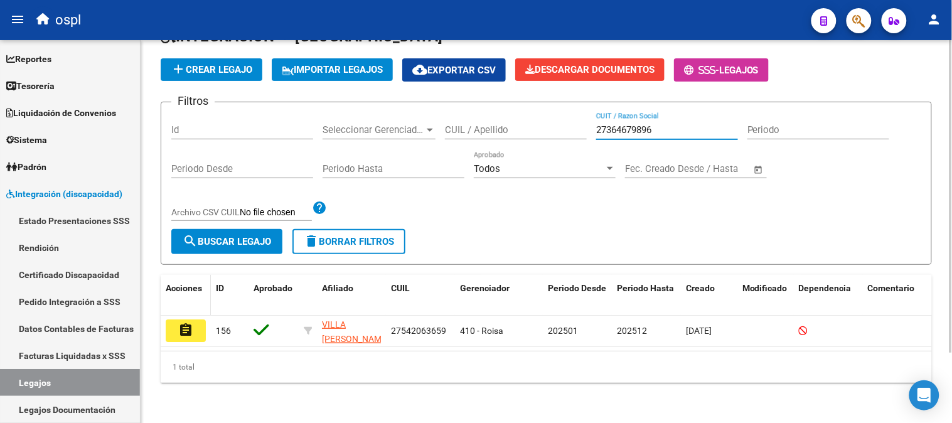
scroll to position [85, 0]
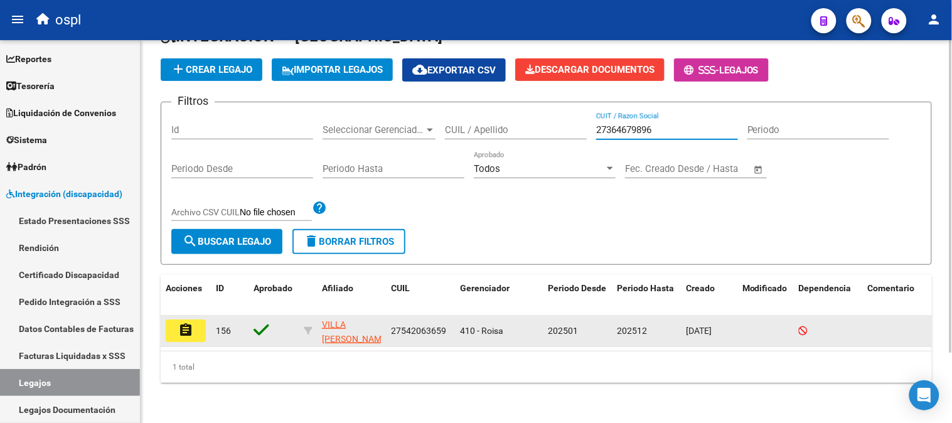
type input "27364679896"
click at [189, 322] on mat-icon "assignment" at bounding box center [185, 329] width 15 height 15
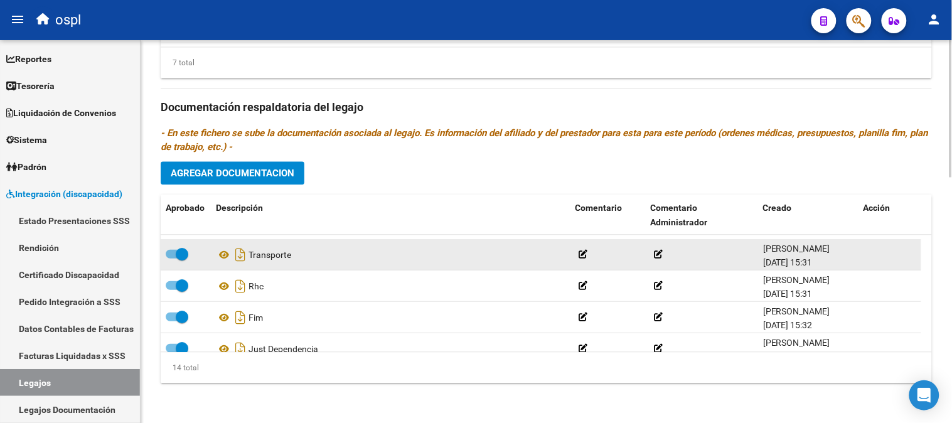
scroll to position [326, 0]
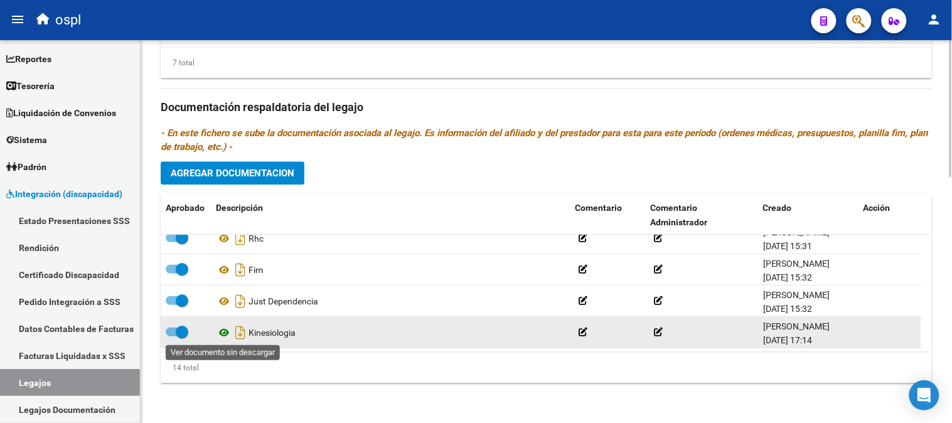
click at [223, 331] on icon at bounding box center [224, 331] width 16 height 15
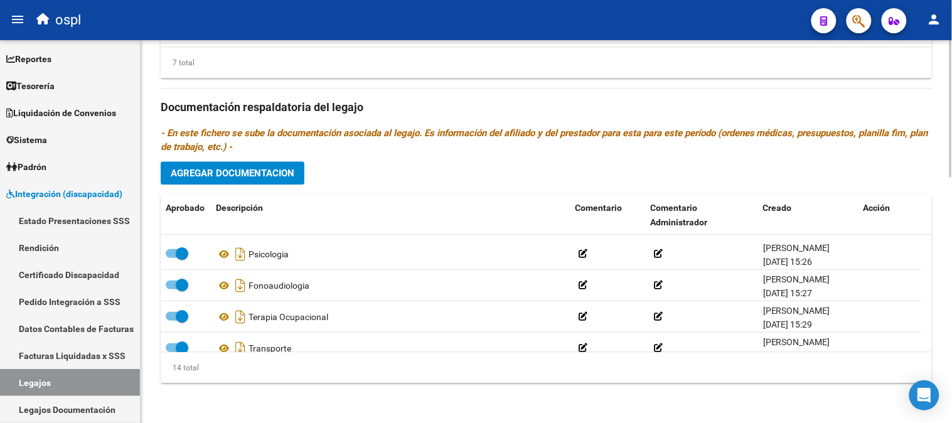
scroll to position [117, 0]
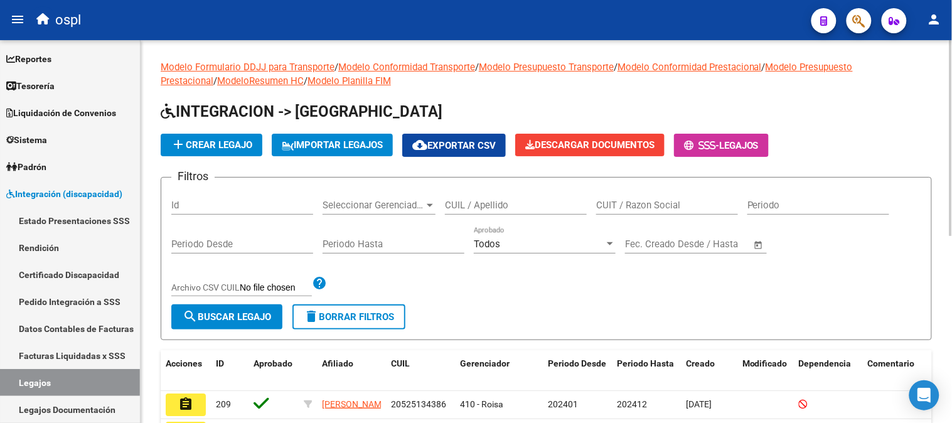
click at [650, 206] on input "CUIT / Razon Social" at bounding box center [667, 204] width 142 height 11
paste input "27337447576"
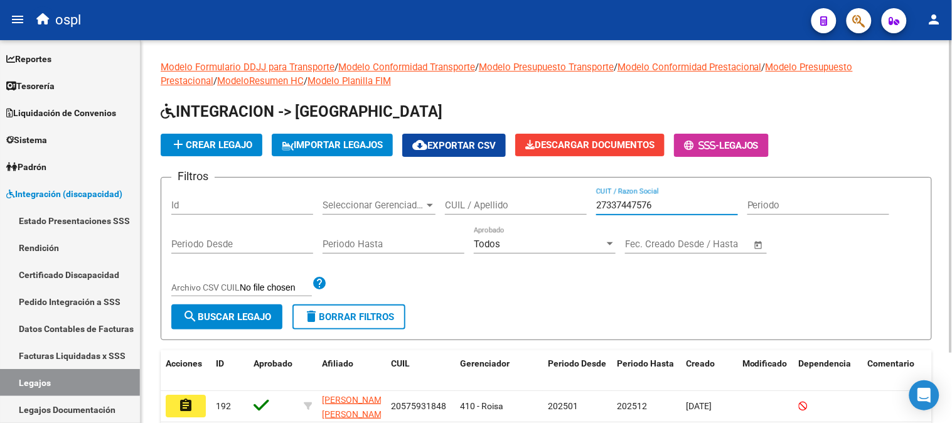
paste input "253927025"
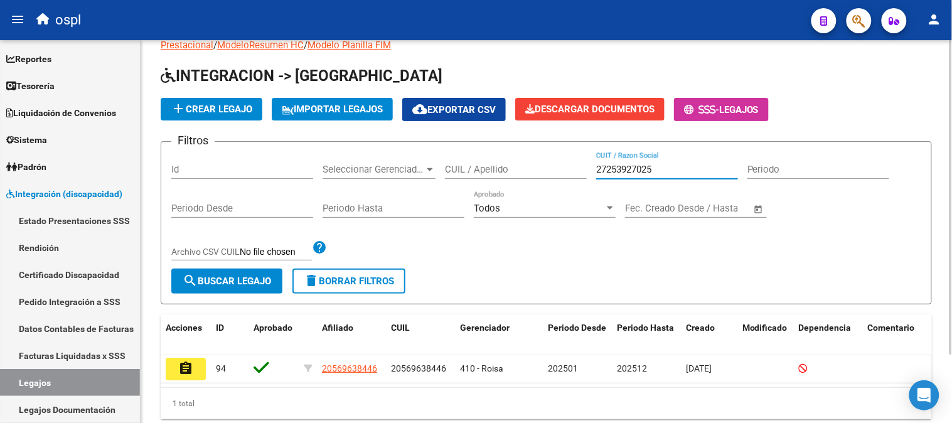
scroll to position [70, 0]
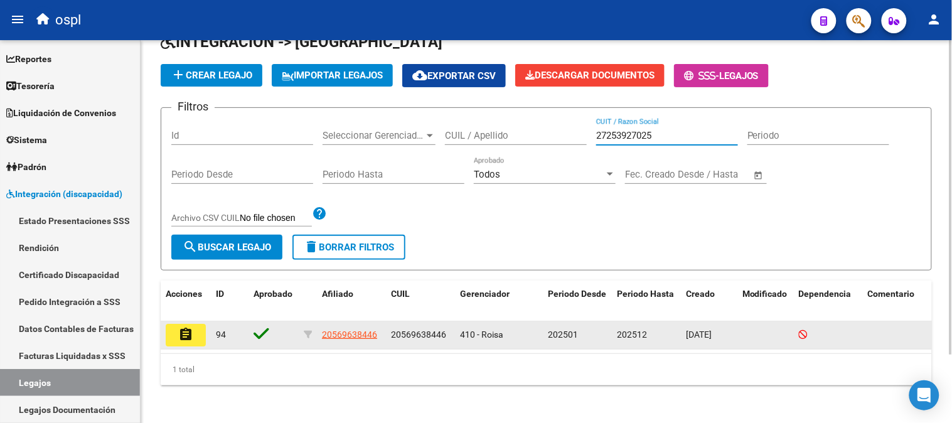
type input "27253927025"
click at [179, 342] on button "assignment" at bounding box center [186, 335] width 40 height 23
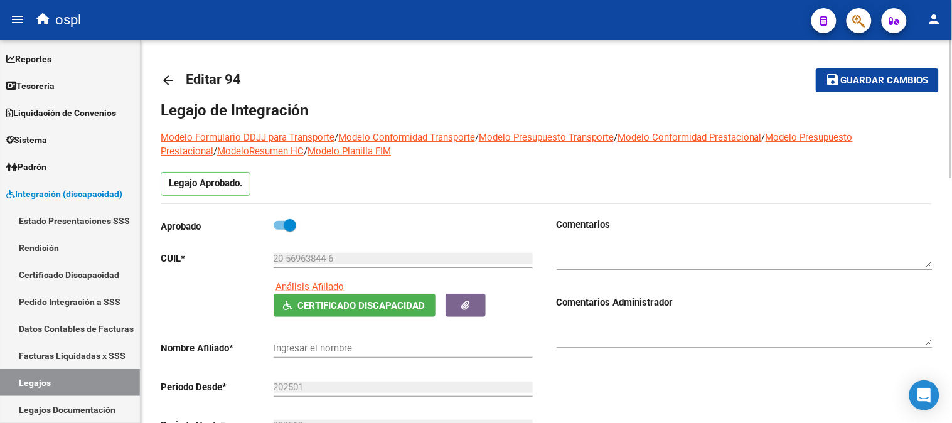
type input "[PERSON_NAME] [PERSON_NAME]"
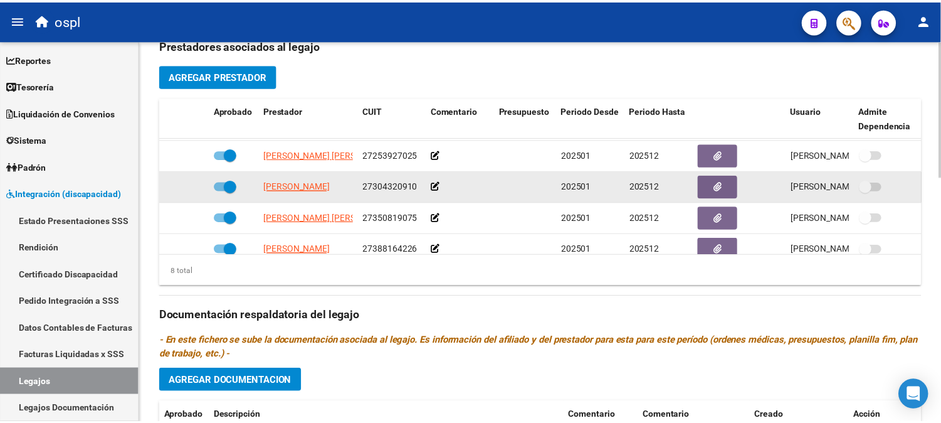
scroll to position [78, 0]
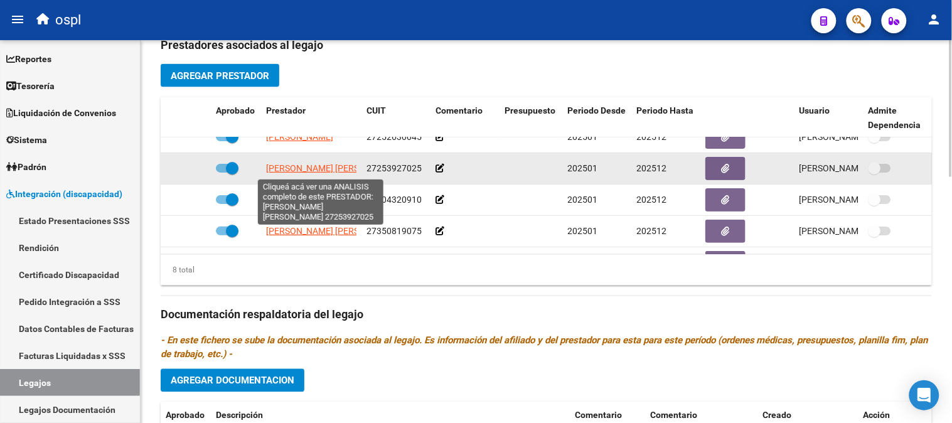
click at [320, 168] on span "[PERSON_NAME] [PERSON_NAME]" at bounding box center [334, 168] width 136 height 10
type textarea "27253927025"
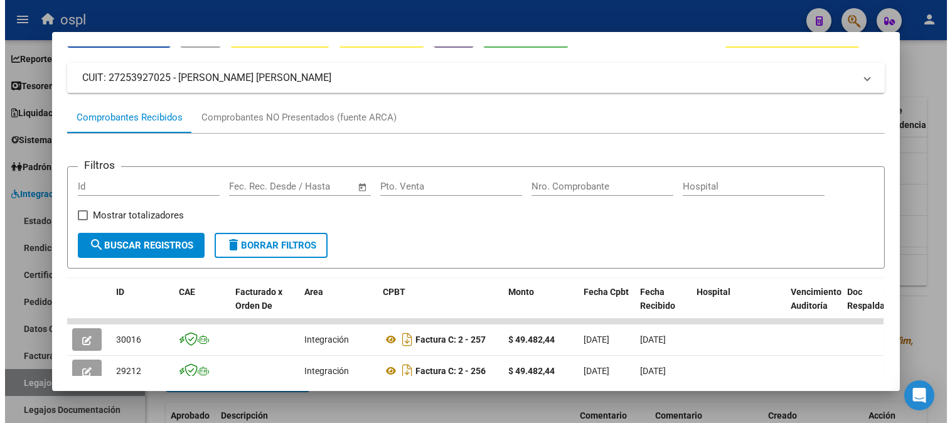
scroll to position [0, 0]
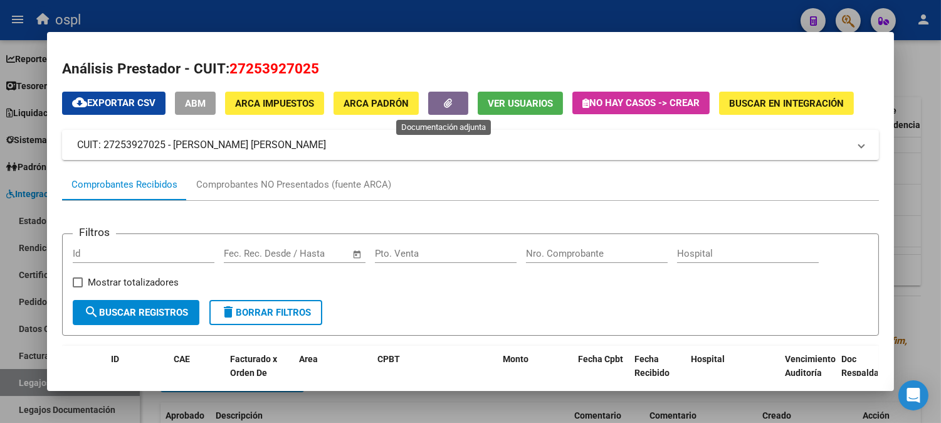
click at [437, 98] on button "button" at bounding box center [448, 103] width 40 height 23
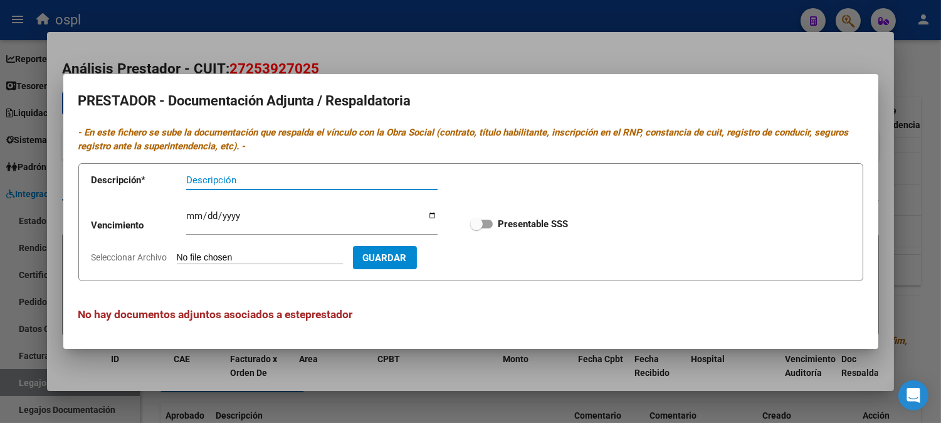
click at [496, 364] on div at bounding box center [470, 211] width 941 height 423
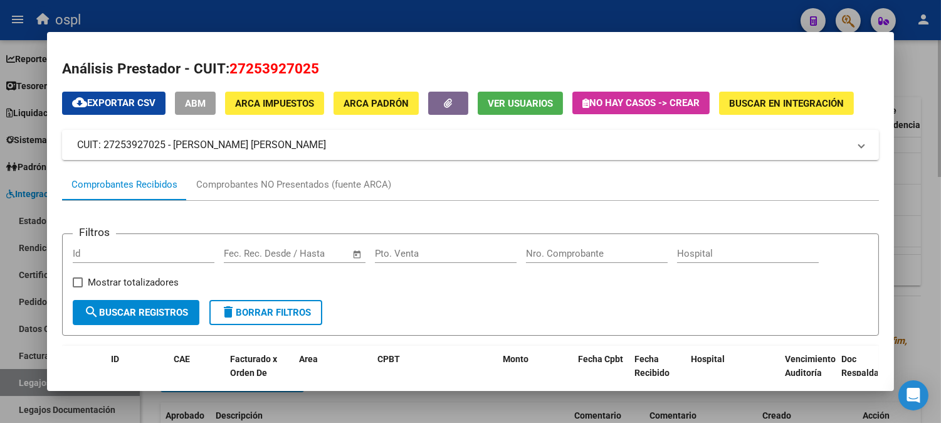
click at [908, 96] on div at bounding box center [470, 211] width 941 height 423
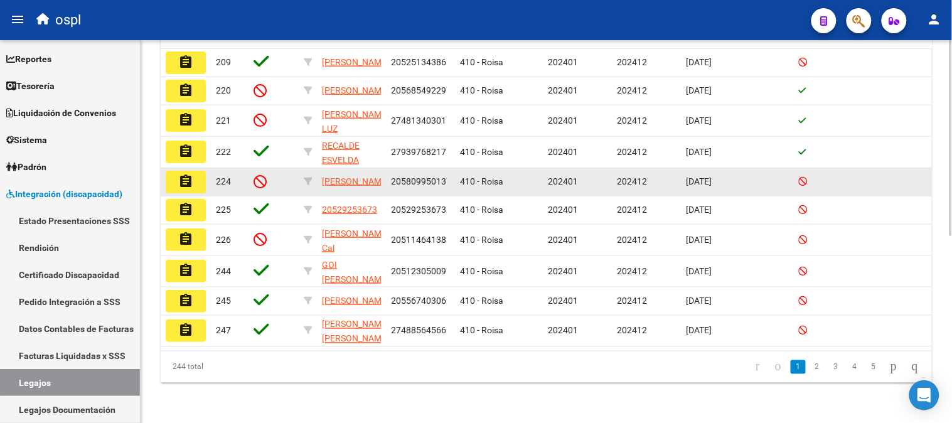
click at [649, 174] on div "202412" at bounding box center [646, 181] width 59 height 14
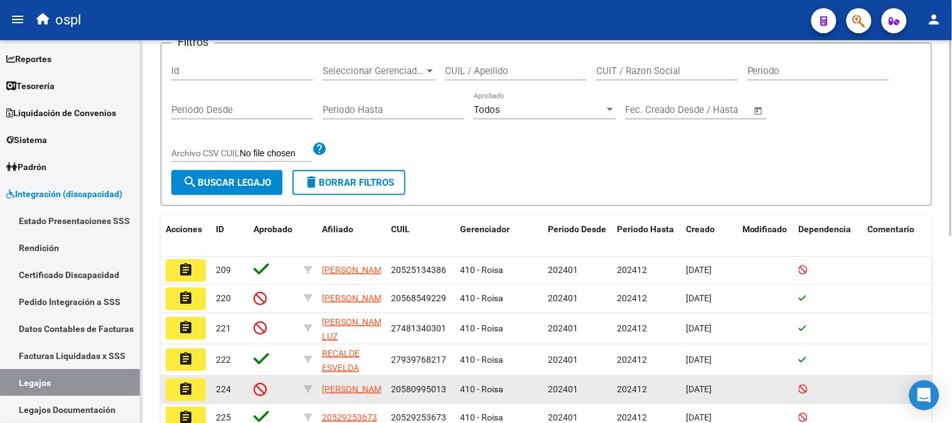
scroll to position [86, 0]
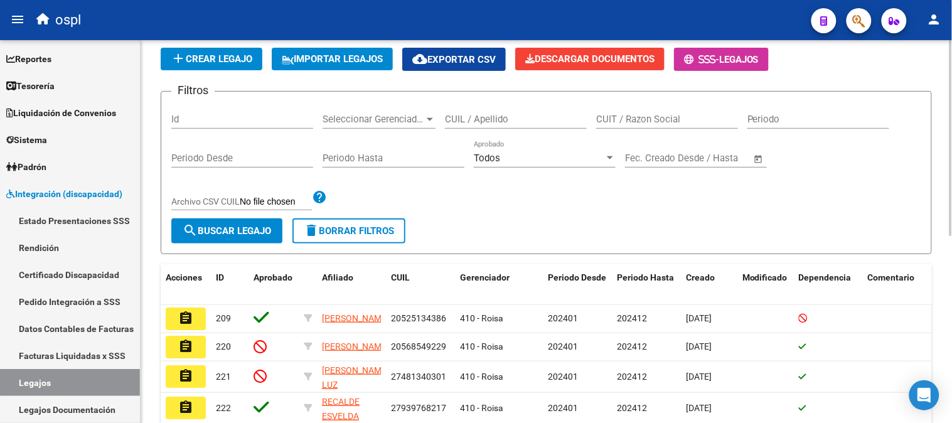
click at [649, 127] on div "CUIT / Razon Social" at bounding box center [667, 115] width 142 height 27
click at [649, 121] on input "CUIT / Razon Social" at bounding box center [667, 119] width 142 height 11
paste input "27302912489"
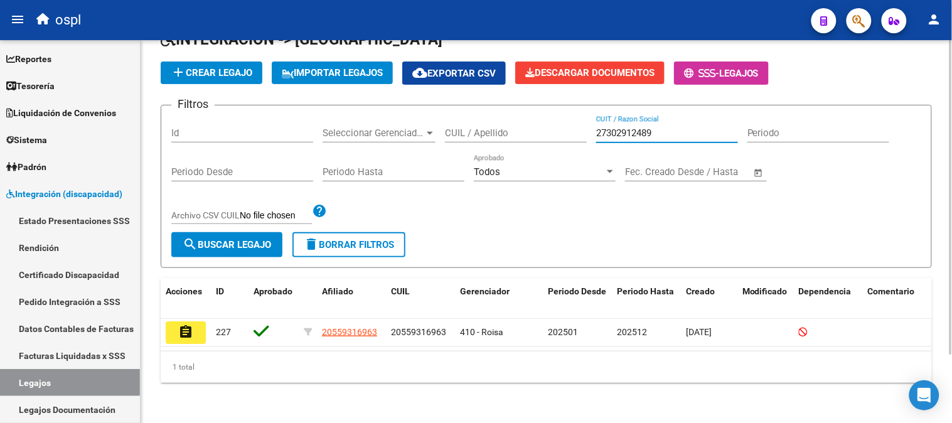
scroll to position [83, 0]
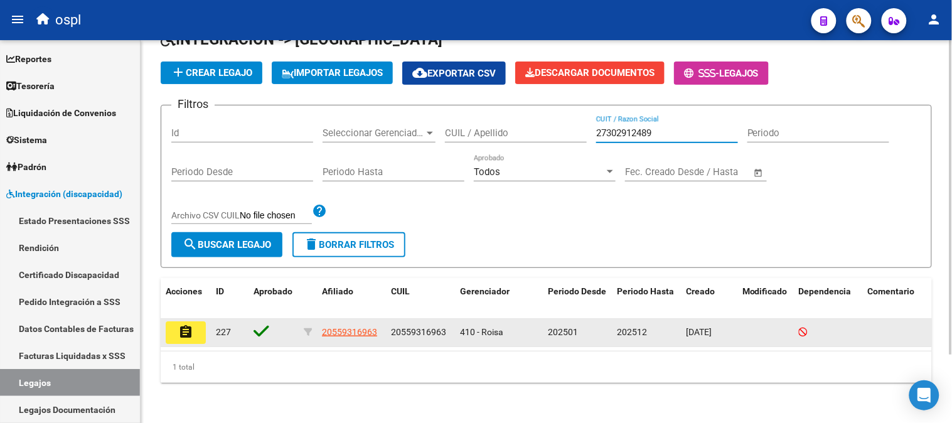
type input "27302912489"
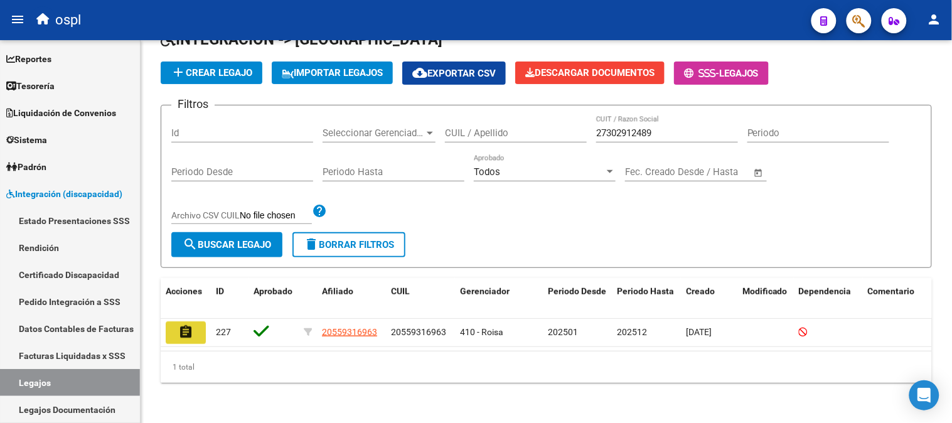
click at [194, 322] on button "assignment" at bounding box center [186, 332] width 40 height 23
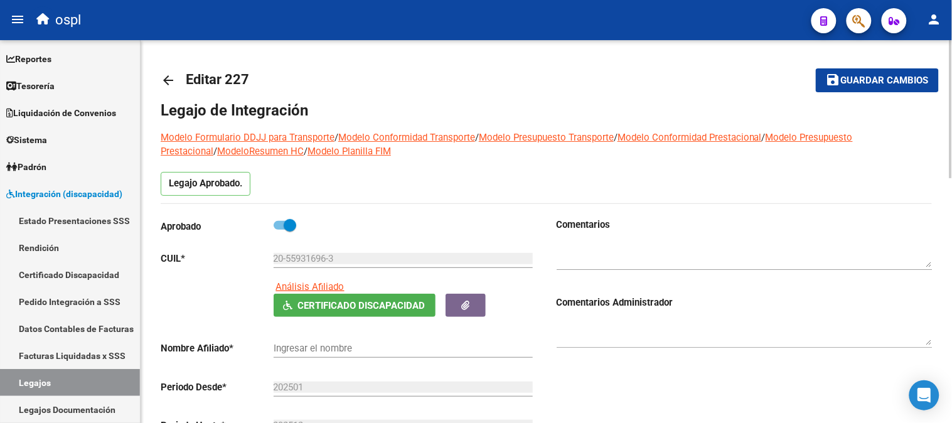
type input "[PERSON_NAME]"
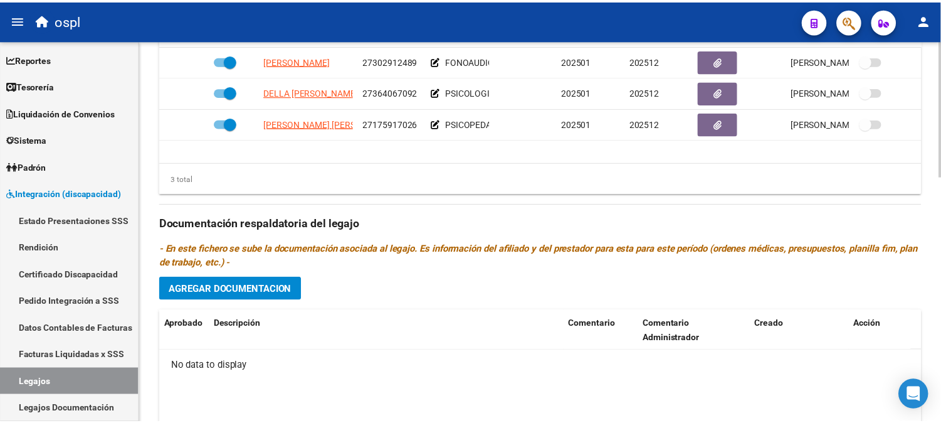
scroll to position [487, 0]
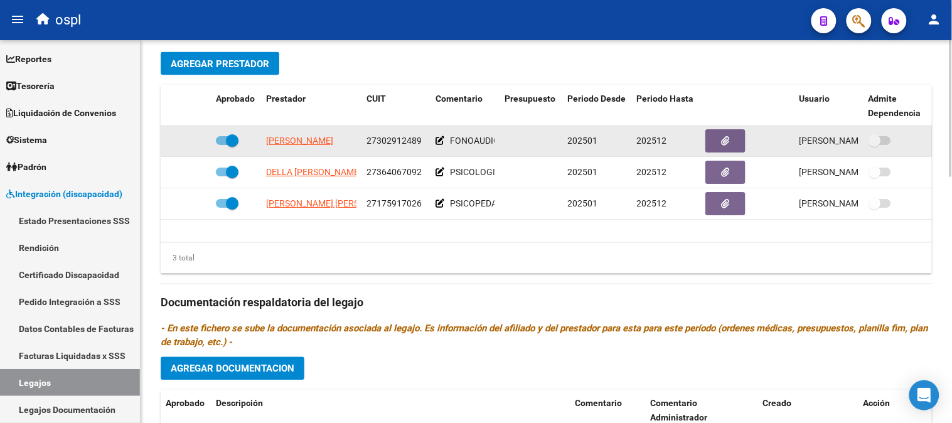
click at [302, 151] on datatable-body-cell "[PERSON_NAME]" at bounding box center [311, 140] width 100 height 31
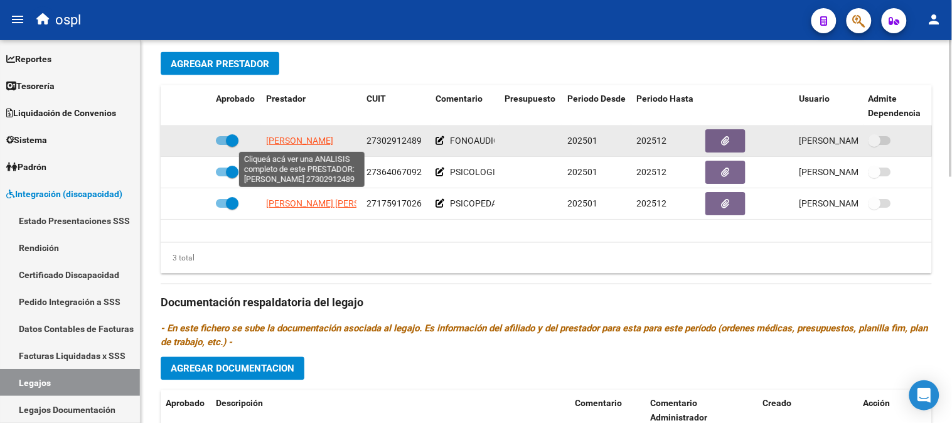
click at [304, 146] on span "[PERSON_NAME]" at bounding box center [299, 140] width 67 height 10
type textarea "27302912489"
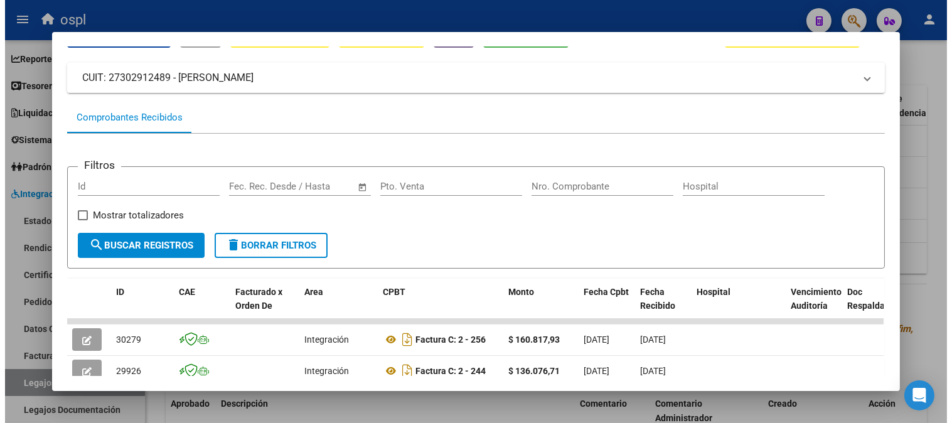
scroll to position [0, 0]
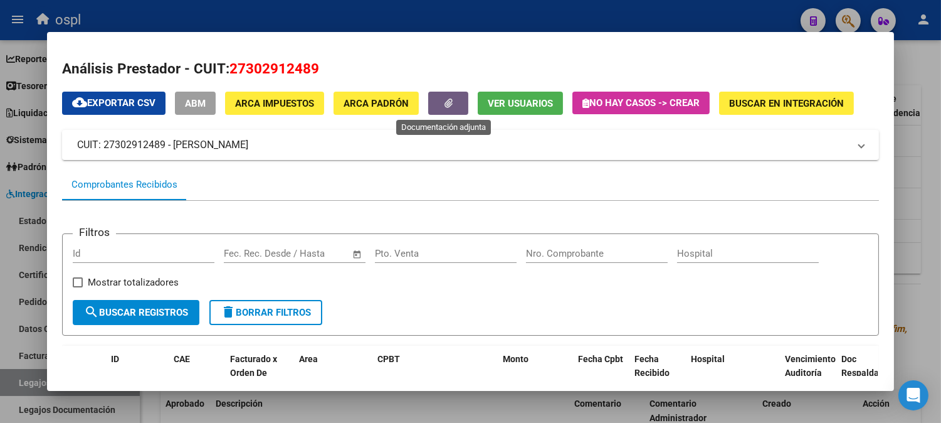
click at [452, 99] on button "button" at bounding box center [448, 103] width 40 height 23
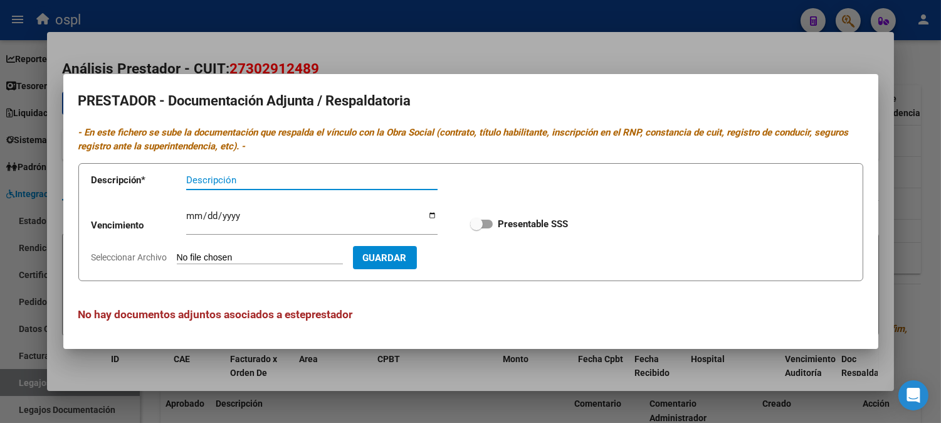
click at [773, 36] on div at bounding box center [470, 211] width 941 height 423
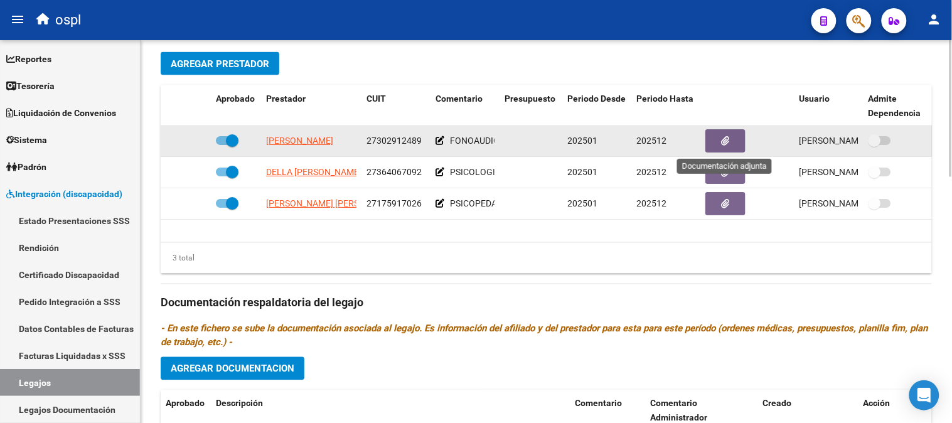
click at [735, 141] on button "button" at bounding box center [725, 140] width 40 height 23
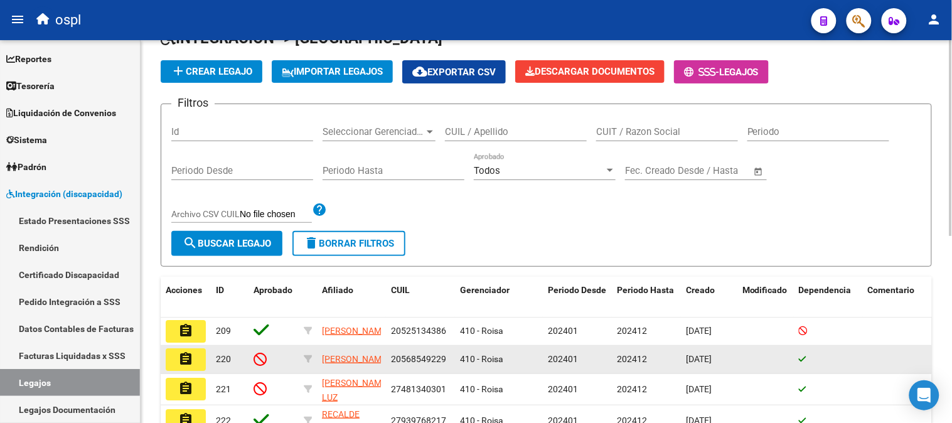
scroll to position [70, 0]
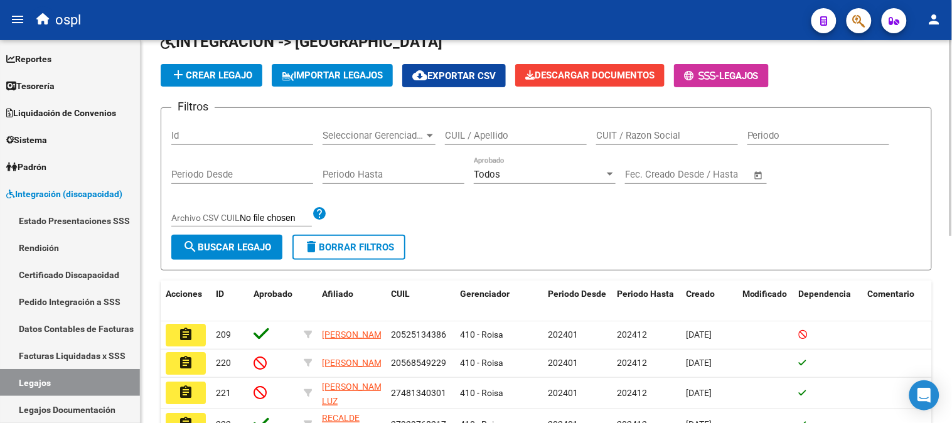
click at [645, 138] on input "CUIT / Razon Social" at bounding box center [667, 135] width 142 height 11
paste input "30712513353"
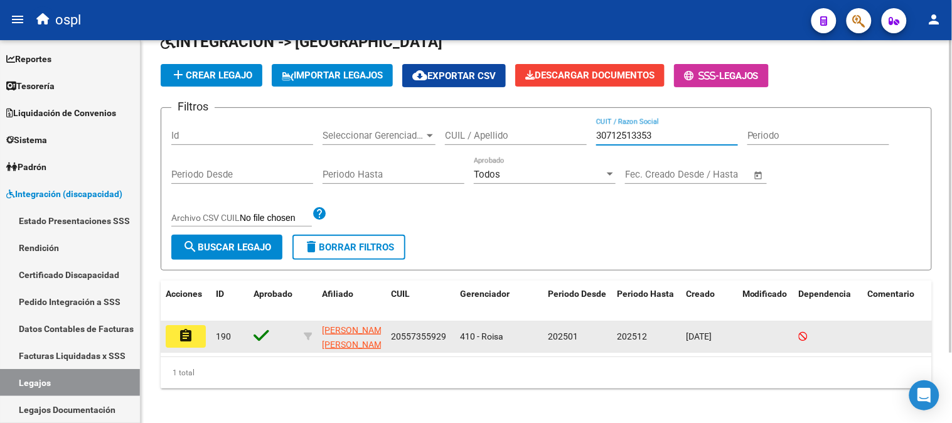
type input "30712513353"
click at [187, 332] on mat-icon "assignment" at bounding box center [185, 335] width 15 height 15
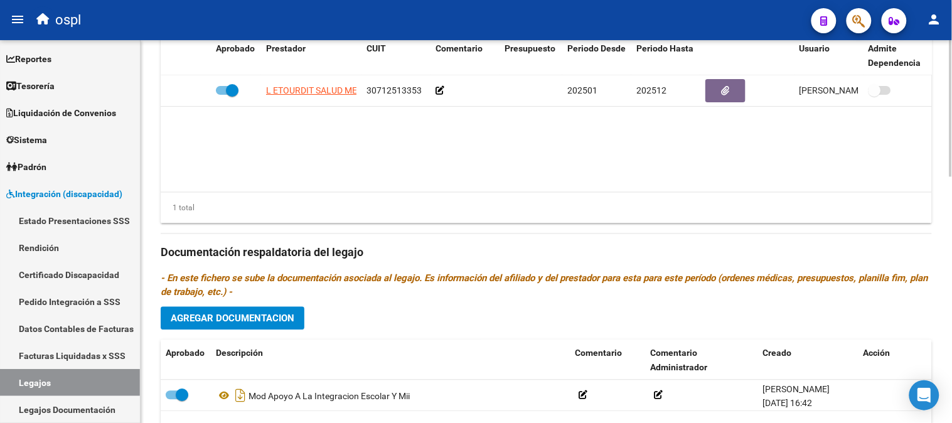
scroll to position [685, 0]
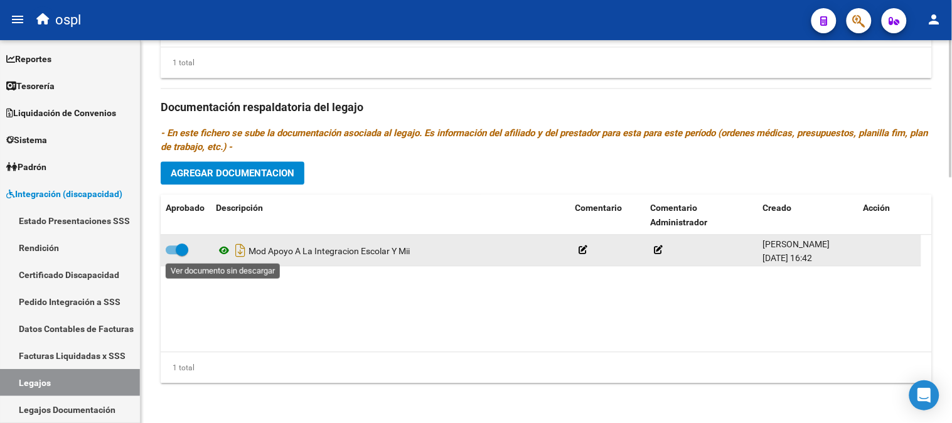
click at [220, 250] on icon at bounding box center [224, 250] width 16 height 15
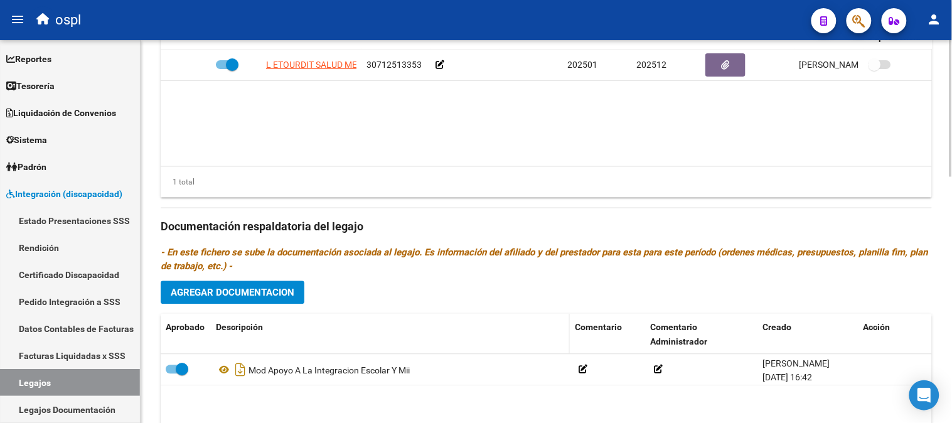
scroll to position [336, 0]
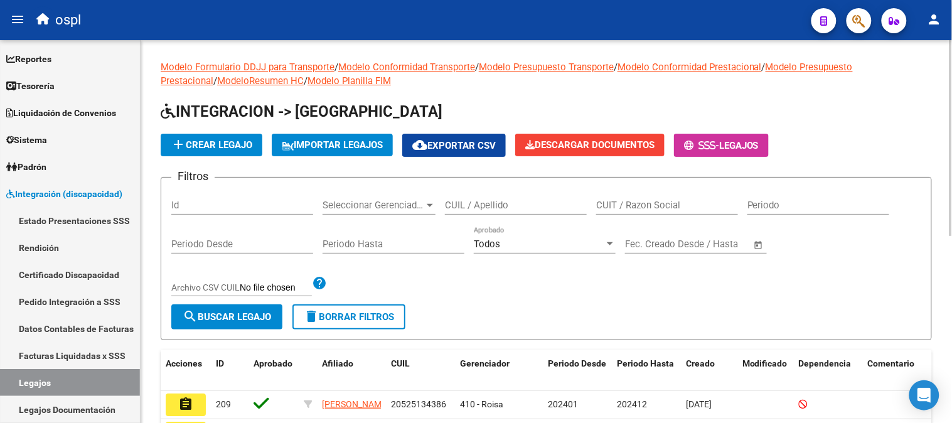
click at [652, 211] on div "CUIT / Razon Social" at bounding box center [667, 201] width 142 height 27
paste input "27401415942"
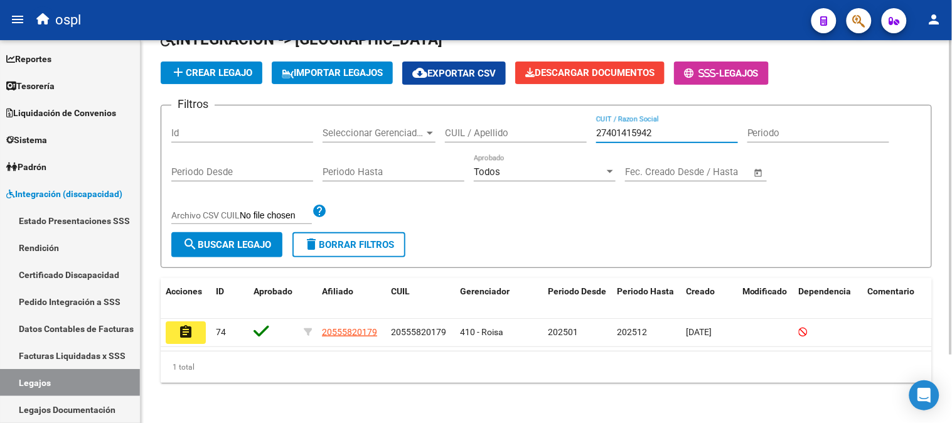
scroll to position [82, 0]
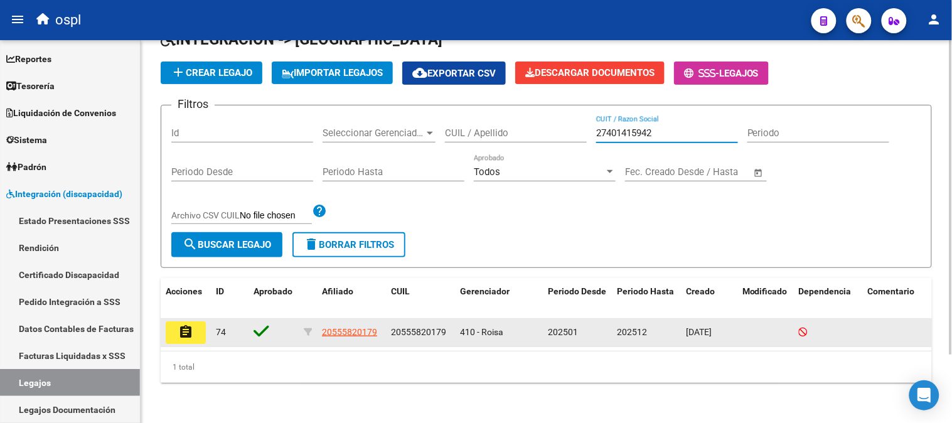
type input "27401415942"
click at [190, 326] on mat-icon "assignment" at bounding box center [185, 331] width 15 height 15
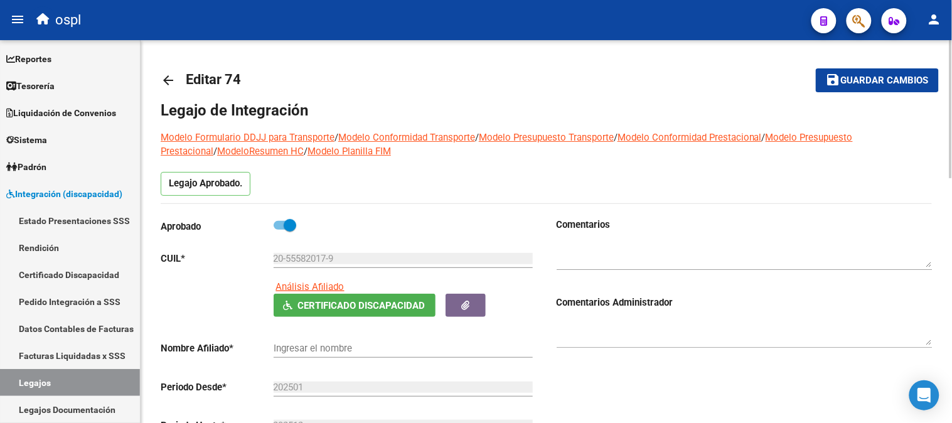
type input "BARDAGI [PERSON_NAME]"
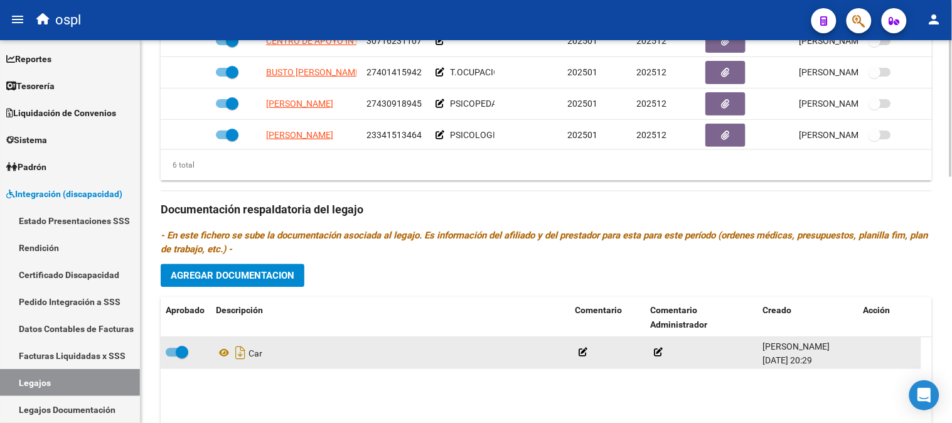
scroll to position [557, 0]
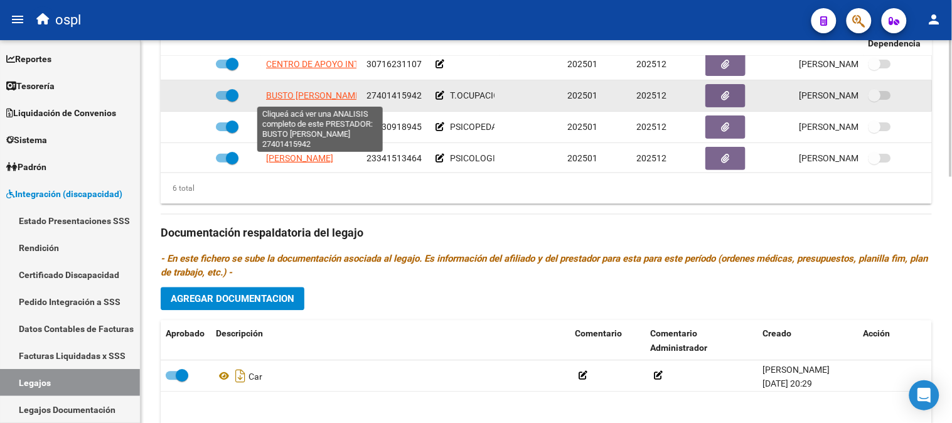
click at [331, 94] on span "BUSTO [PERSON_NAME]" at bounding box center [314, 95] width 97 height 10
type textarea "27401415942"
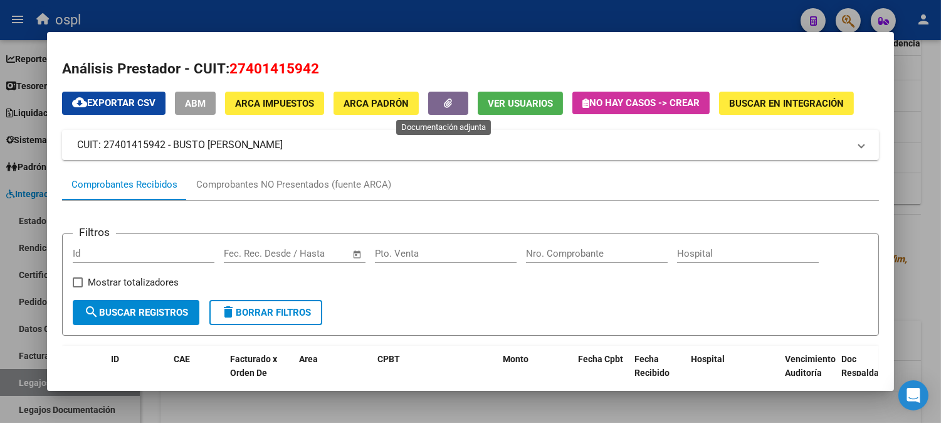
click at [446, 107] on icon "button" at bounding box center [449, 102] width 8 height 9
click at [932, 86] on div at bounding box center [470, 211] width 941 height 423
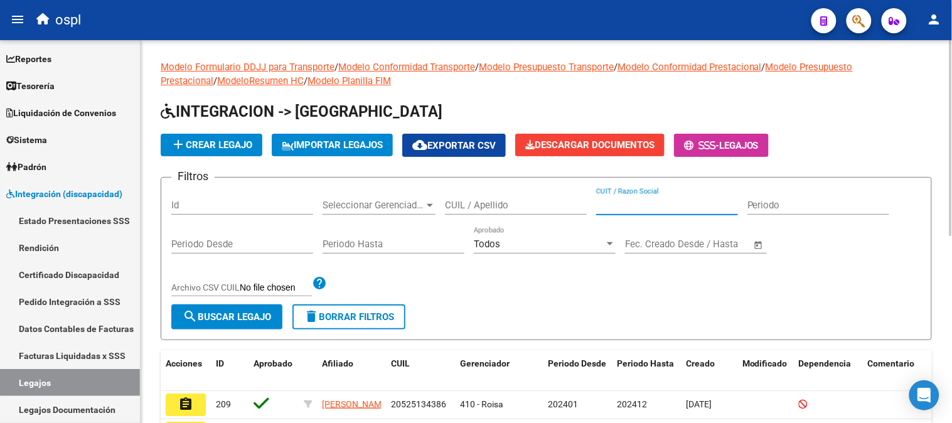
click at [672, 207] on input "CUIT / Razon Social" at bounding box center [667, 204] width 142 height 11
paste input "27225364198"
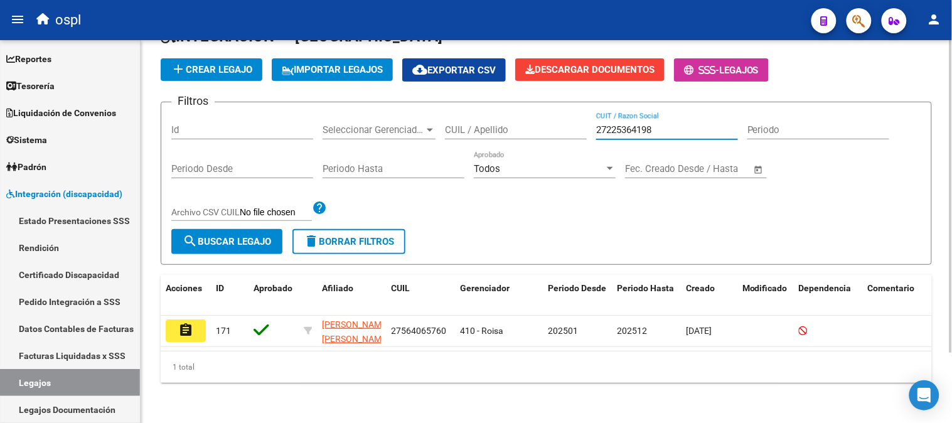
scroll to position [85, 0]
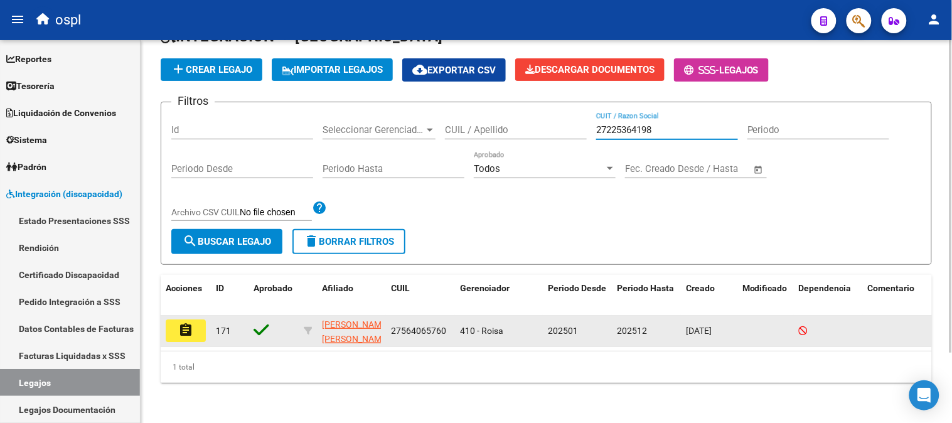
type input "27225364198"
click at [176, 319] on button "assignment" at bounding box center [186, 330] width 40 height 23
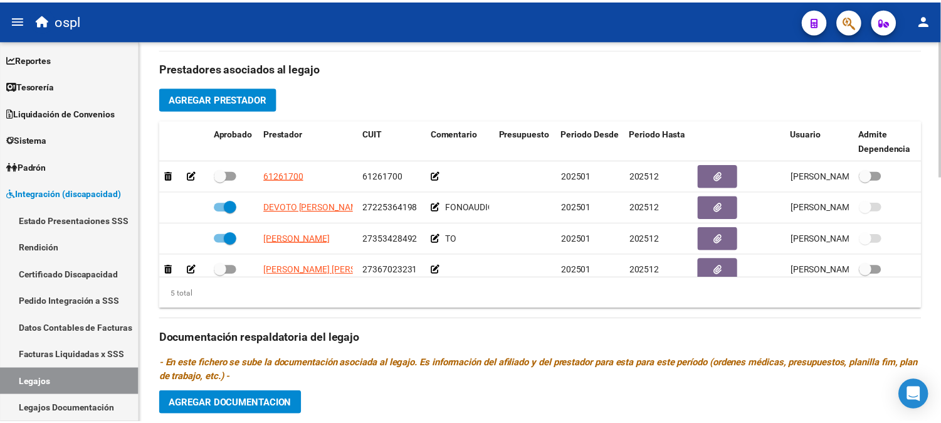
scroll to position [546, 0]
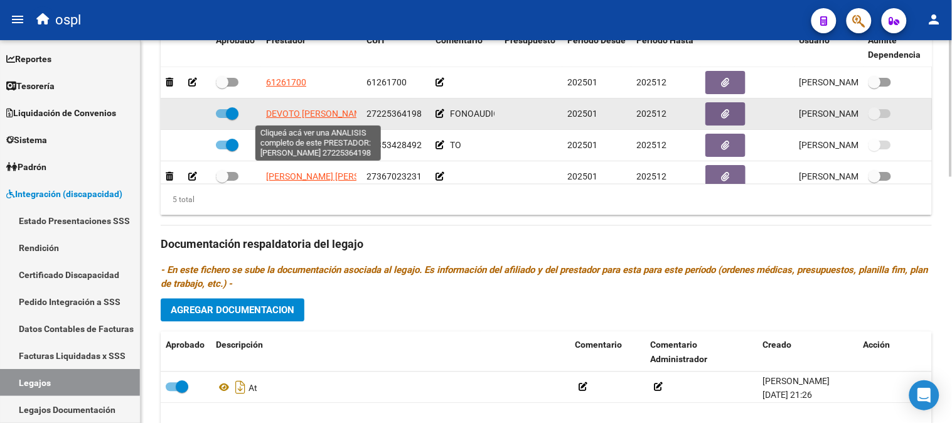
click at [300, 113] on span "DEVOTO [PERSON_NAME]" at bounding box center [317, 114] width 103 height 10
type textarea "27225364198"
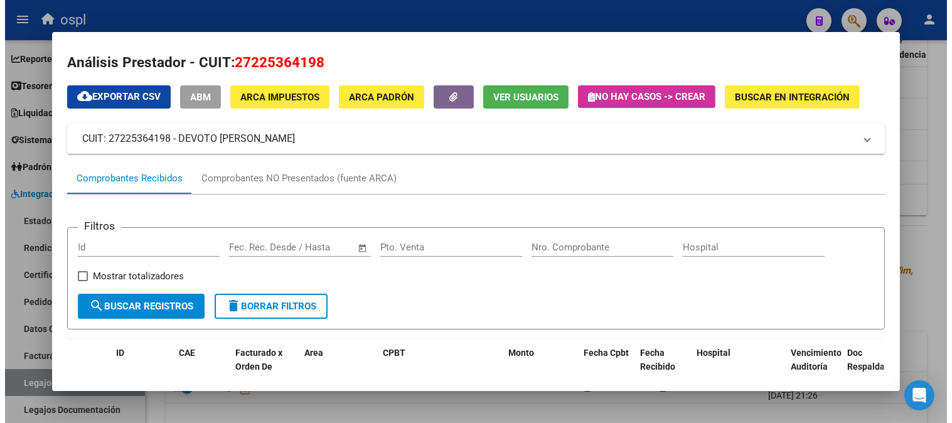
scroll to position [0, 0]
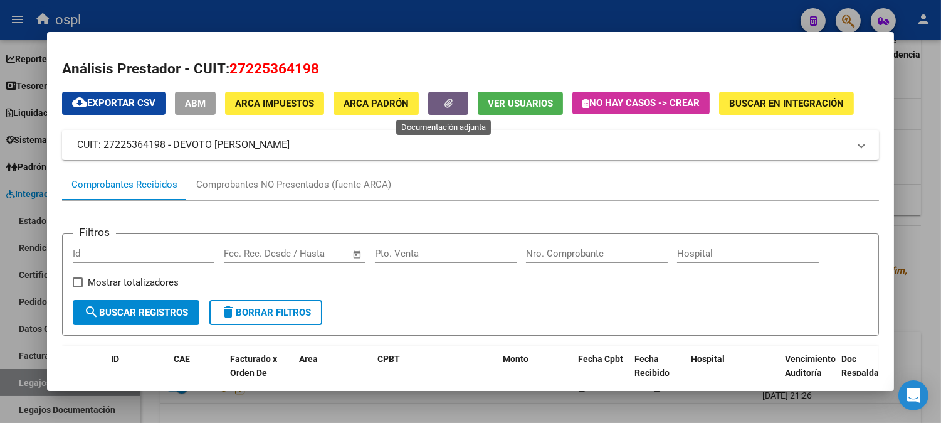
click at [452, 98] on button "button" at bounding box center [448, 103] width 40 height 23
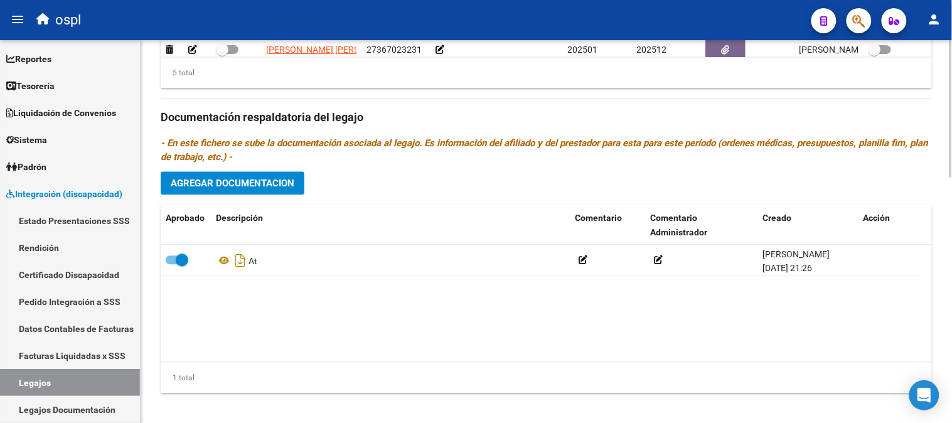
scroll to position [685, 0]
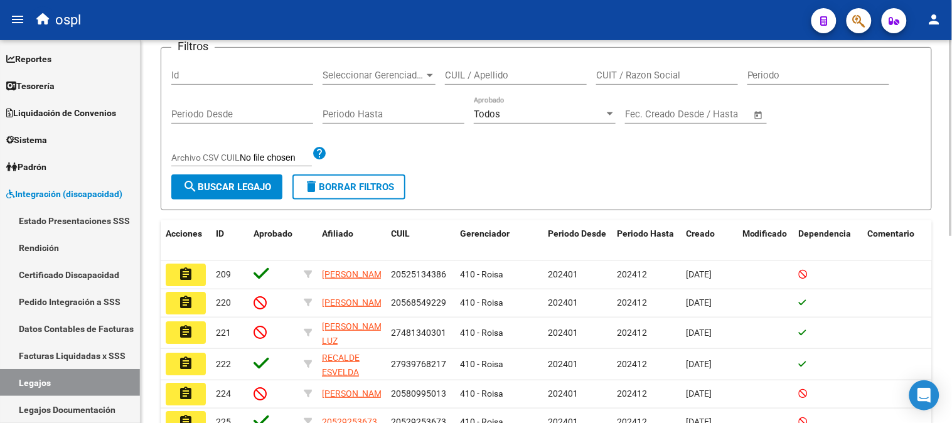
scroll to position [16, 0]
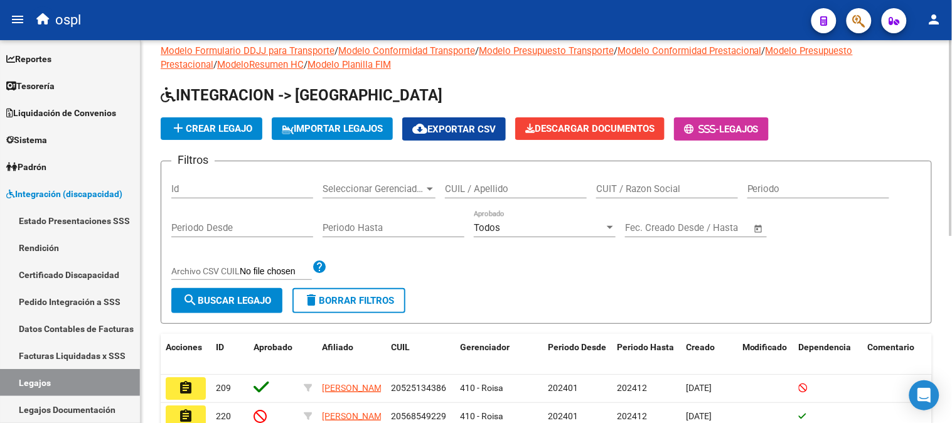
click at [667, 189] on input "CUIT / Razon Social" at bounding box center [667, 188] width 142 height 11
paste input "27283652179"
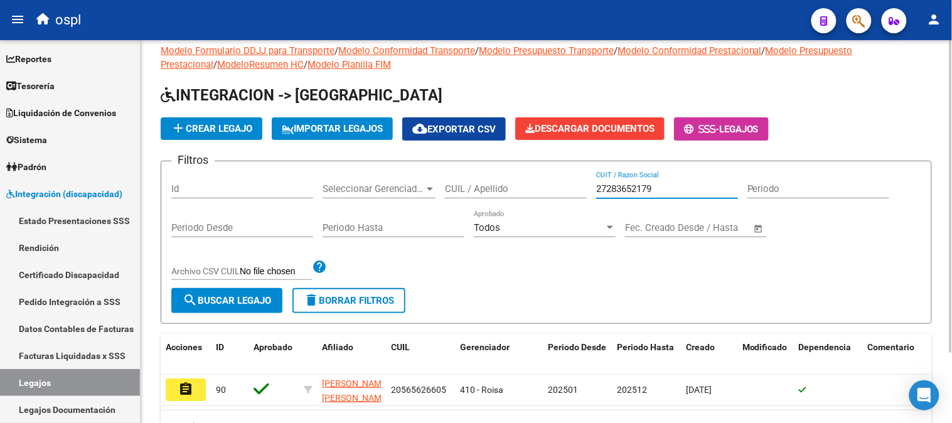
scroll to position [85, 0]
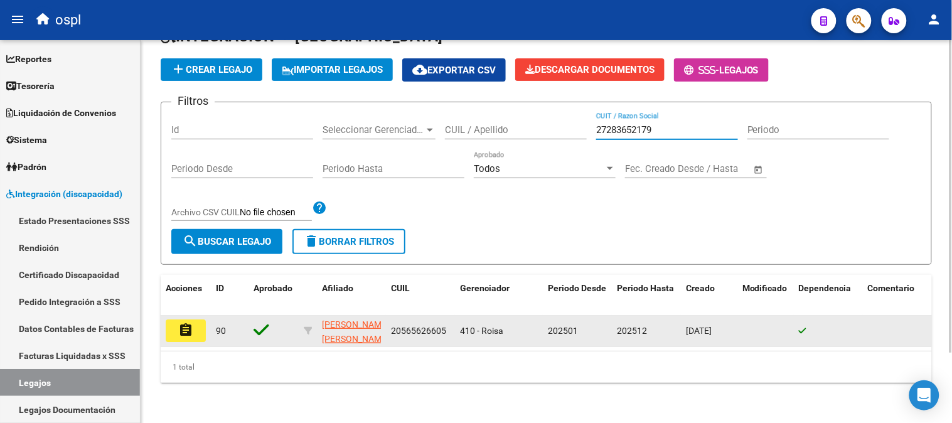
type input "27283652179"
click at [190, 322] on mat-icon "assignment" at bounding box center [185, 329] width 15 height 15
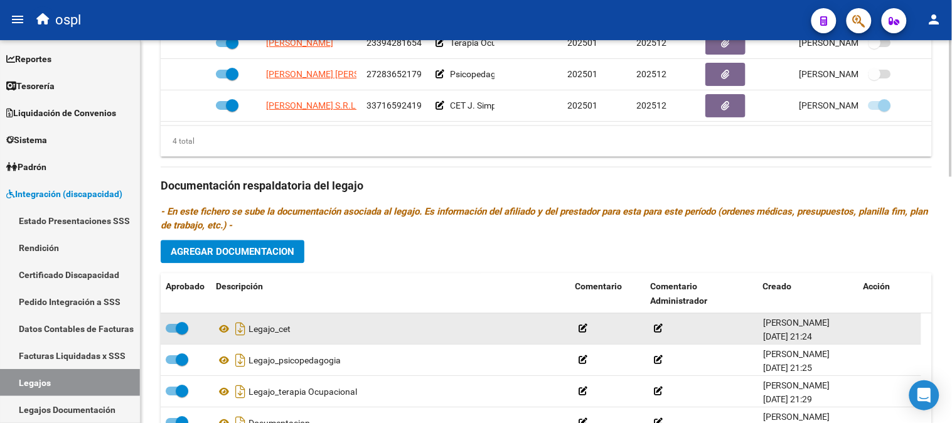
scroll to position [685, 0]
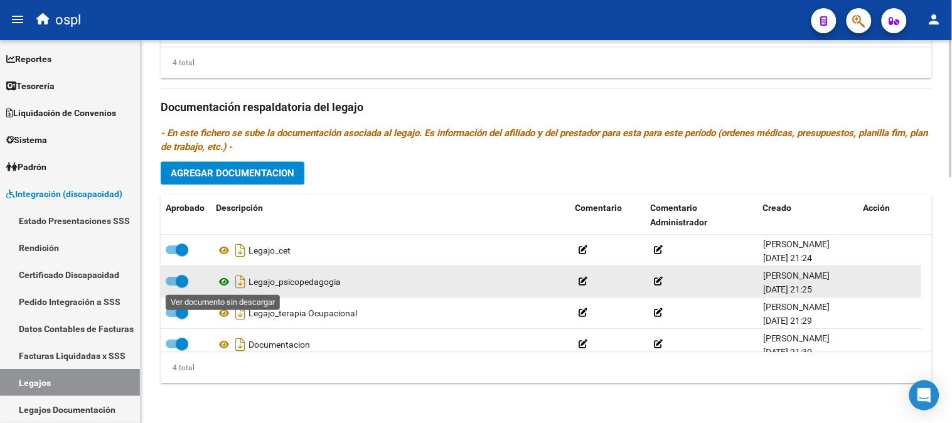
click at [217, 278] on icon at bounding box center [224, 281] width 16 height 15
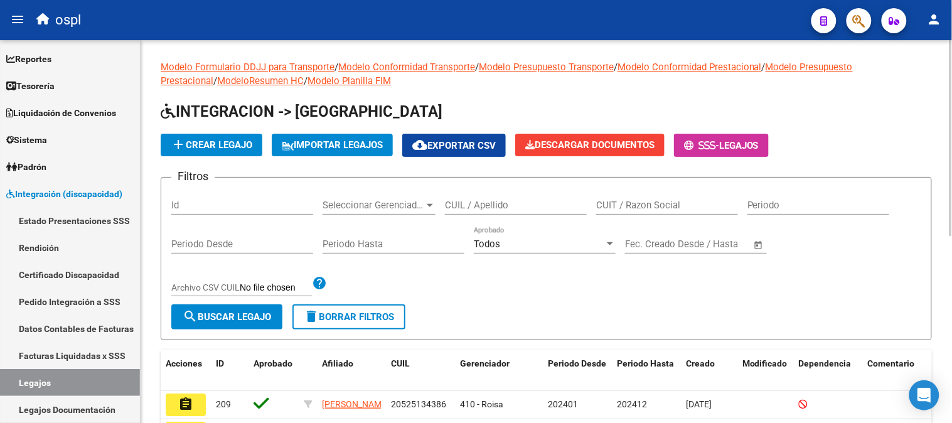
click at [657, 210] on input "CUIT / Razon Social" at bounding box center [667, 204] width 142 height 11
paste input "27338271676"
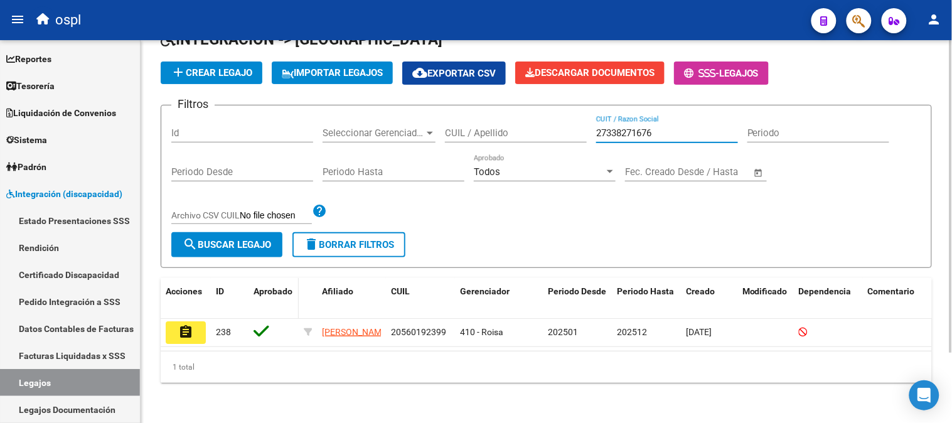
scroll to position [85, 0]
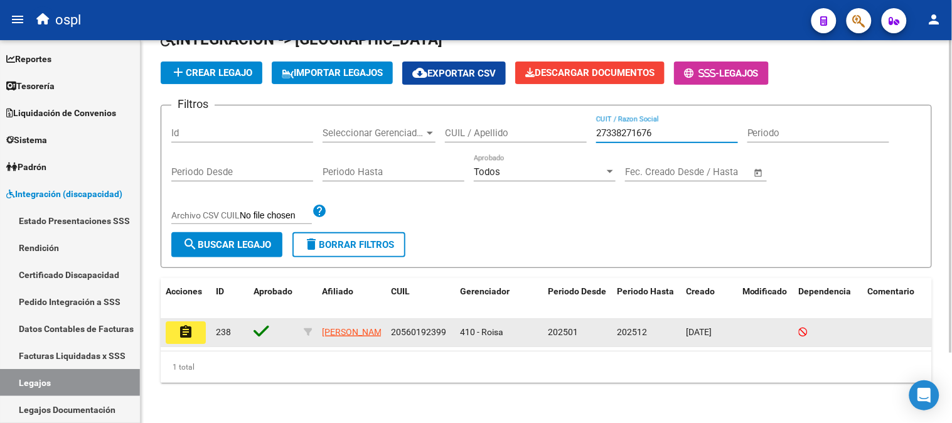
type input "27338271676"
click at [198, 325] on button "assignment" at bounding box center [186, 332] width 40 height 23
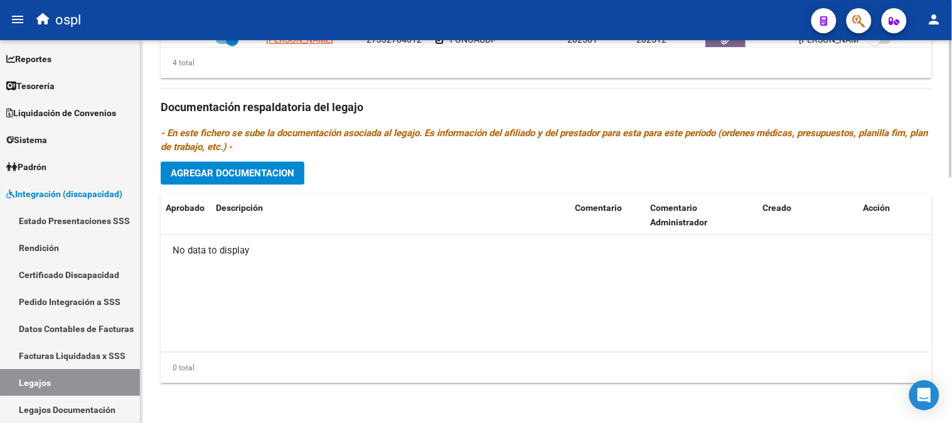
scroll to position [546, 0]
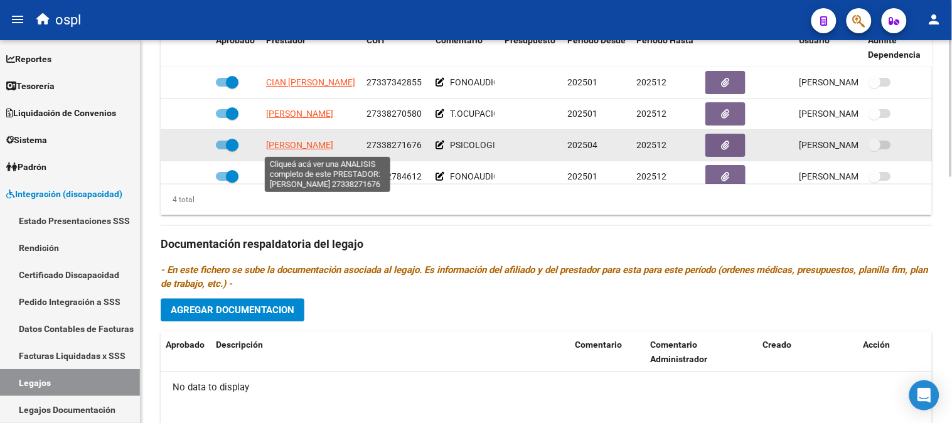
click at [324, 149] on span "[PERSON_NAME]" at bounding box center [299, 145] width 67 height 10
type textarea "27338271676"
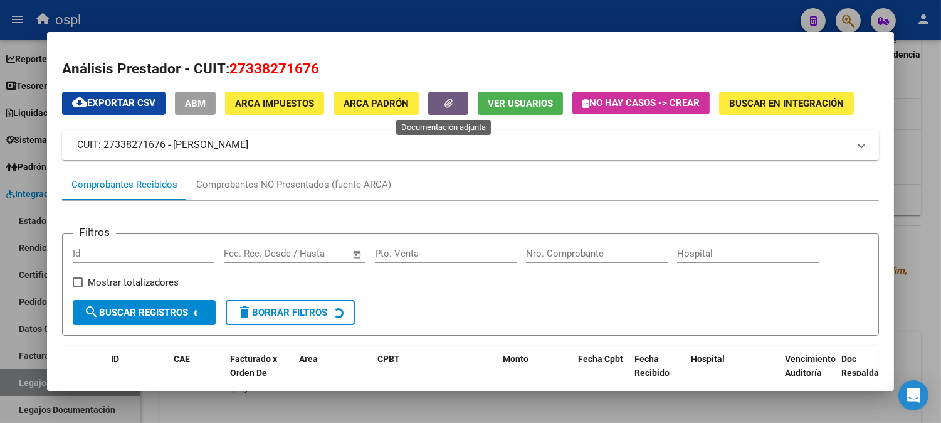
click at [428, 97] on button "button" at bounding box center [448, 103] width 40 height 23
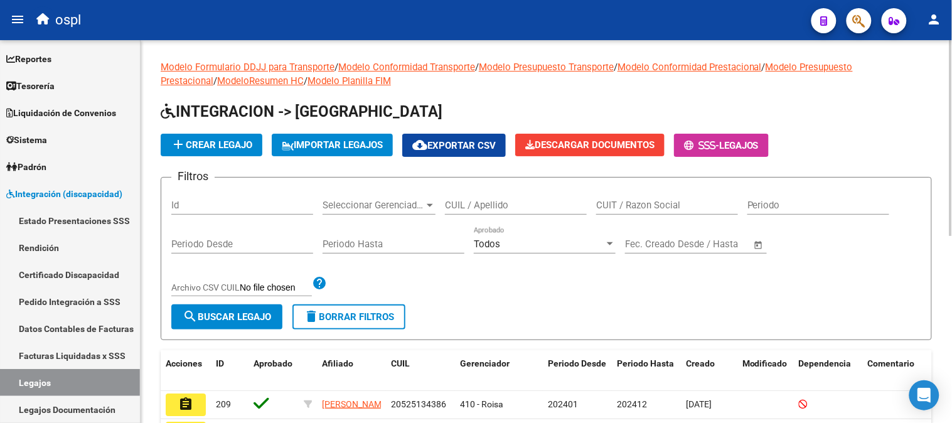
click at [612, 208] on input "CUIT / Razon Social" at bounding box center [667, 204] width 142 height 11
paste input "23346719524"
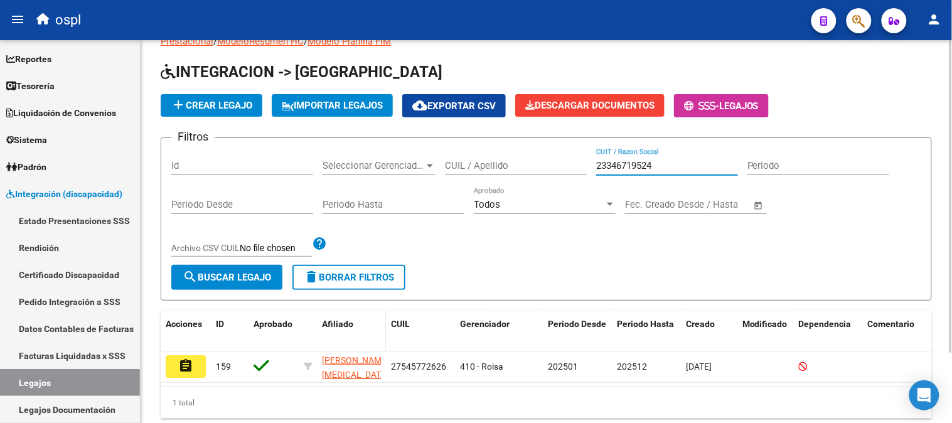
scroll to position [70, 0]
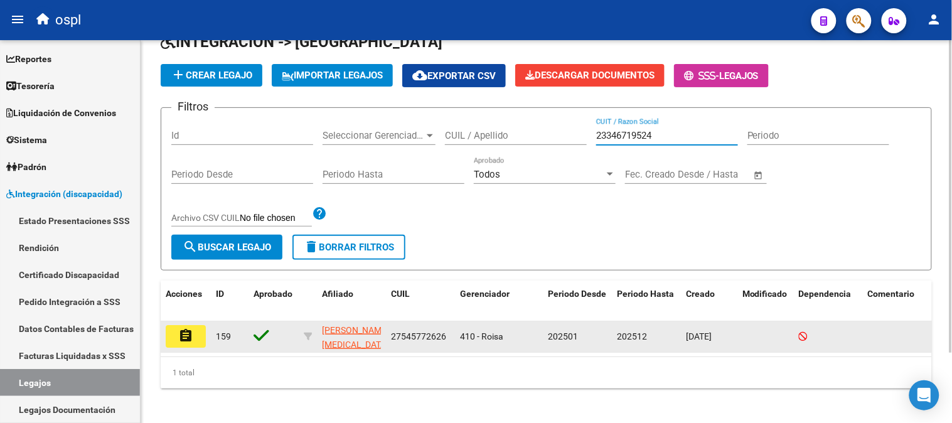
type input "23346719524"
click at [187, 336] on mat-icon "assignment" at bounding box center [185, 335] width 15 height 15
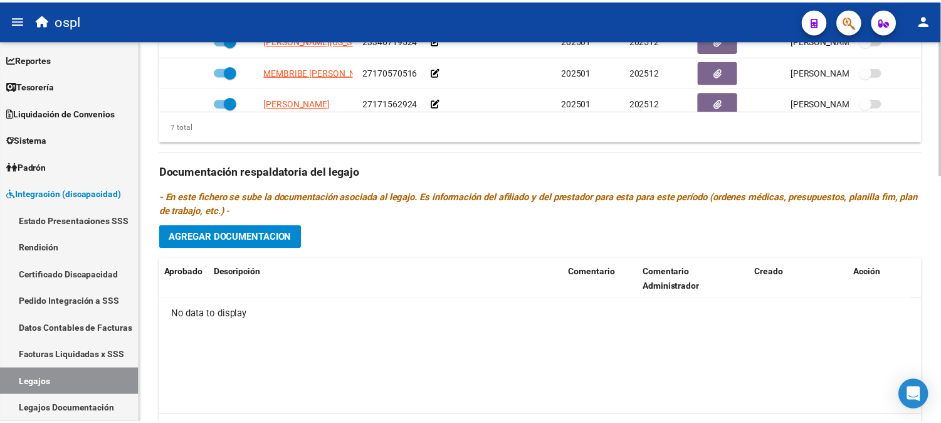
scroll to position [485, 0]
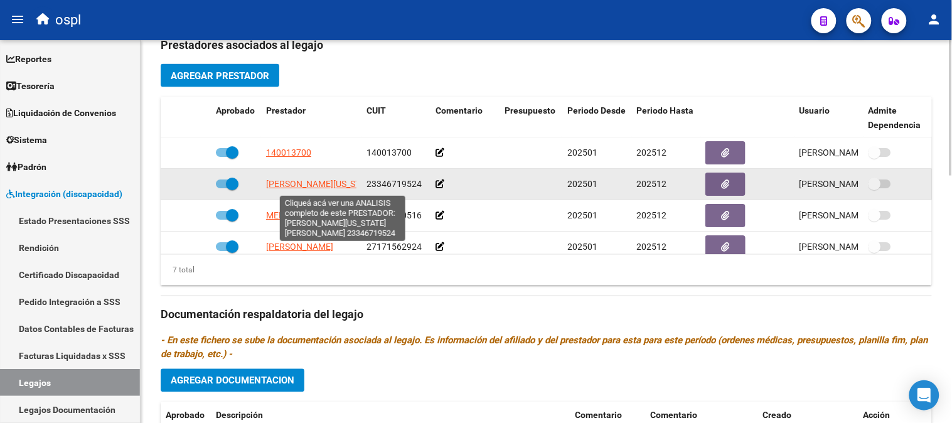
click at [312, 184] on span "[PERSON_NAME][US_STATE][GEOGRAPHIC_DATA][PERSON_NAME]" at bounding box center [397, 184] width 263 height 10
type textarea "23346719524"
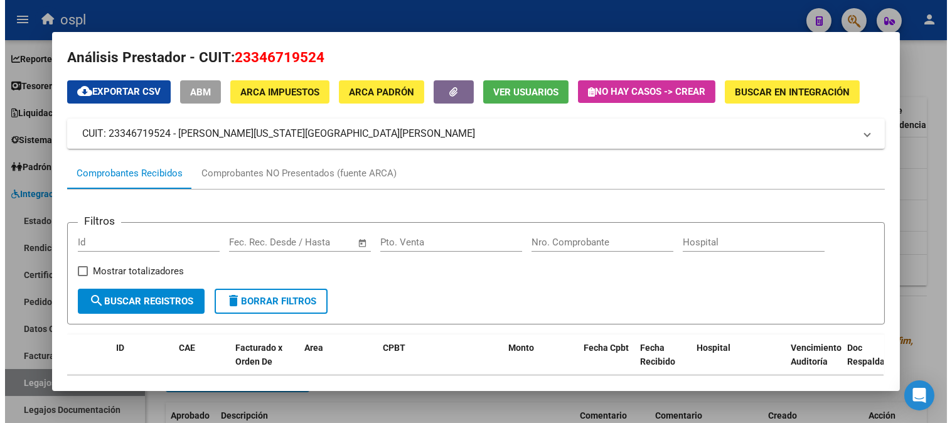
scroll to position [0, 0]
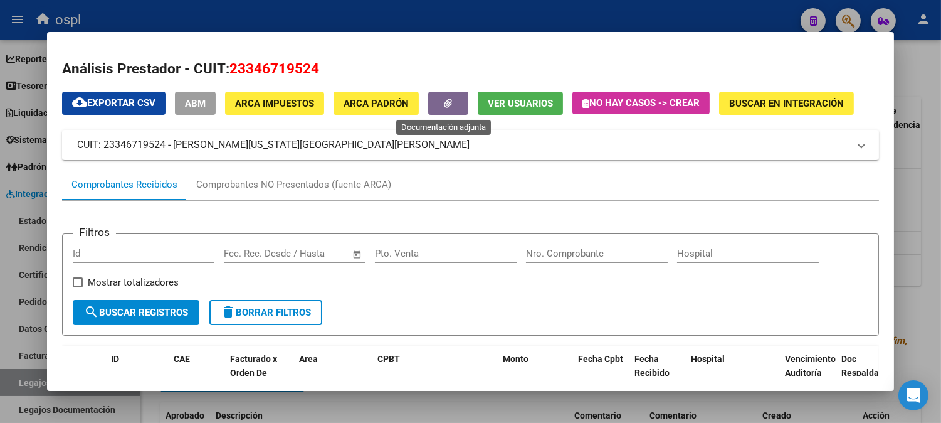
click at [459, 94] on button "button" at bounding box center [448, 103] width 40 height 23
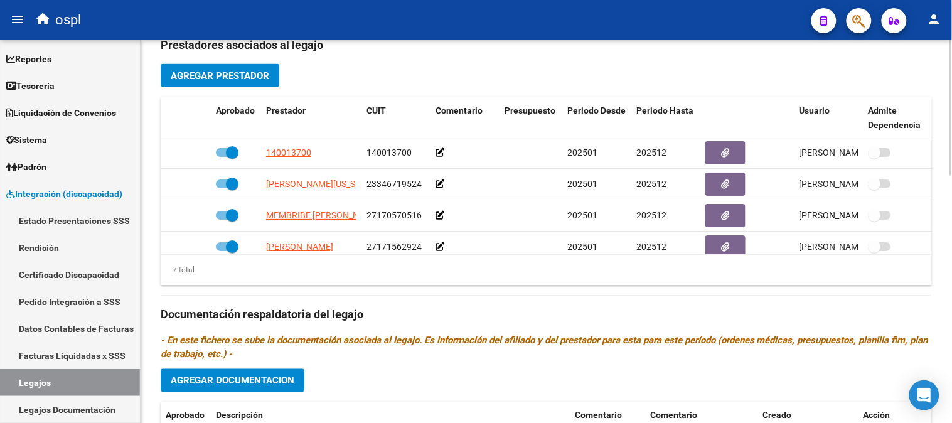
scroll to position [207, 0]
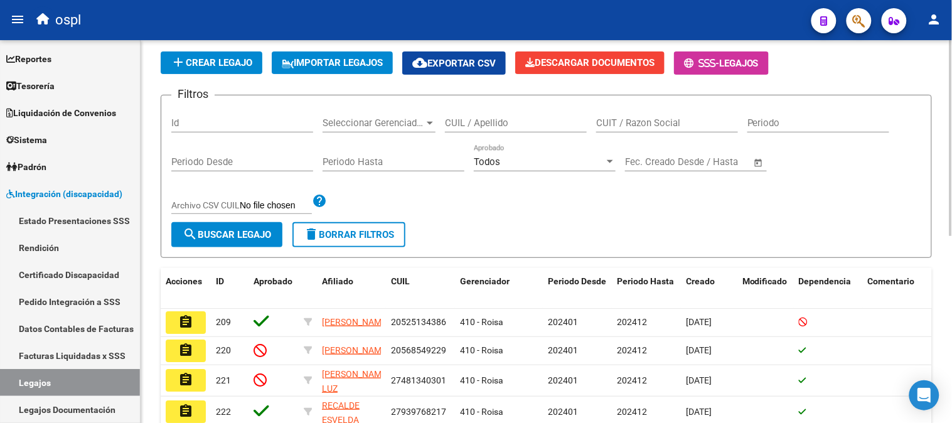
scroll to position [67, 0]
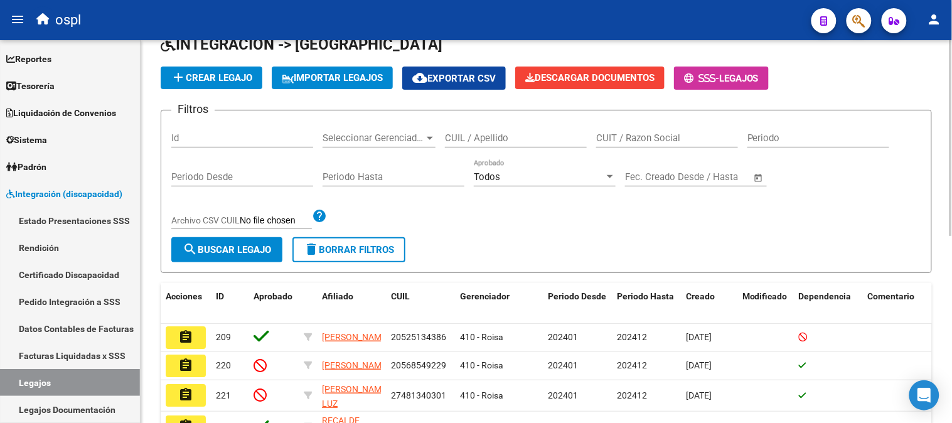
click at [649, 133] on input "CUIT / Razon Social" at bounding box center [667, 137] width 142 height 11
paste input "27170570516"
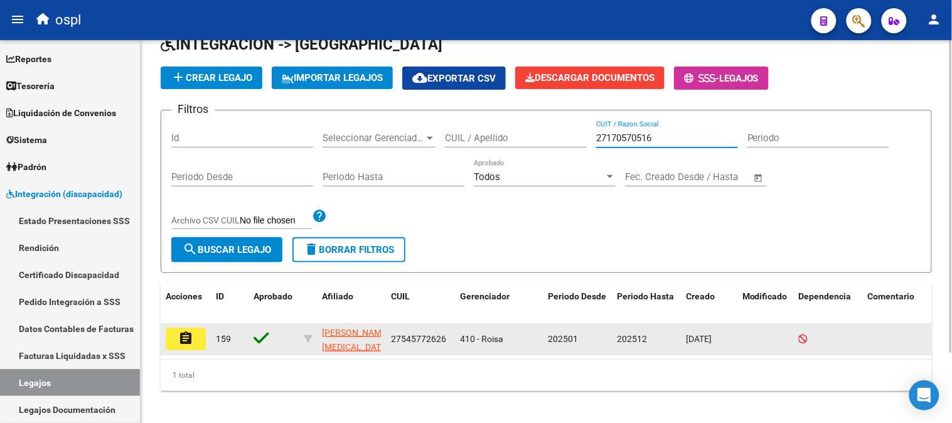
type input "27170570516"
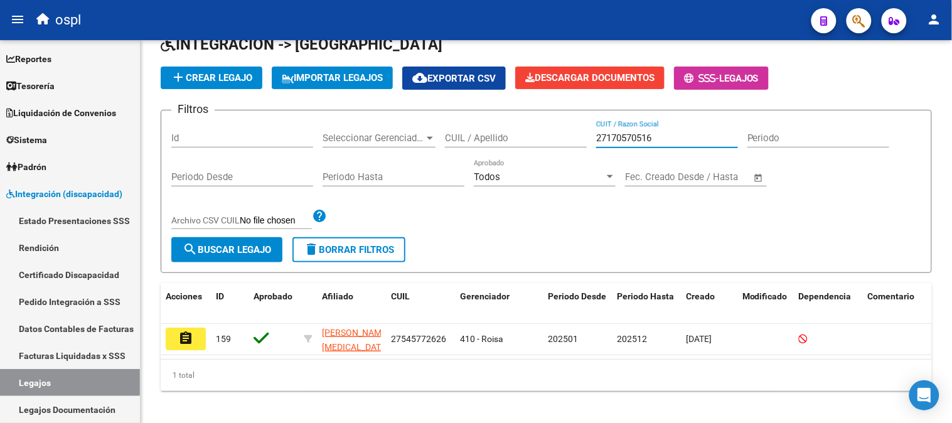
click at [178, 331] on mat-icon "assignment" at bounding box center [185, 338] width 15 height 15
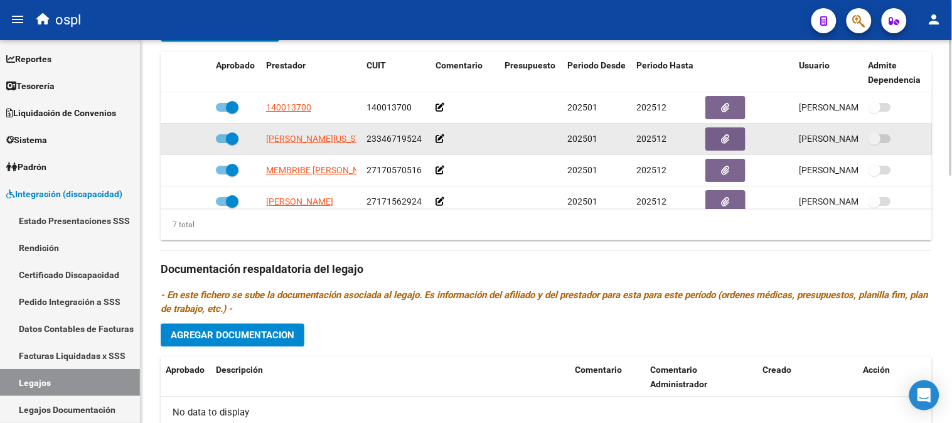
scroll to position [485, 0]
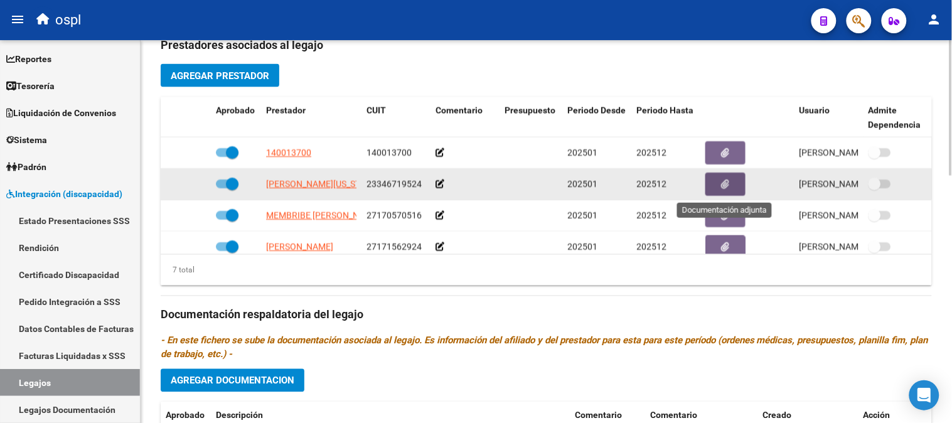
click at [720, 177] on button "button" at bounding box center [725, 183] width 40 height 23
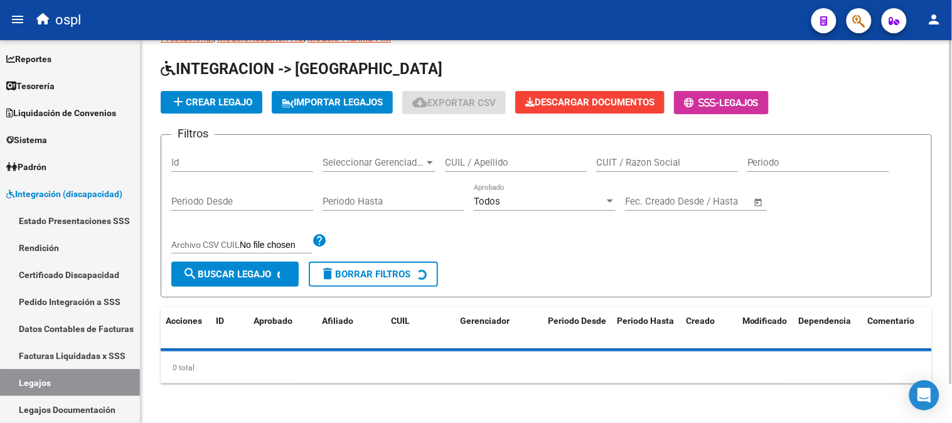
scroll to position [365, 0]
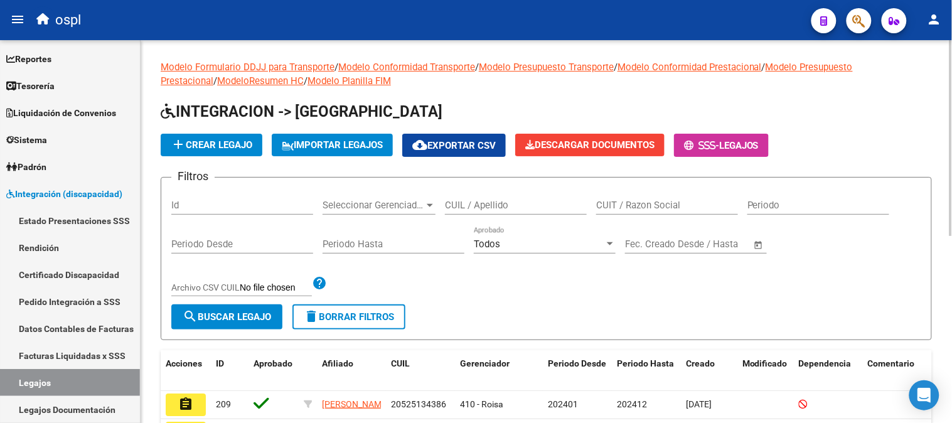
click at [662, 203] on input "CUIT / Razon Social" at bounding box center [667, 204] width 142 height 11
paste input "27334323876"
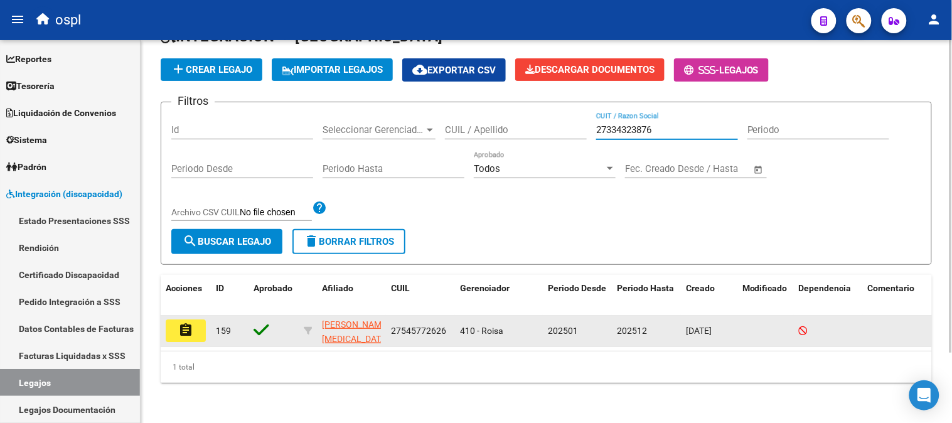
type input "27334323876"
click at [188, 322] on mat-icon "assignment" at bounding box center [185, 329] width 15 height 15
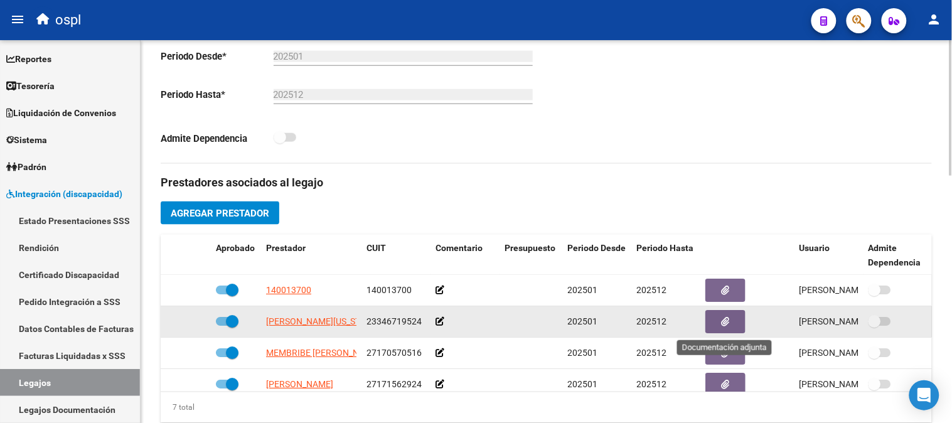
click at [724, 311] on button "button" at bounding box center [725, 321] width 40 height 23
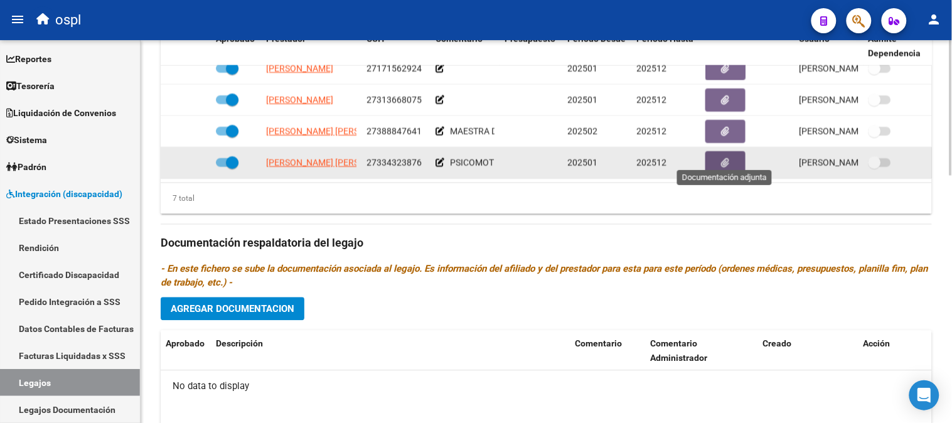
click at [728, 157] on span "button" at bounding box center [725, 162] width 8 height 11
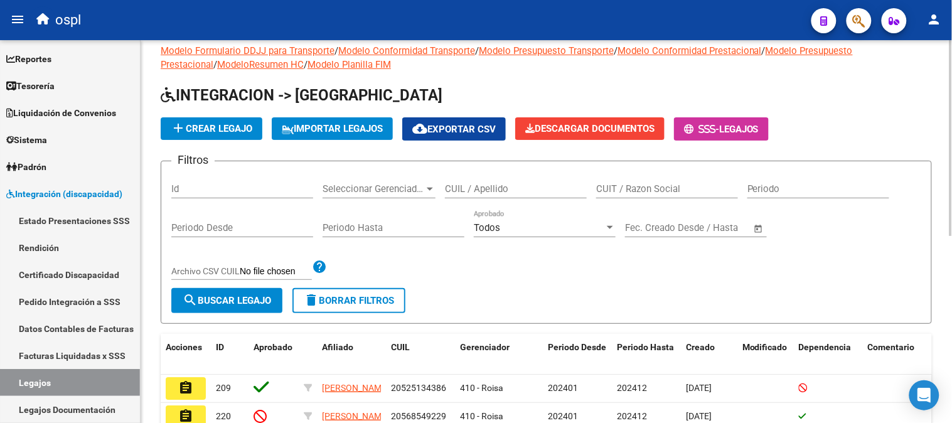
click at [655, 198] on div "CUIT / Razon Social" at bounding box center [667, 184] width 142 height 27
paste input "27365086473"
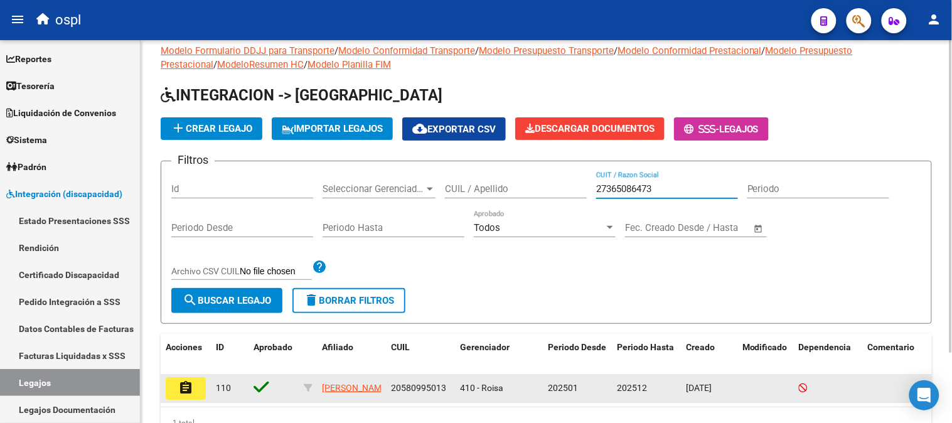
type input "27365086473"
click at [177, 391] on button "assignment" at bounding box center [186, 388] width 40 height 23
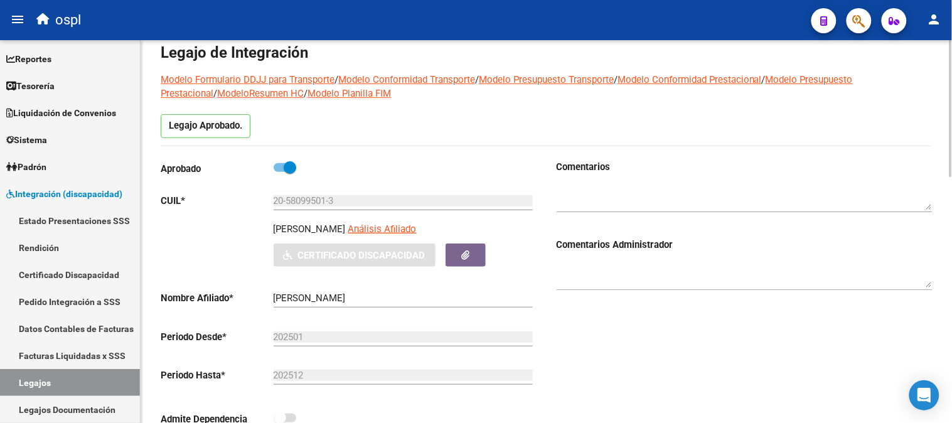
type input "[PERSON_NAME]"
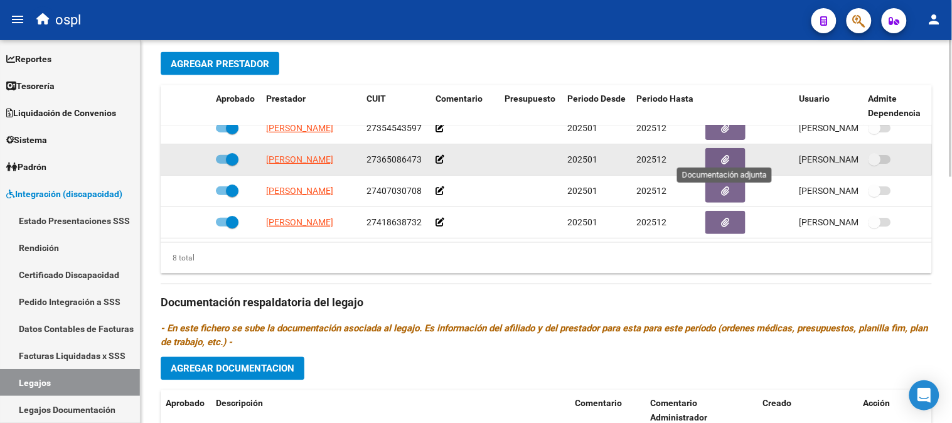
click at [711, 148] on button "button" at bounding box center [725, 159] width 40 height 23
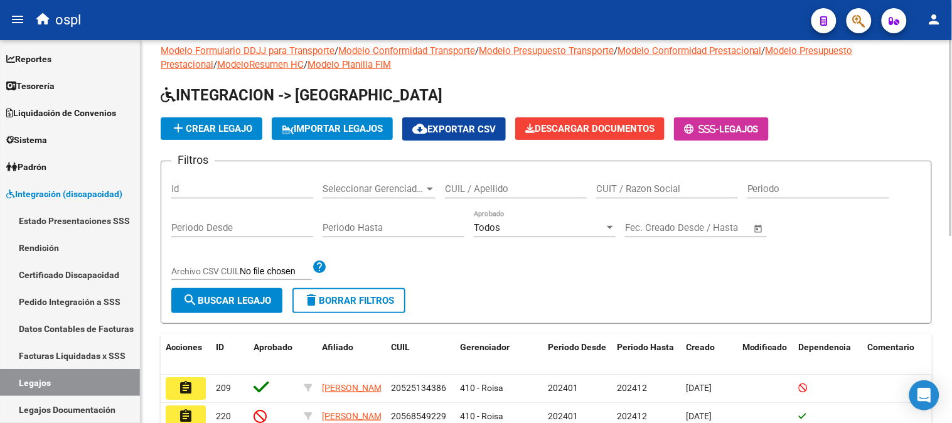
click at [651, 189] on input "CUIT / Razon Social" at bounding box center [667, 188] width 142 height 11
paste input "27342555204"
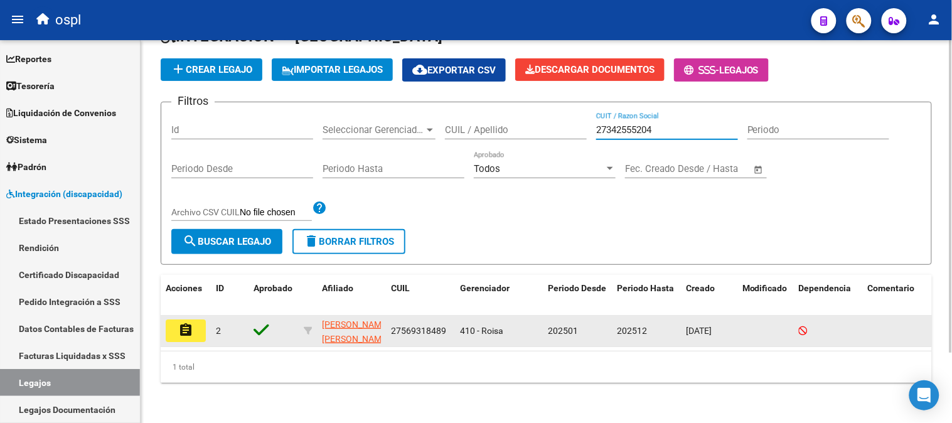
type input "27342555204"
click at [176, 319] on button "assignment" at bounding box center [186, 330] width 40 height 23
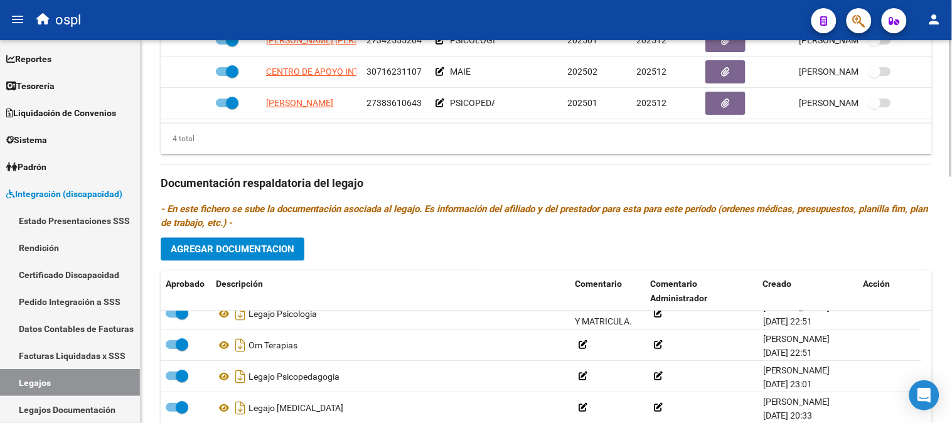
scroll to position [627, 0]
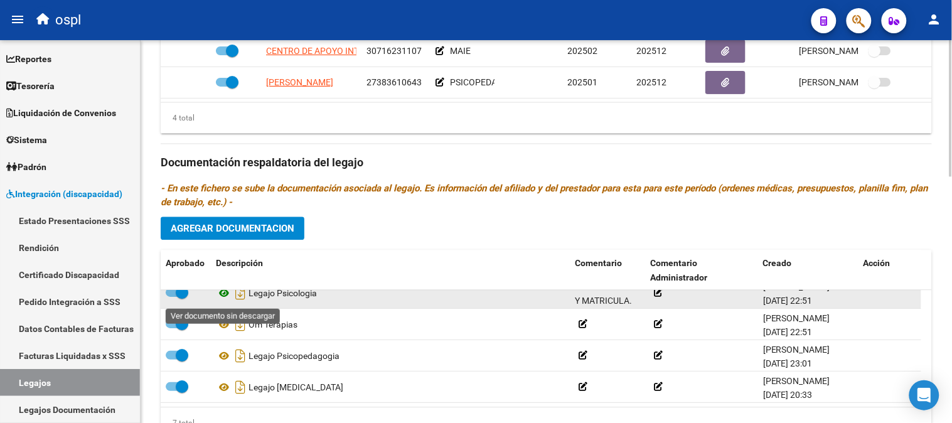
click at [227, 299] on icon at bounding box center [224, 293] width 16 height 15
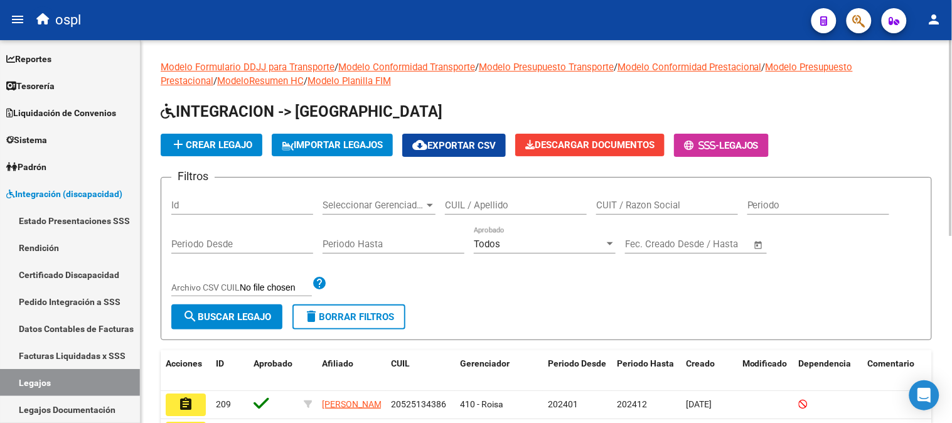
click at [669, 202] on input "CUIT / Razon Social" at bounding box center [667, 204] width 142 height 11
paste input "27408486160"
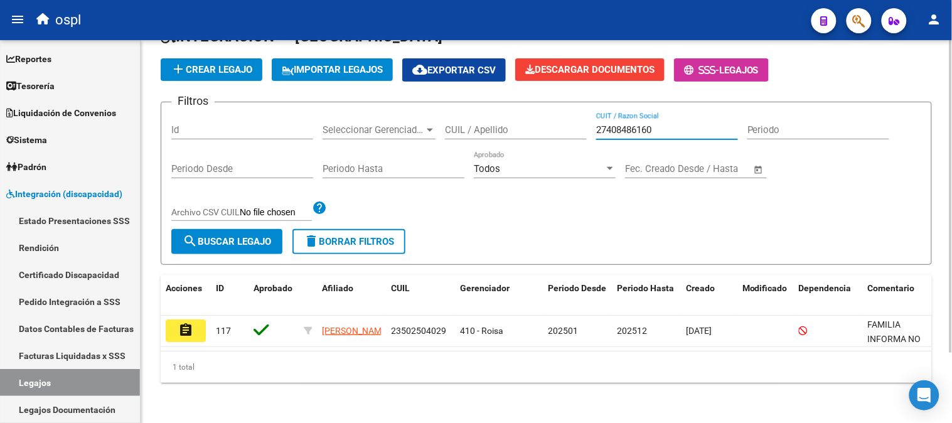
scroll to position [85, 0]
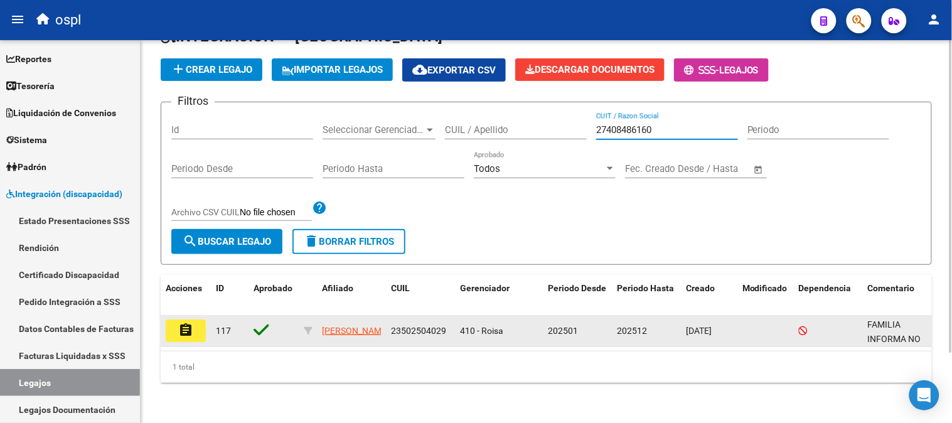
type input "27408486160"
click at [192, 322] on mat-icon "assignment" at bounding box center [185, 329] width 15 height 15
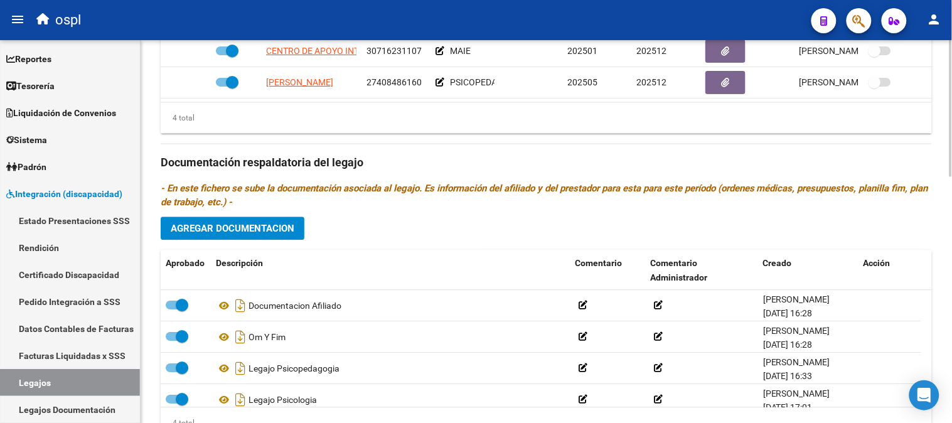
scroll to position [685, 0]
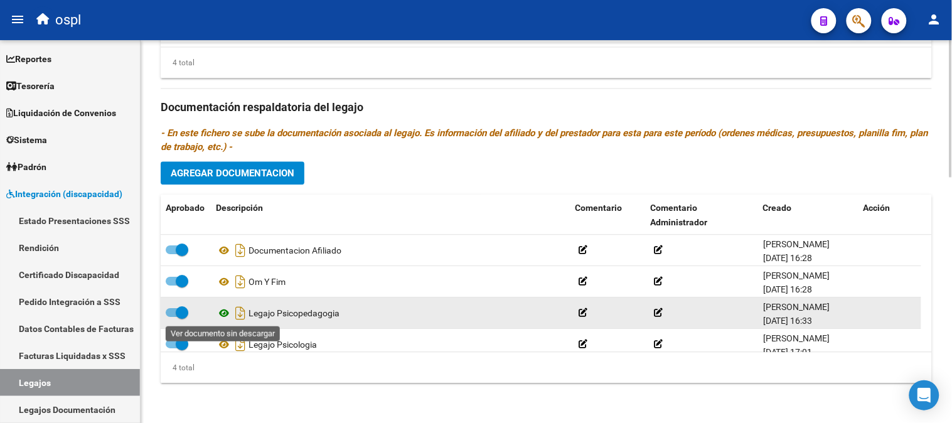
click at [223, 315] on icon at bounding box center [224, 312] width 16 height 15
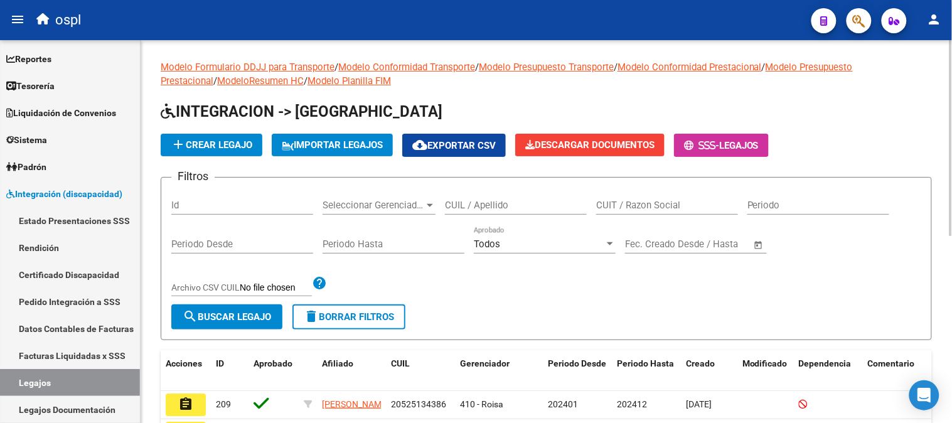
click at [622, 205] on input "CUIT / Razon Social" at bounding box center [667, 204] width 142 height 11
paste input "23370744394"
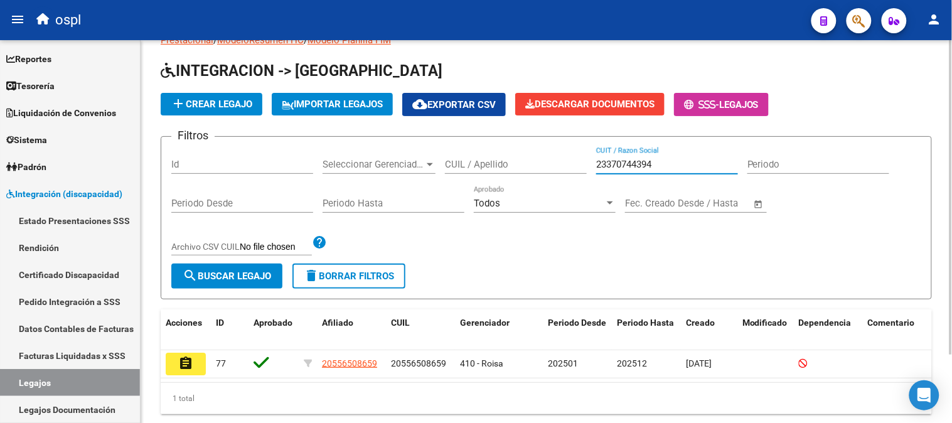
scroll to position [82, 0]
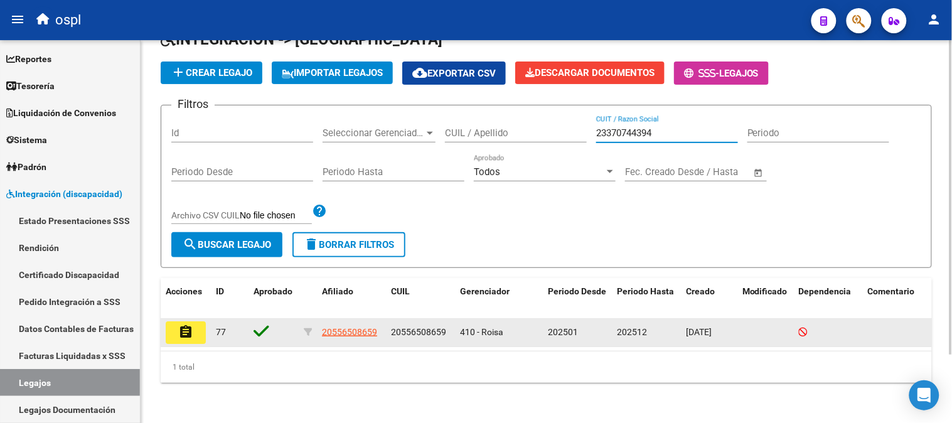
type input "23370744394"
click at [186, 324] on mat-icon "assignment" at bounding box center [185, 331] width 15 height 15
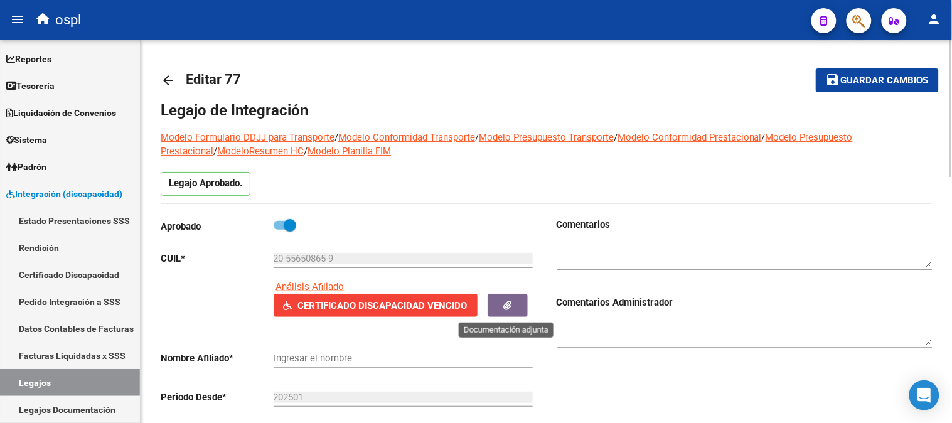
type input "INSABRALDE JOAQUIN ANDRES"
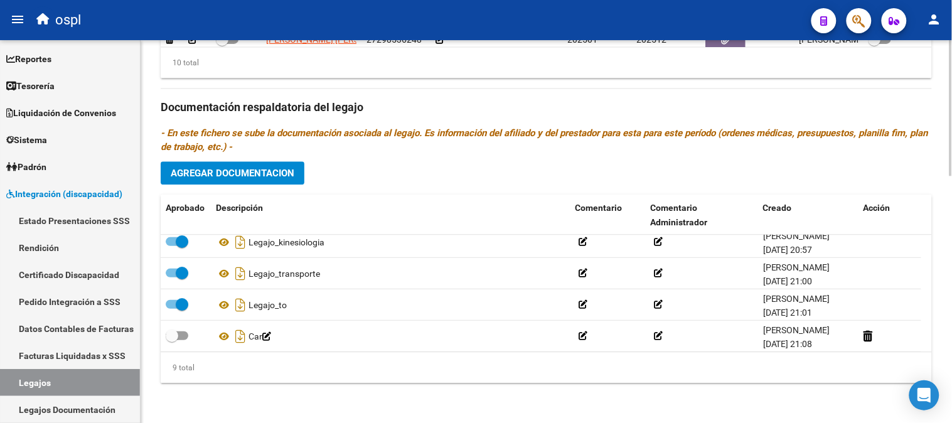
scroll to position [170, 0]
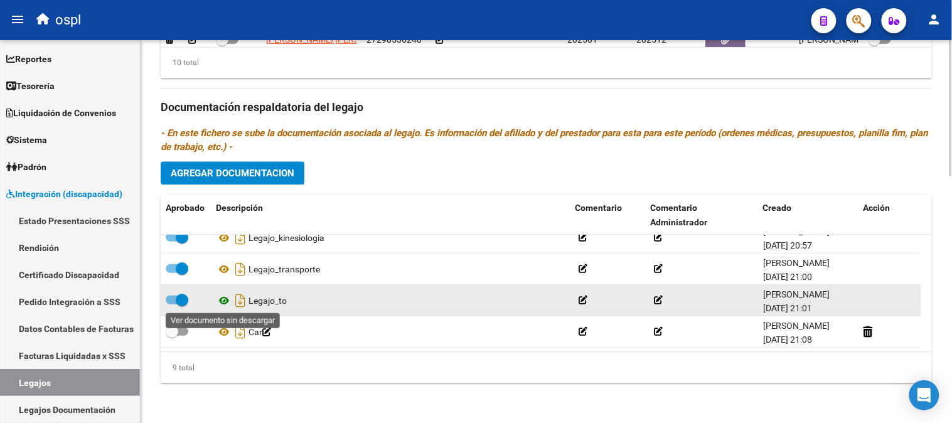
click at [222, 304] on icon at bounding box center [224, 300] width 16 height 15
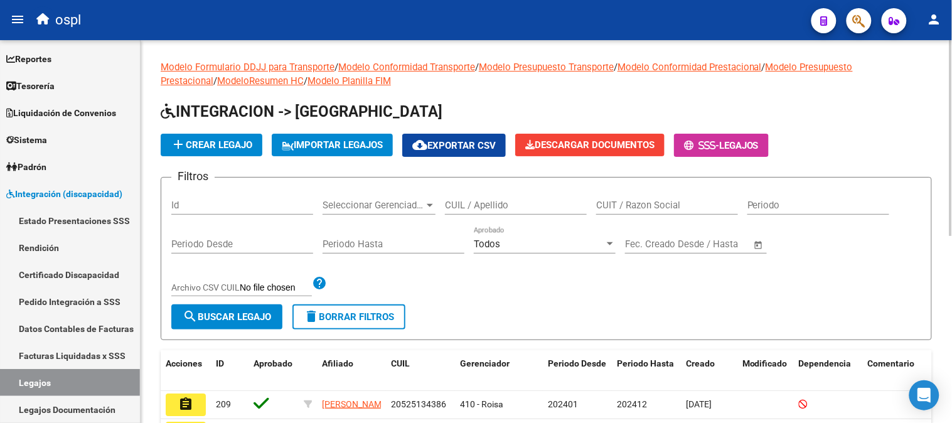
click at [648, 202] on input "CUIT / Razon Social" at bounding box center [667, 204] width 142 height 11
paste input "27307549633"
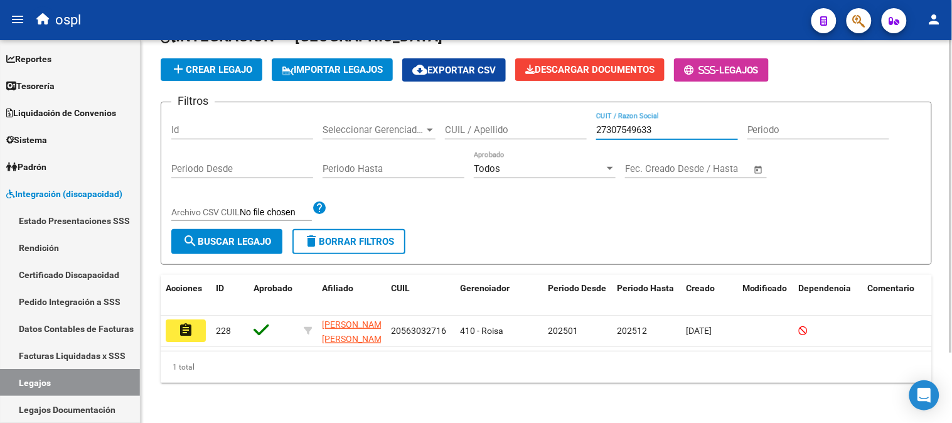
scroll to position [85, 0]
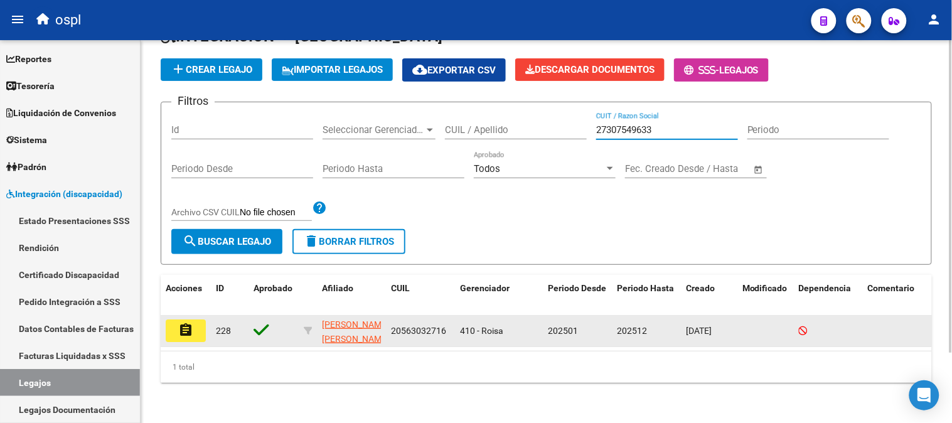
type input "27307549633"
click at [189, 322] on mat-icon "assignment" at bounding box center [185, 329] width 15 height 15
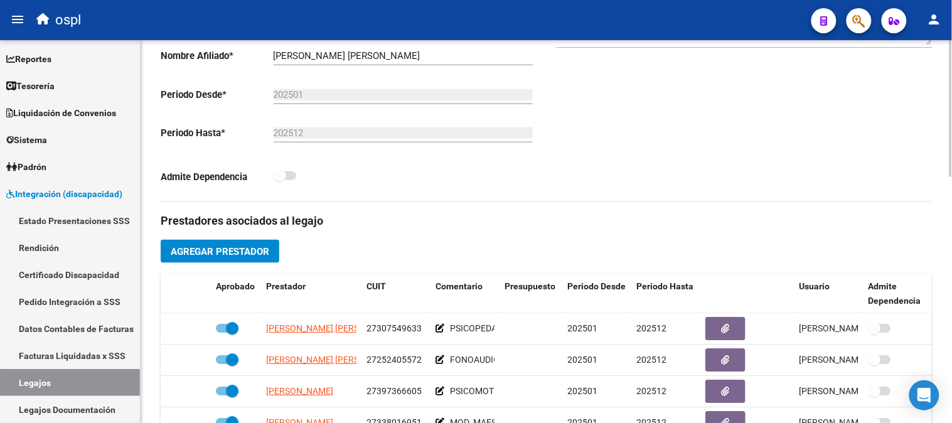
scroll to position [267, 0]
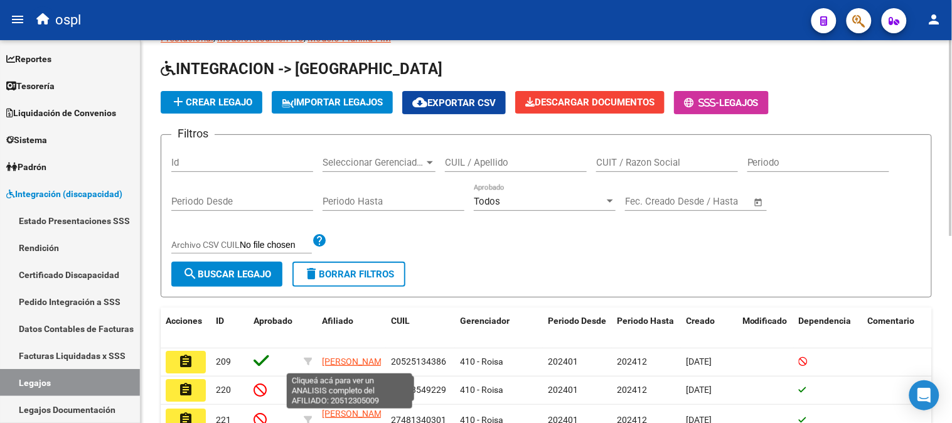
scroll to position [267, 0]
